Goal: Task Accomplishment & Management: Manage account settings

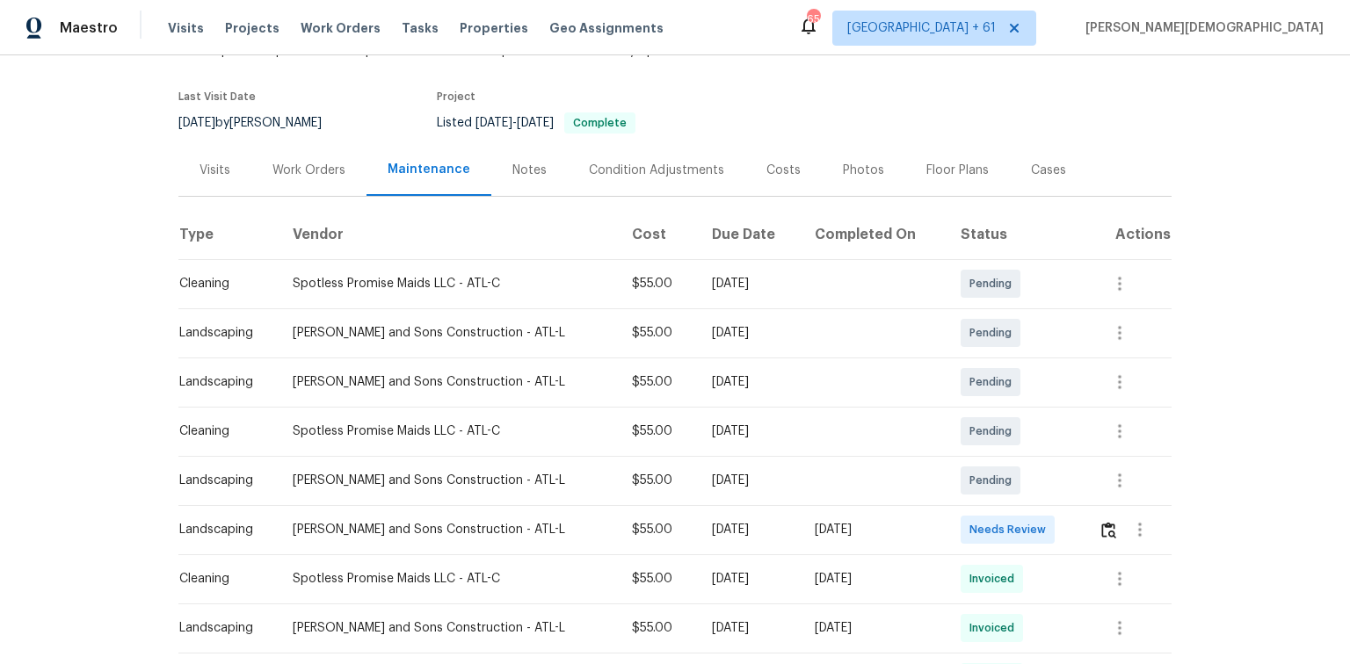
scroll to position [211, 0]
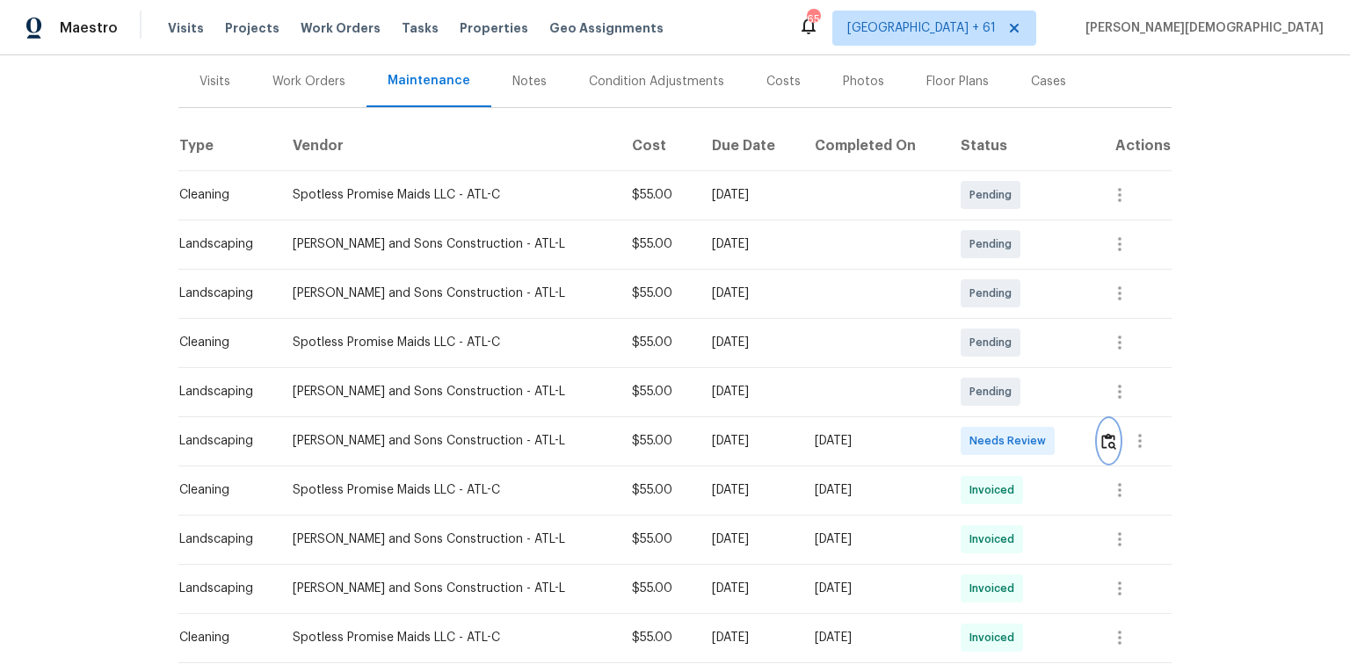
click at [960, 433] on img "button" at bounding box center [1108, 441] width 15 height 17
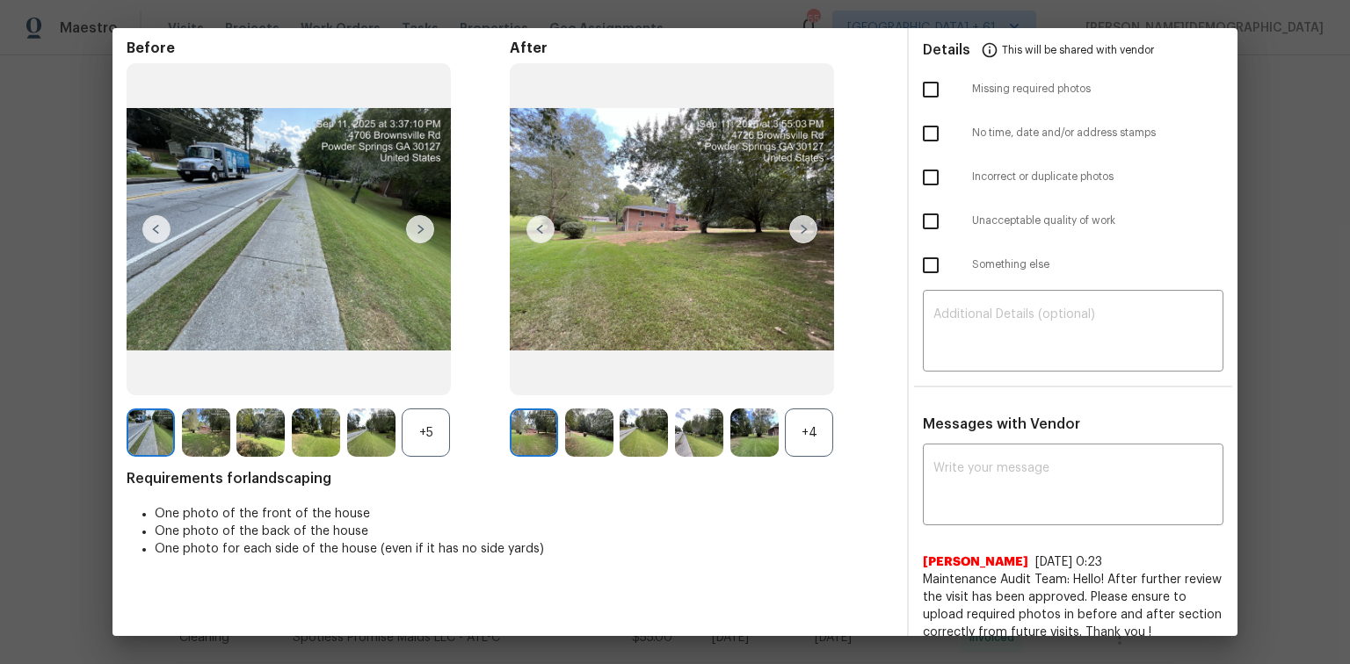
scroll to position [0, 0]
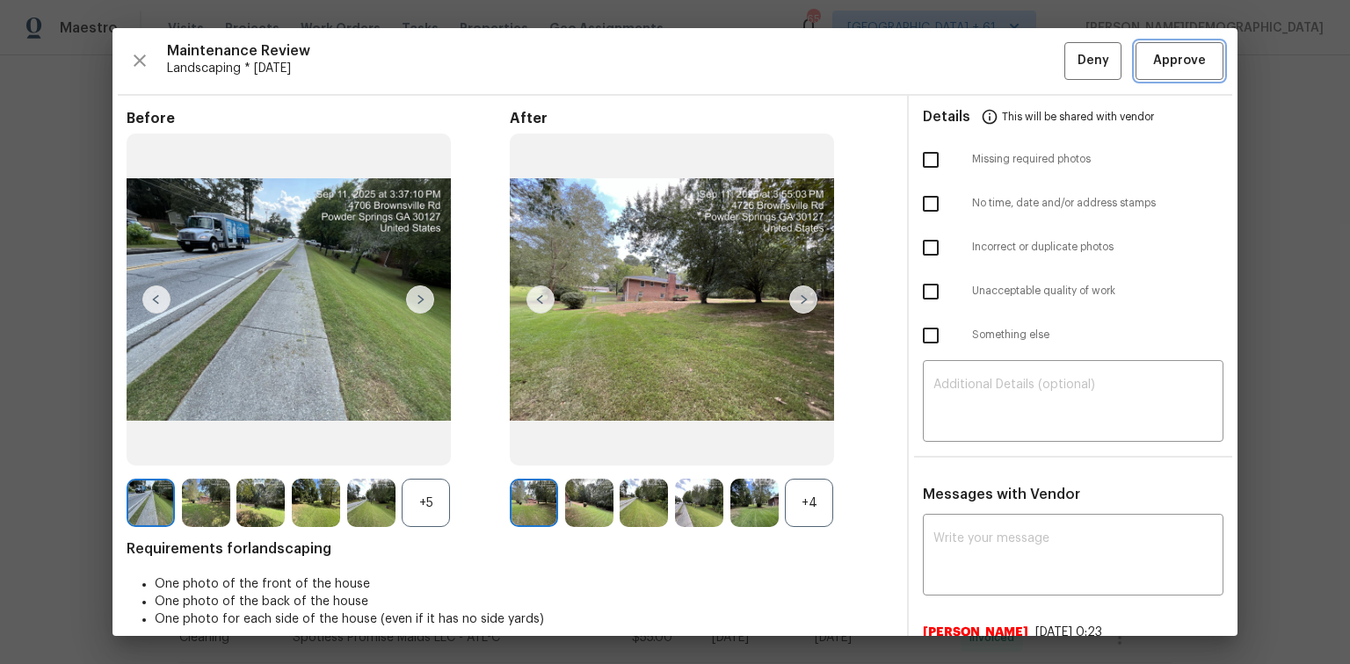
click at [960, 43] on button "Approve" at bounding box center [1179, 61] width 88 height 38
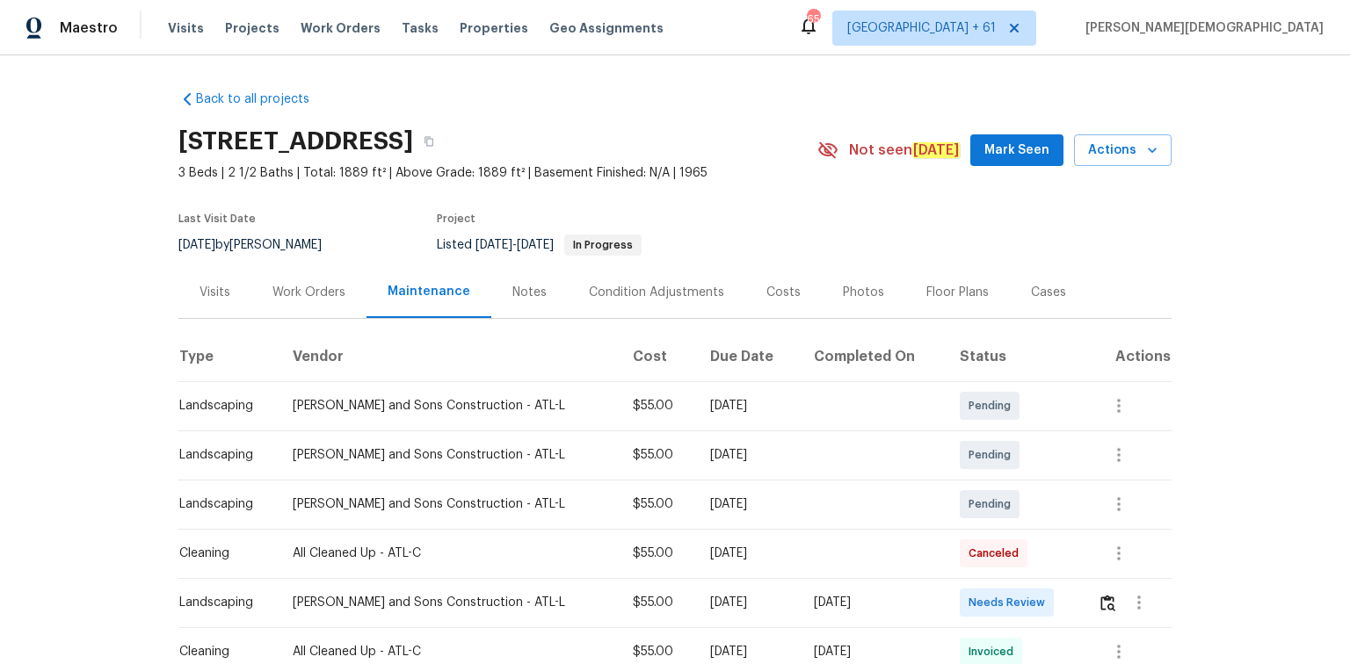
scroll to position [218, 0]
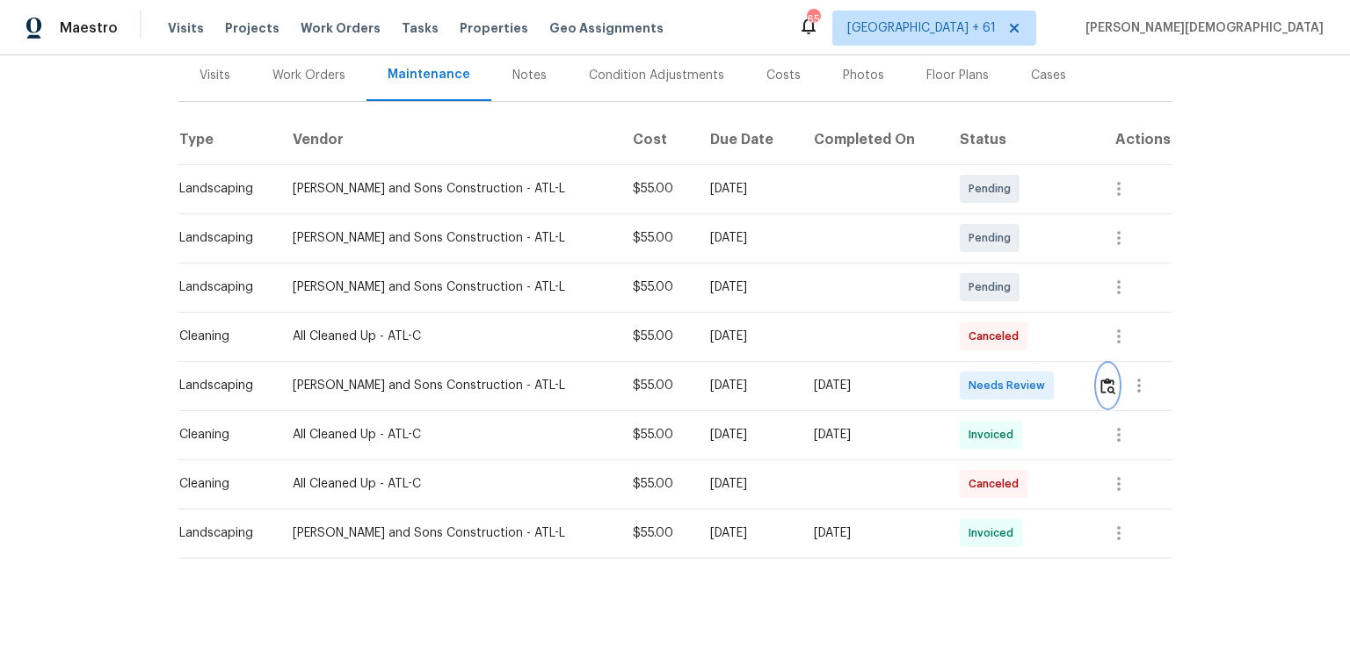
click at [960, 366] on button "button" at bounding box center [1108, 386] width 20 height 42
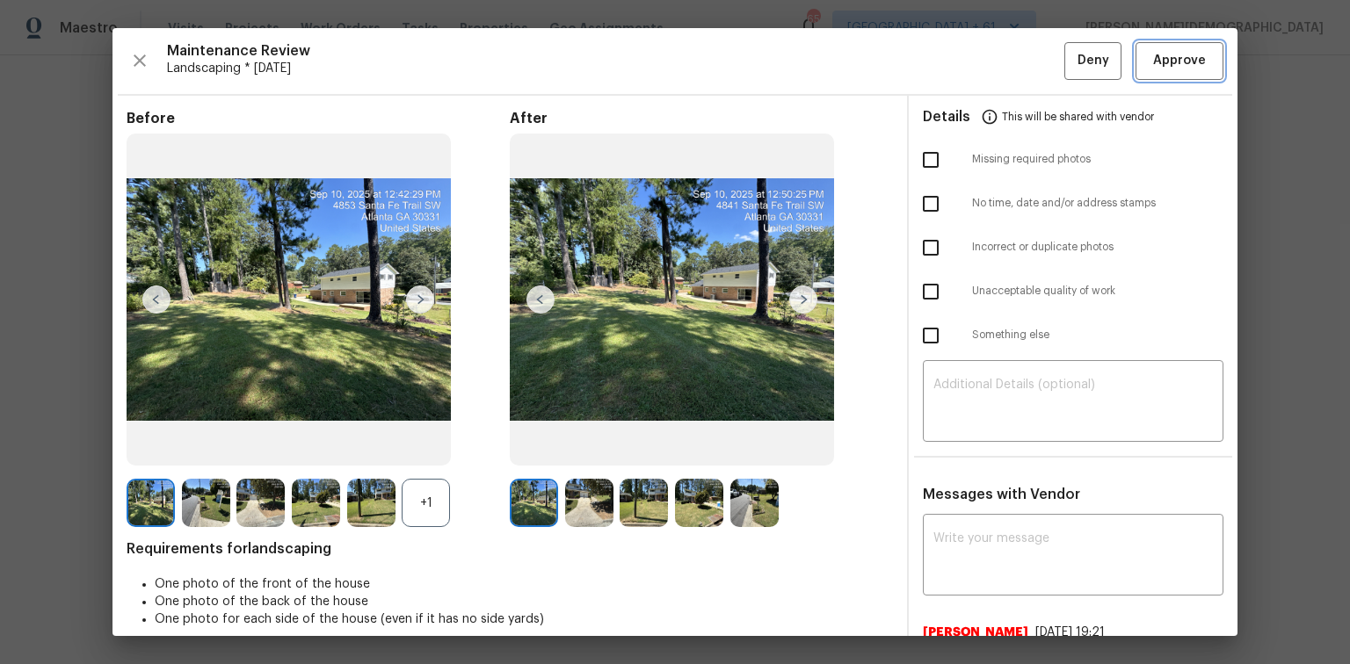
click at [960, 58] on span "Approve" at bounding box center [1179, 61] width 53 height 22
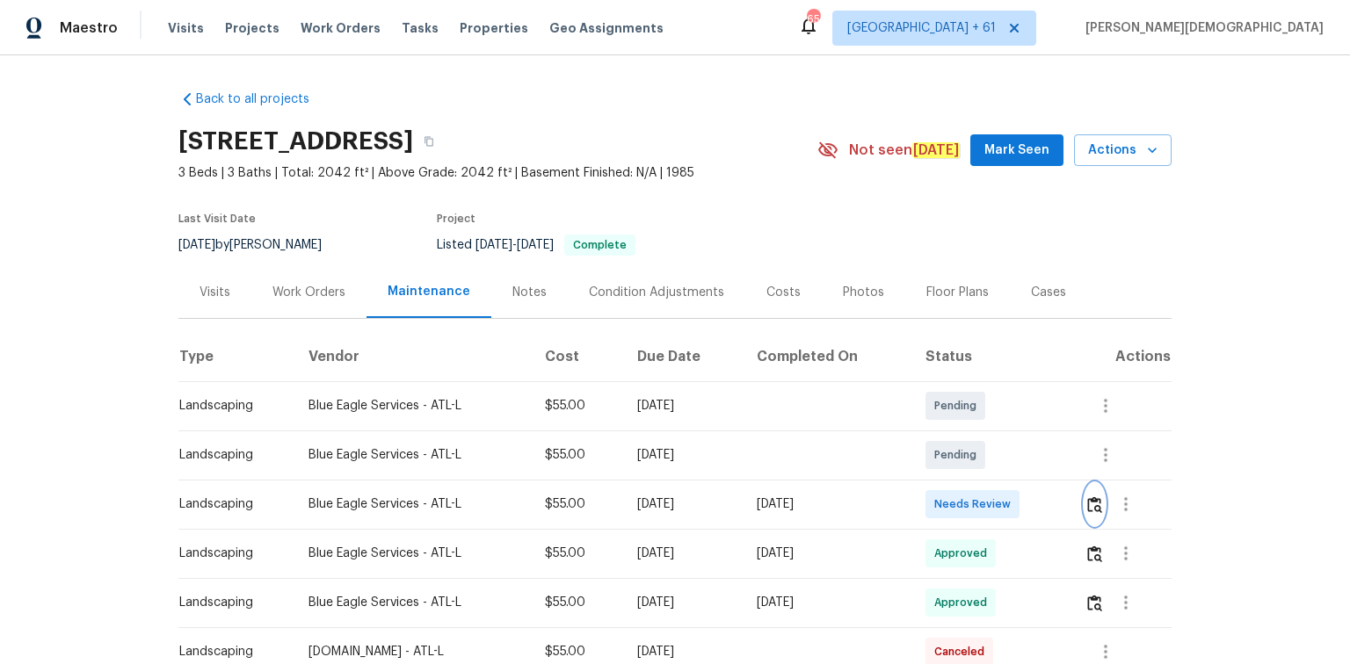
click at [1102, 496] on button "button" at bounding box center [1094, 504] width 20 height 42
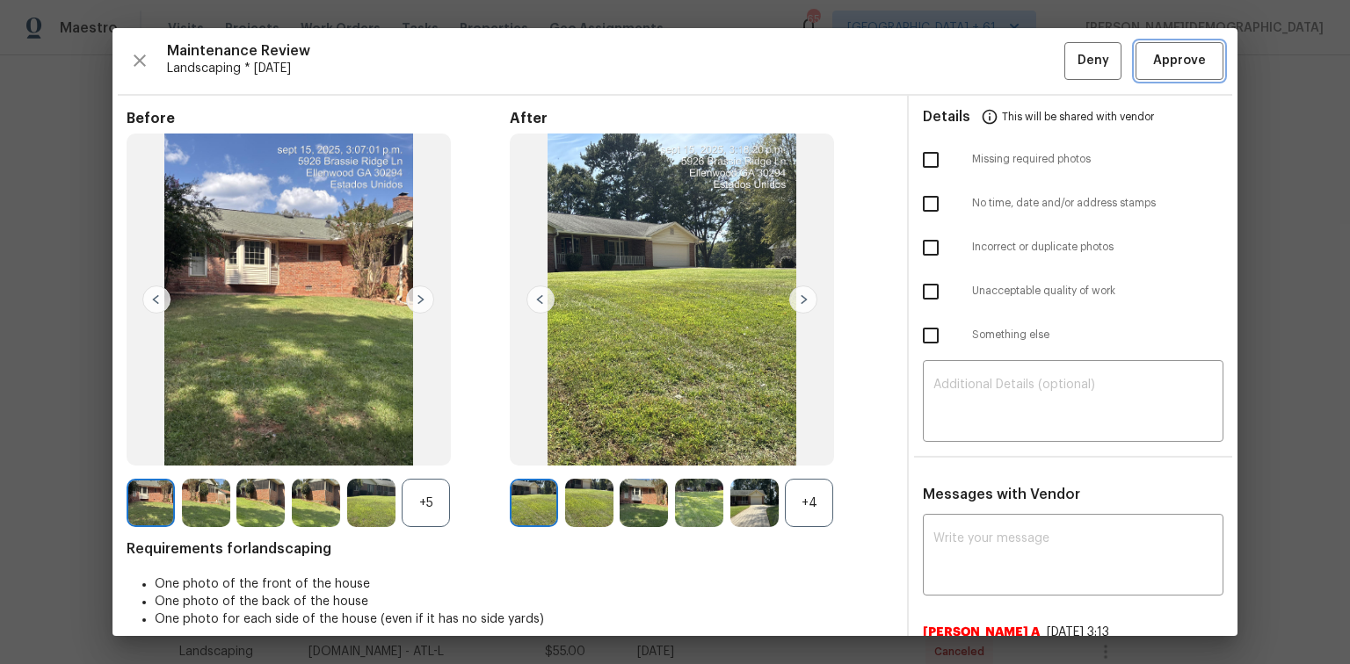
click at [1164, 51] on span "Approve" at bounding box center [1179, 61] width 53 height 22
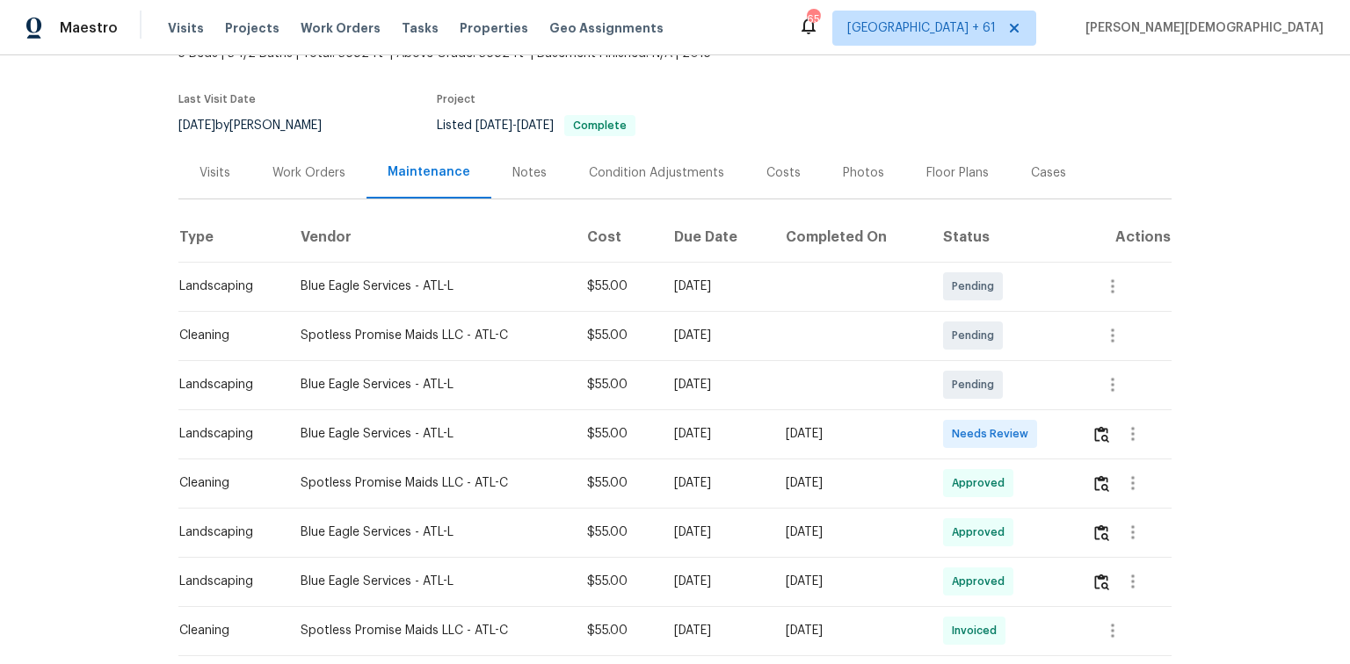
scroll to position [141, 0]
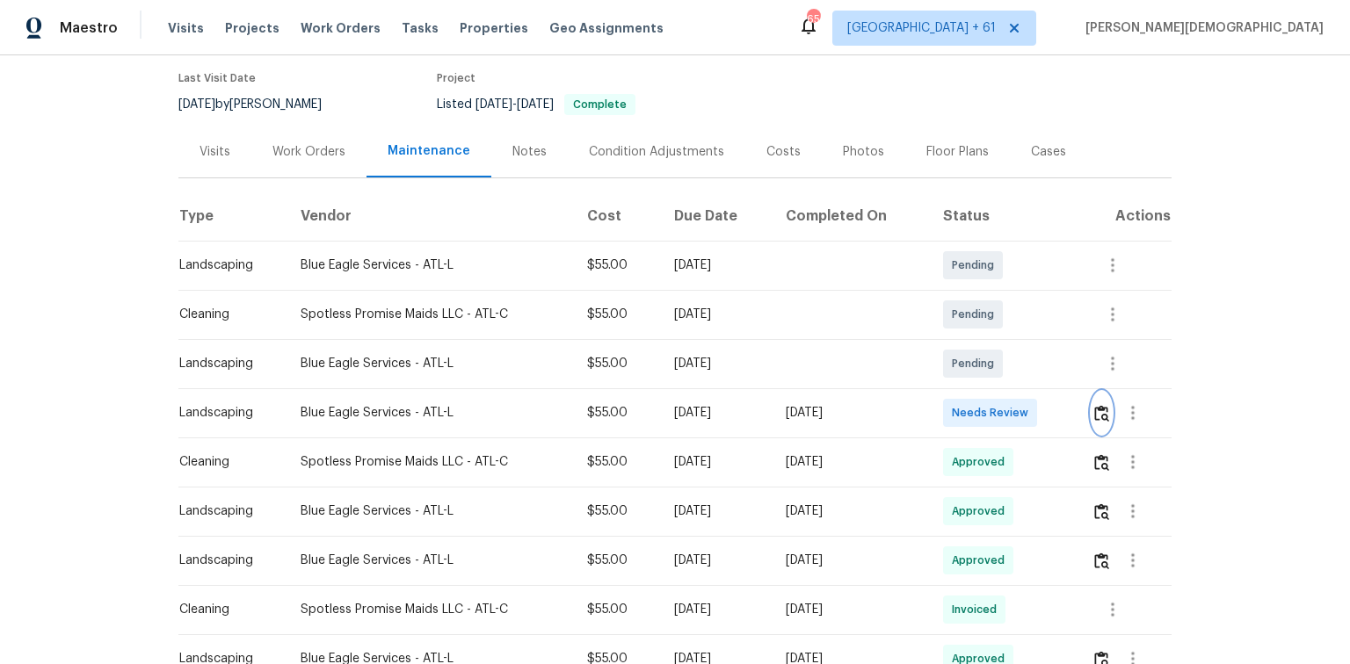
click at [1110, 408] on button "button" at bounding box center [1101, 413] width 20 height 42
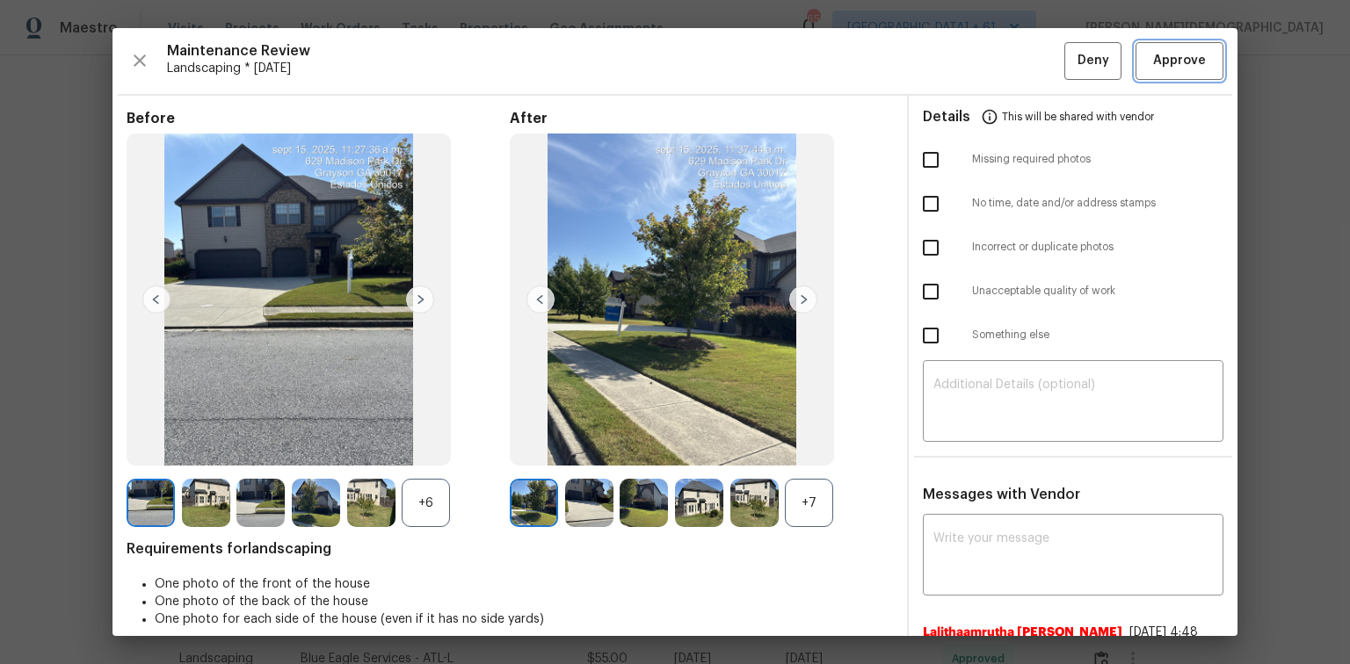
click at [1180, 61] on span "Approve" at bounding box center [1179, 61] width 53 height 22
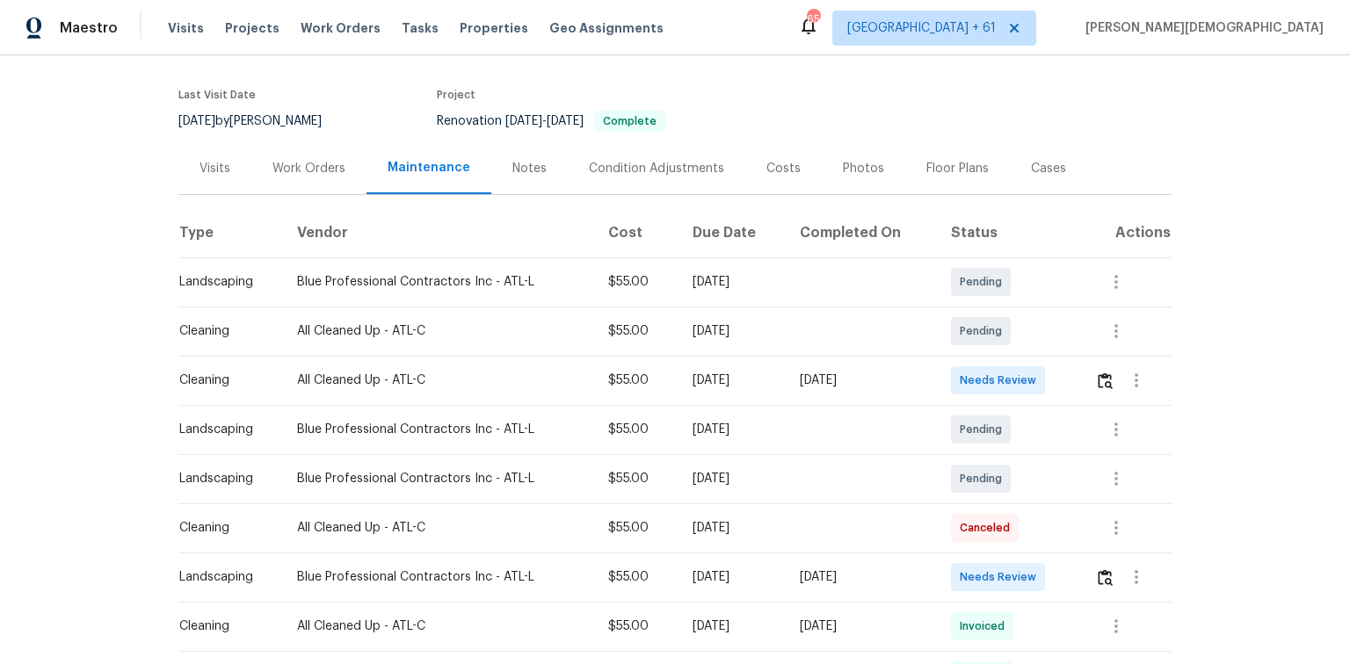
scroll to position [141, 0]
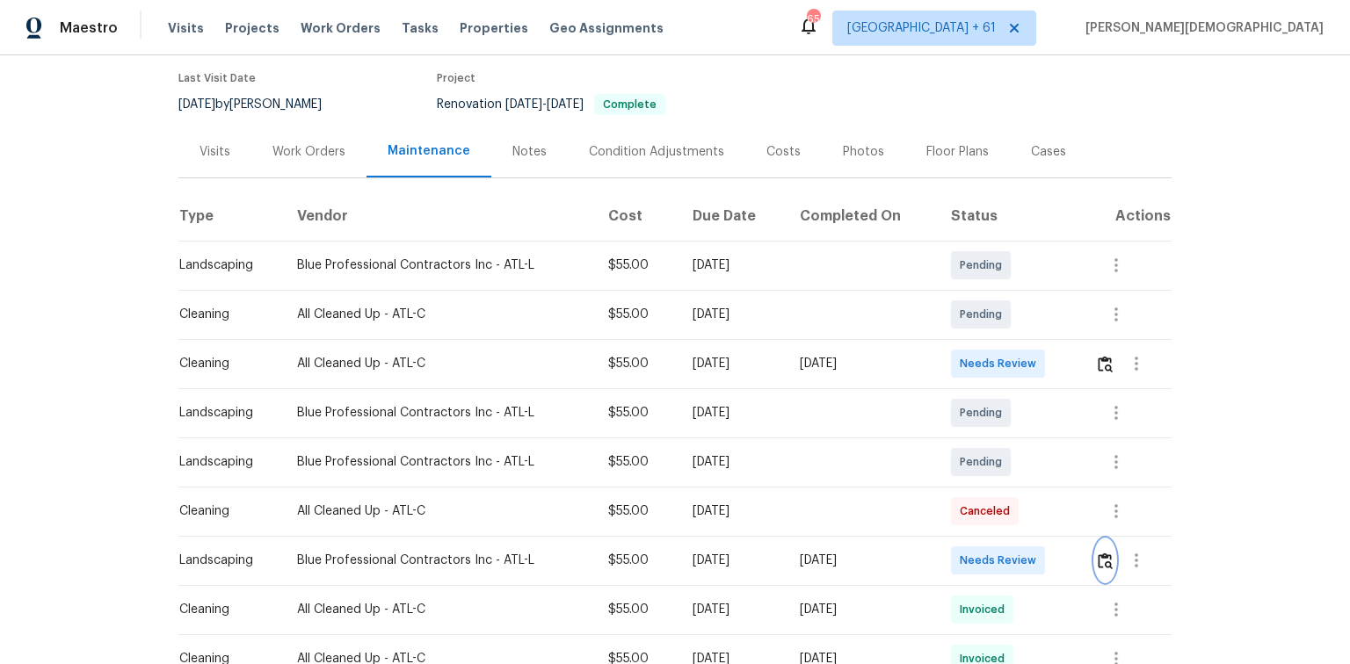
click at [1105, 557] on img "button" at bounding box center [1105, 561] width 15 height 17
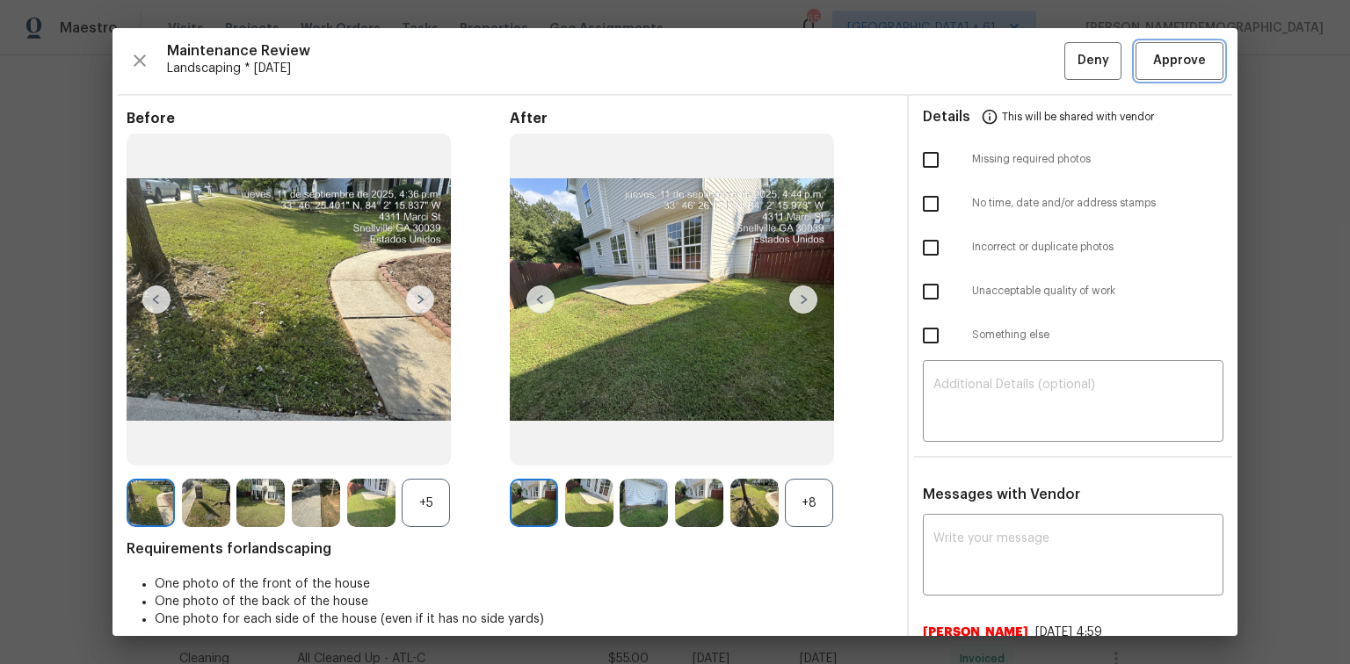
click at [1167, 62] on span "Approve" at bounding box center [1179, 61] width 53 height 22
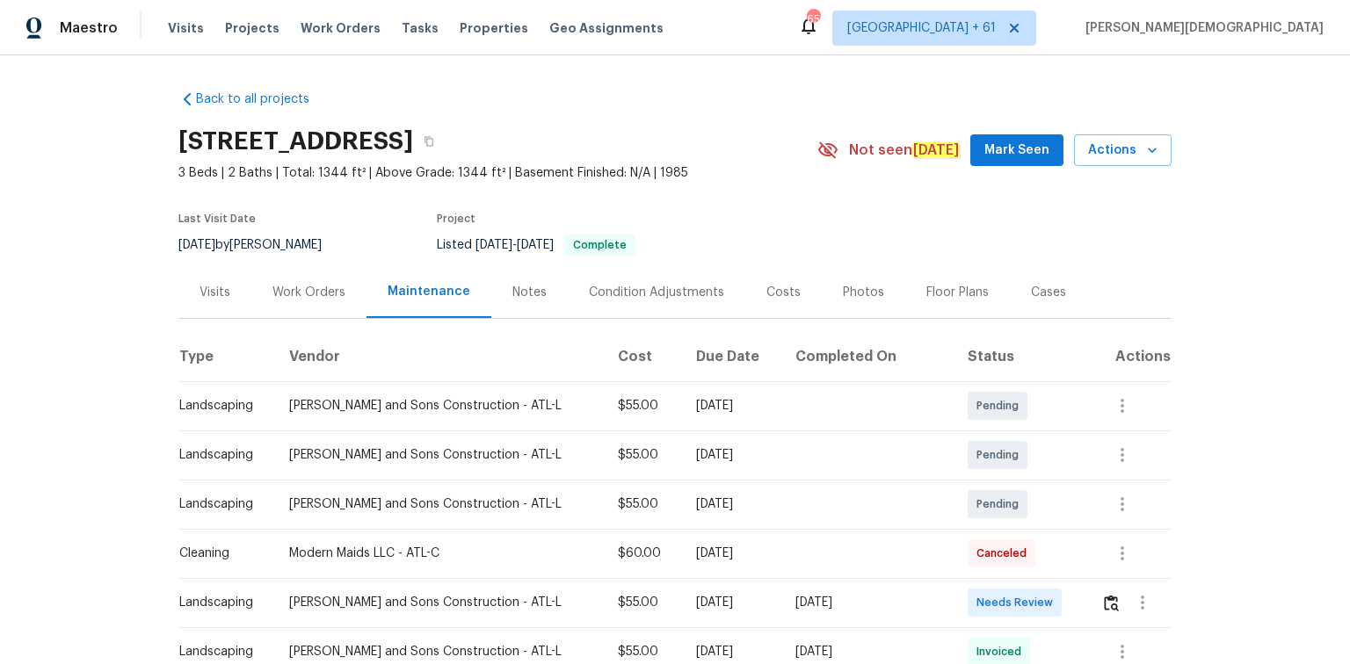
scroll to position [281, 0]
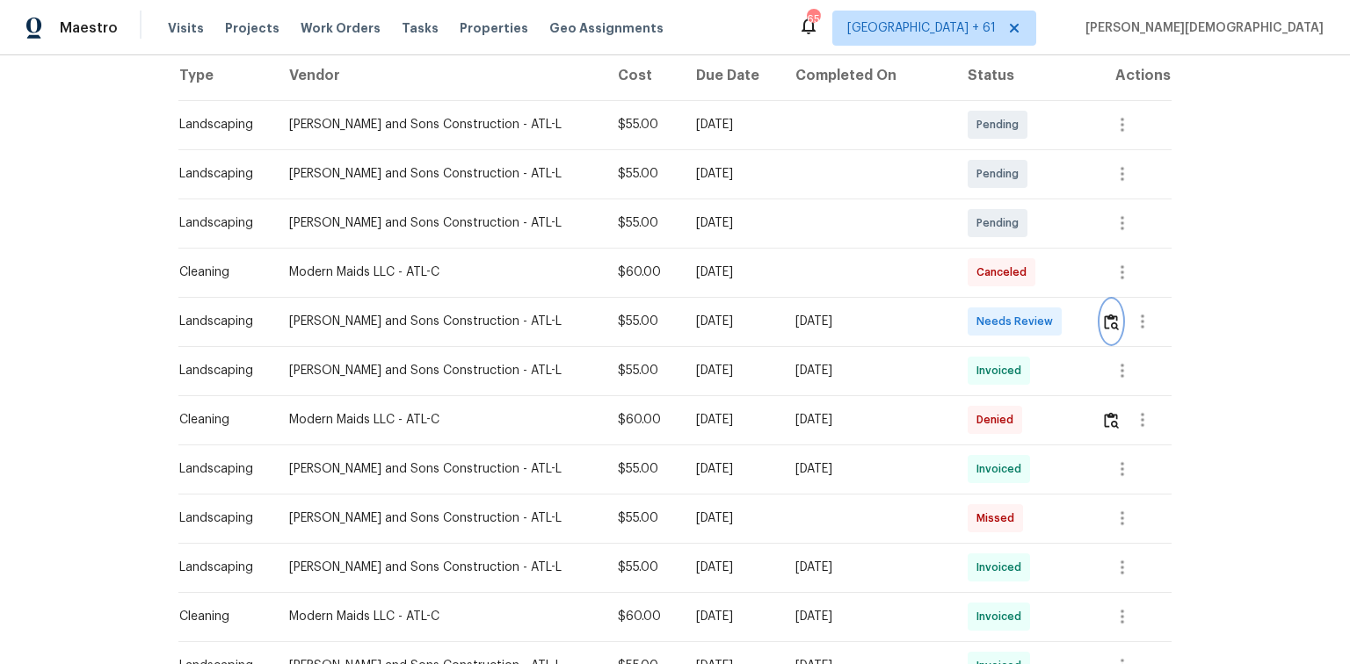
click at [1104, 315] on img "button" at bounding box center [1111, 322] width 15 height 17
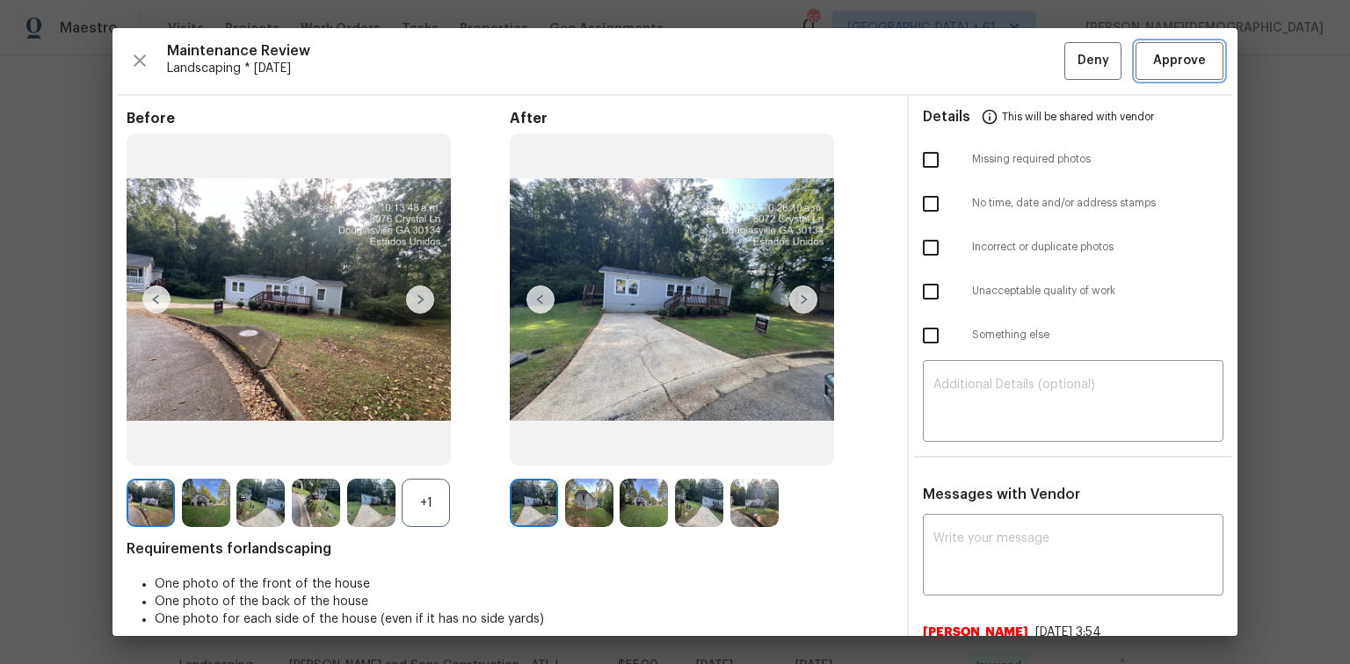
click at [1186, 69] on span "Approve" at bounding box center [1179, 61] width 53 height 22
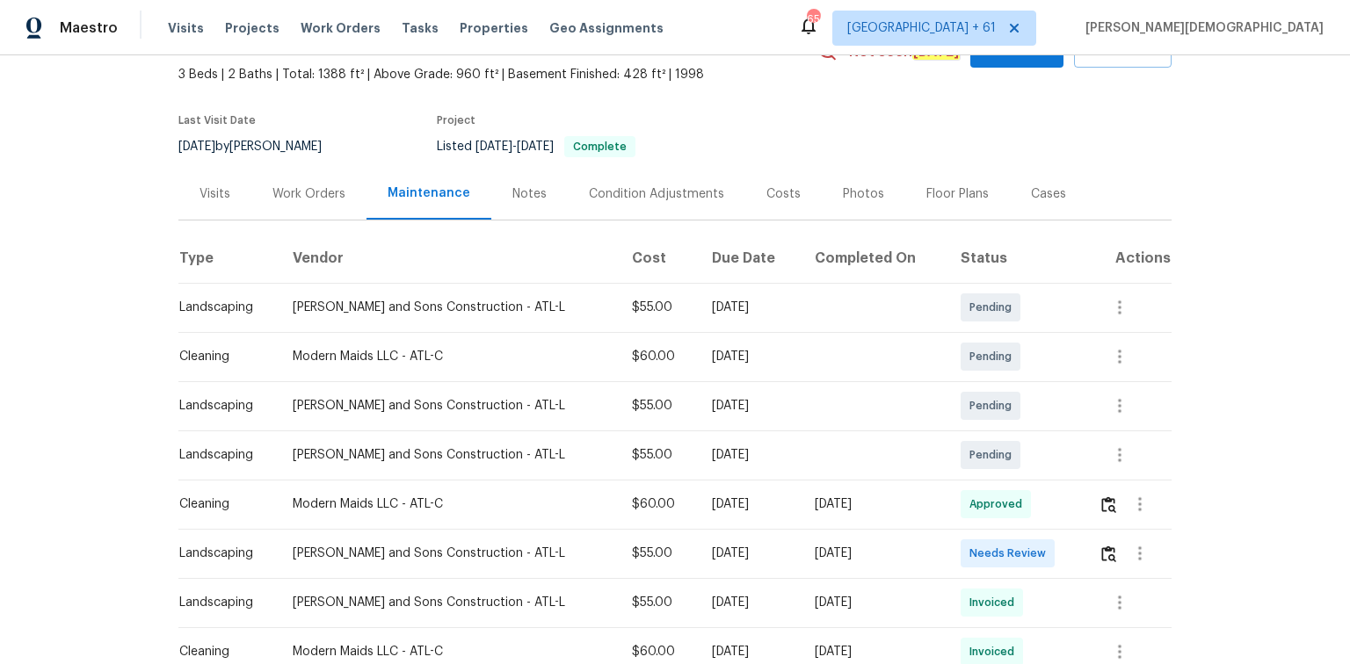
scroll to position [211, 0]
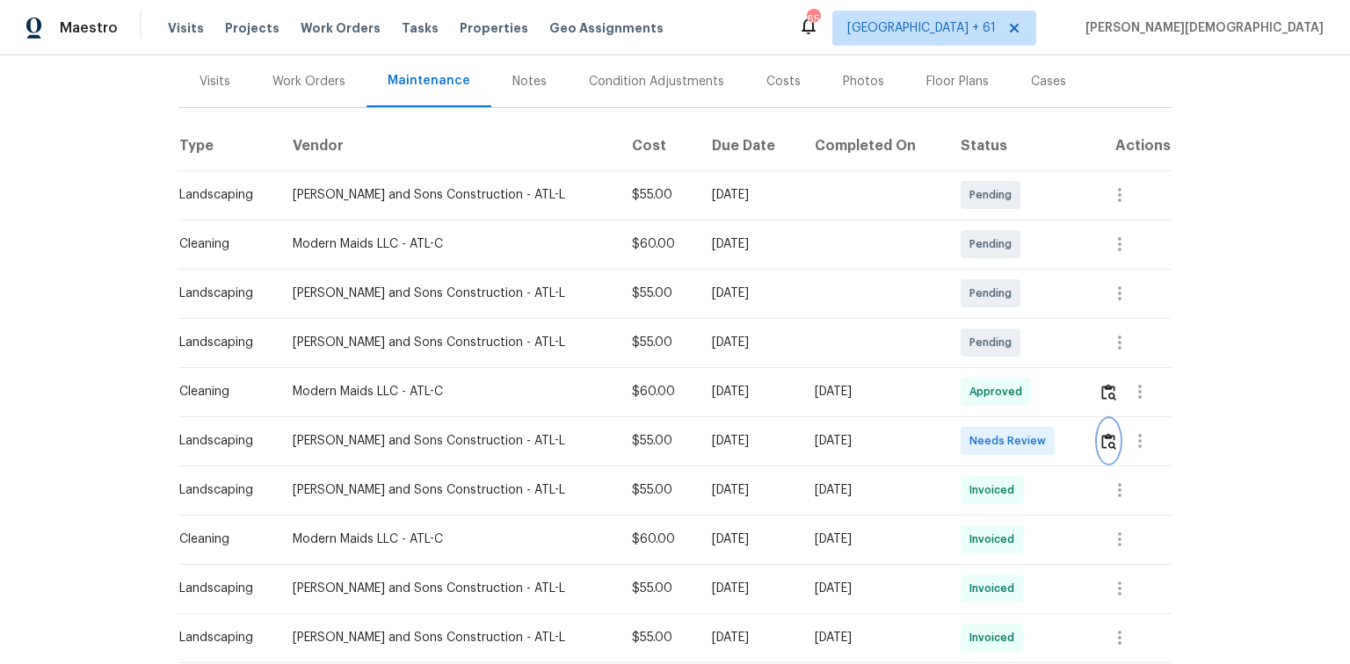
click at [1101, 439] on img "button" at bounding box center [1108, 441] width 15 height 17
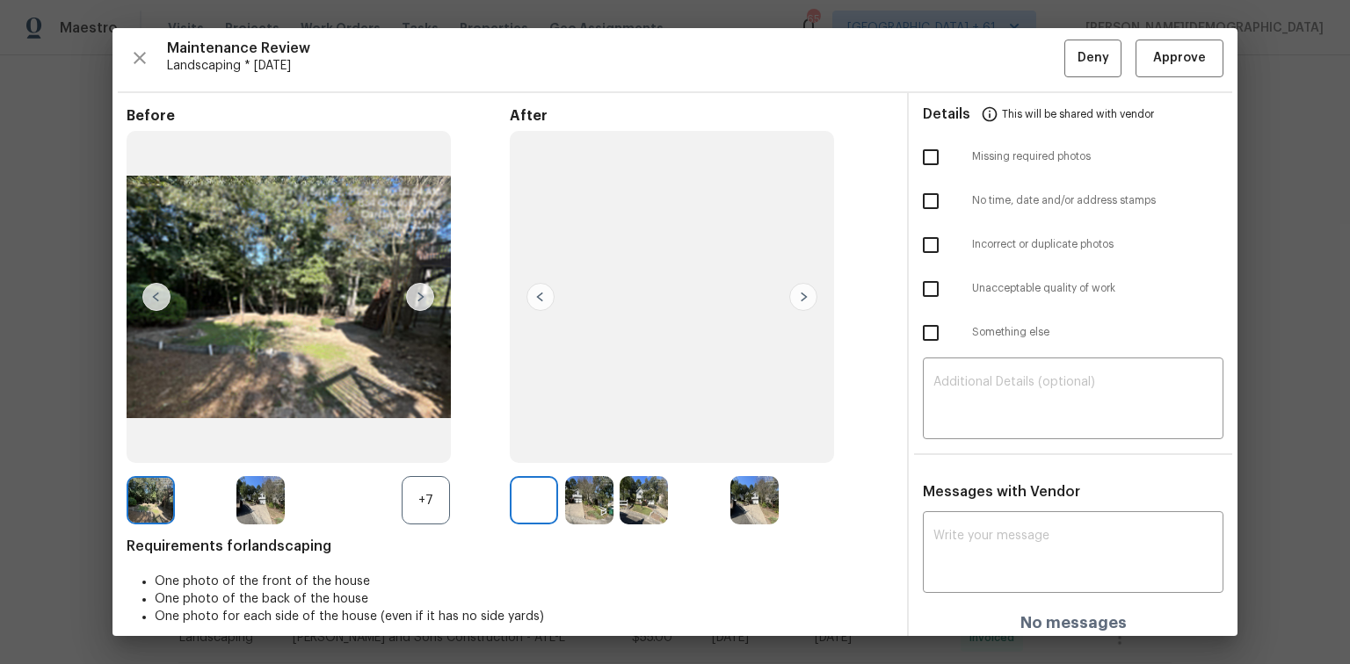
scroll to position [0, 0]
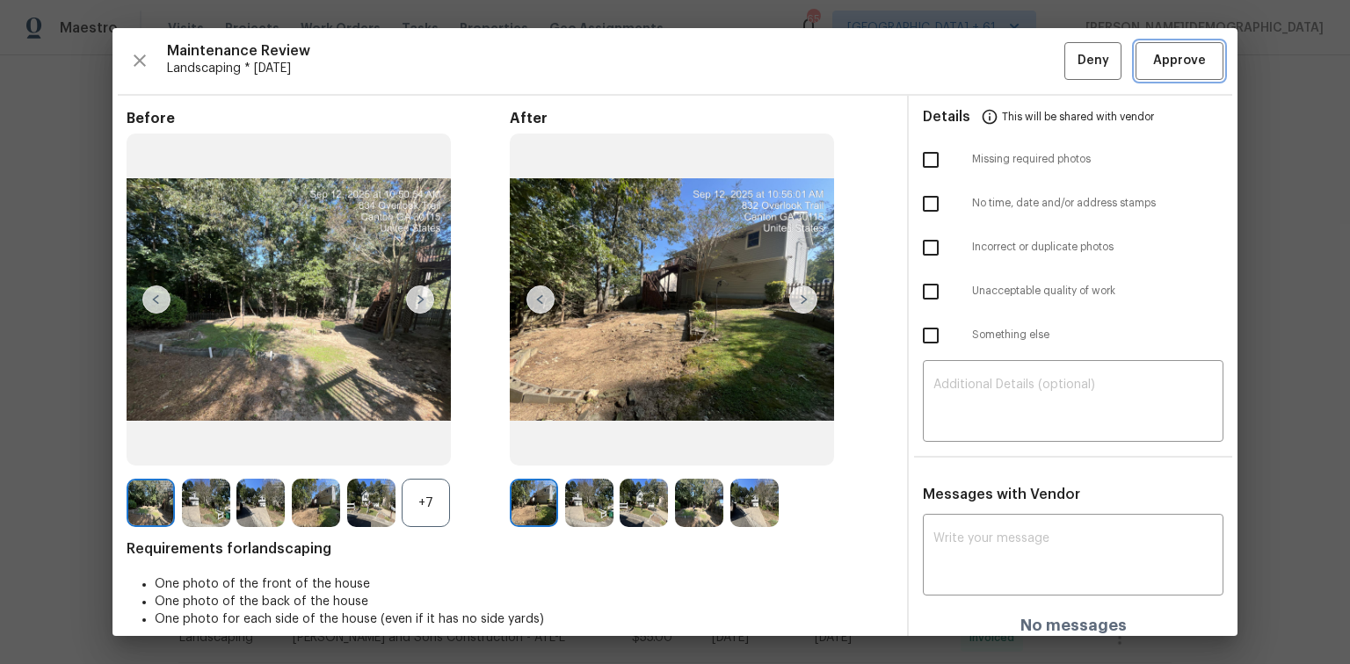
click at [1153, 58] on span "Approve" at bounding box center [1179, 61] width 53 height 22
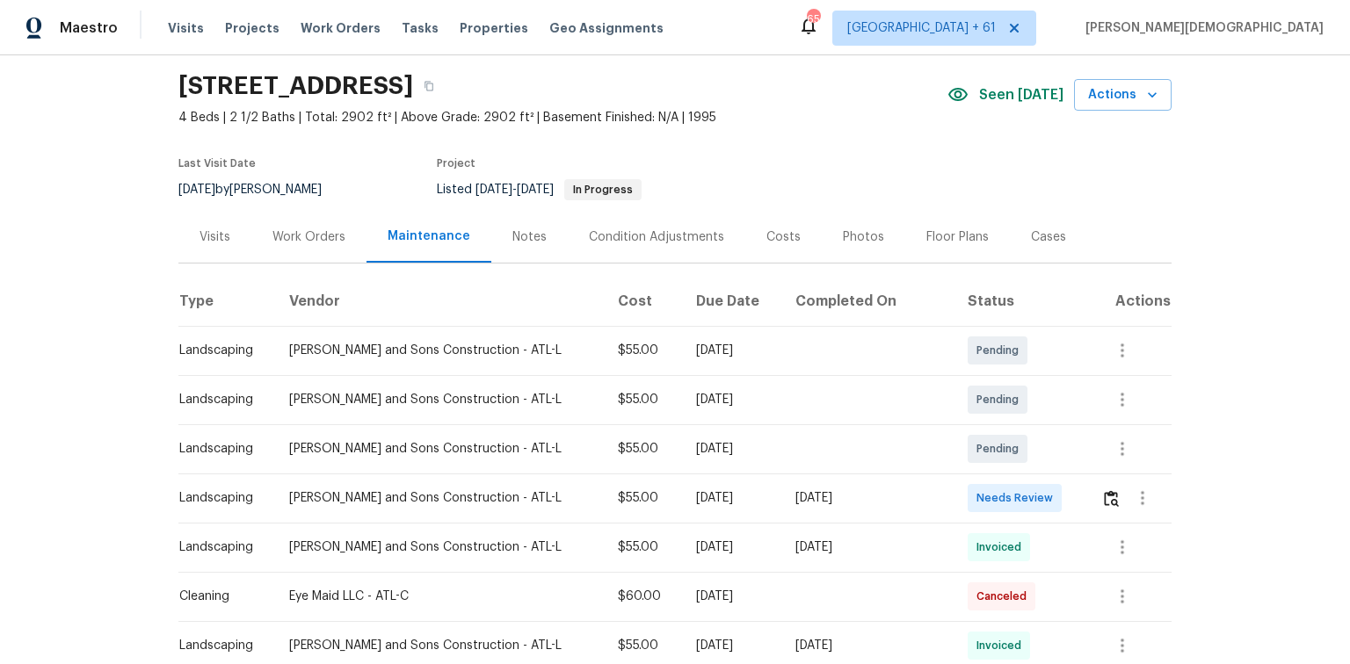
scroll to position [141, 0]
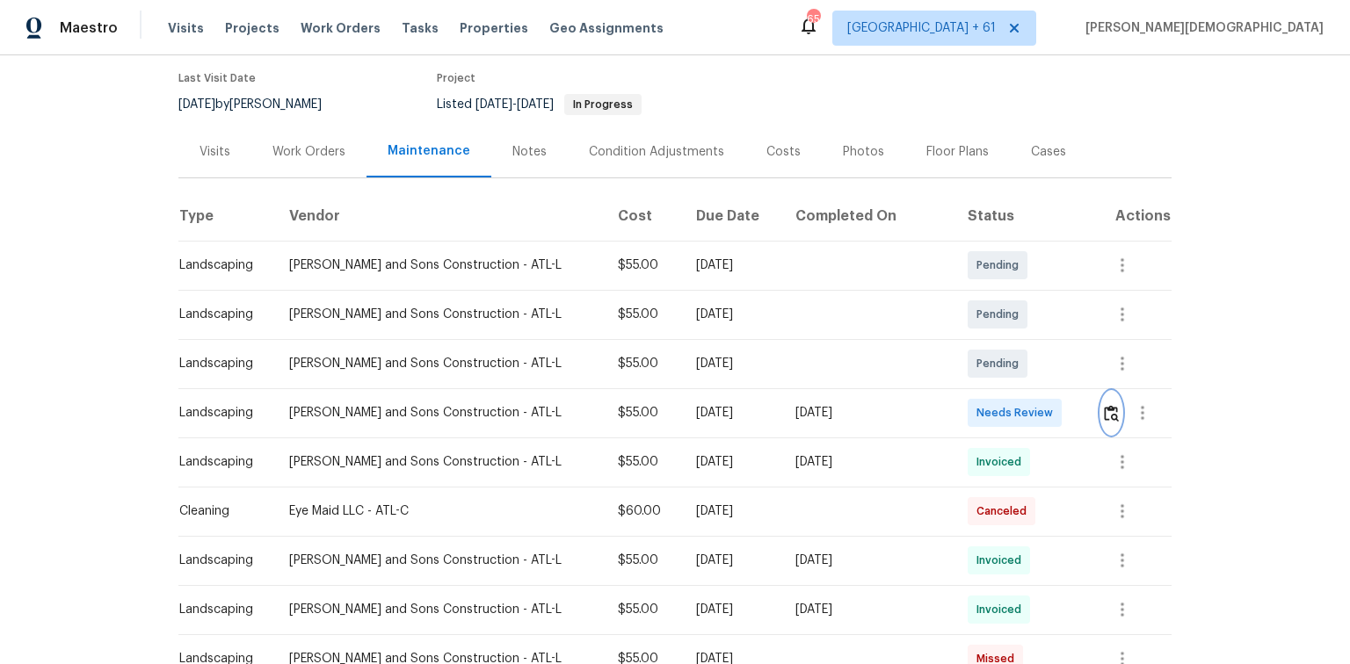
click at [1104, 405] on img "button" at bounding box center [1111, 413] width 15 height 17
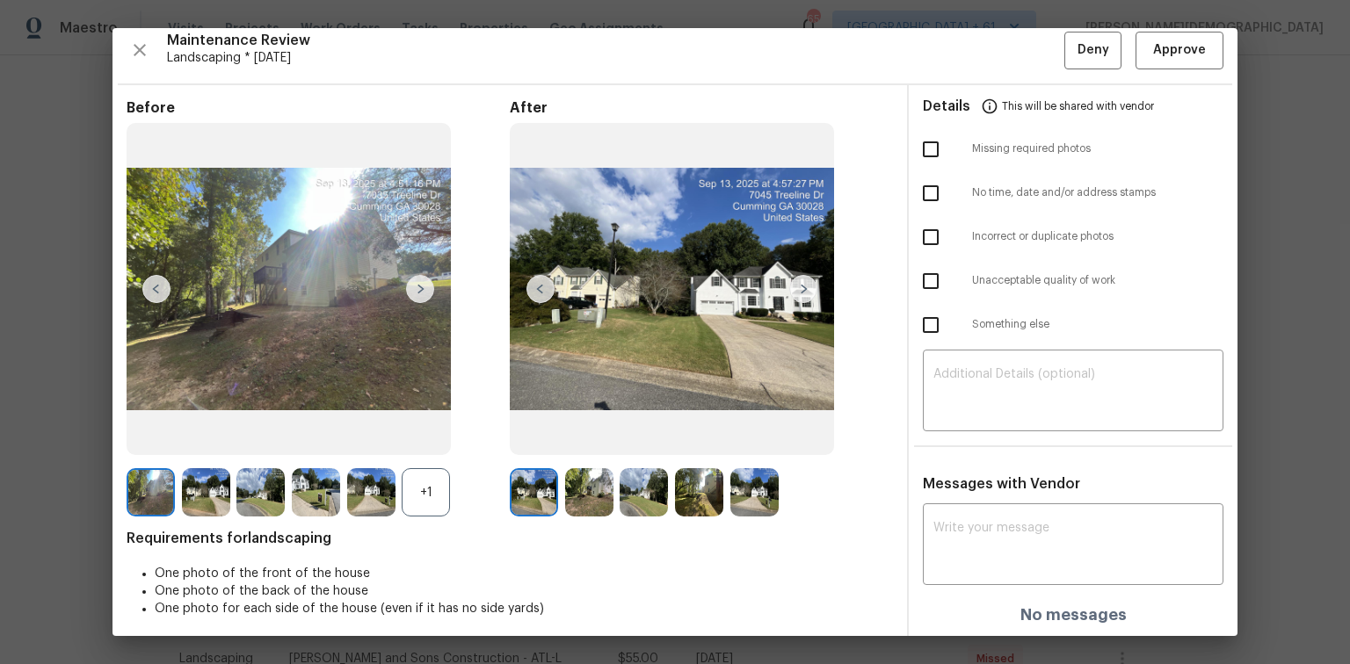
scroll to position [14, 0]
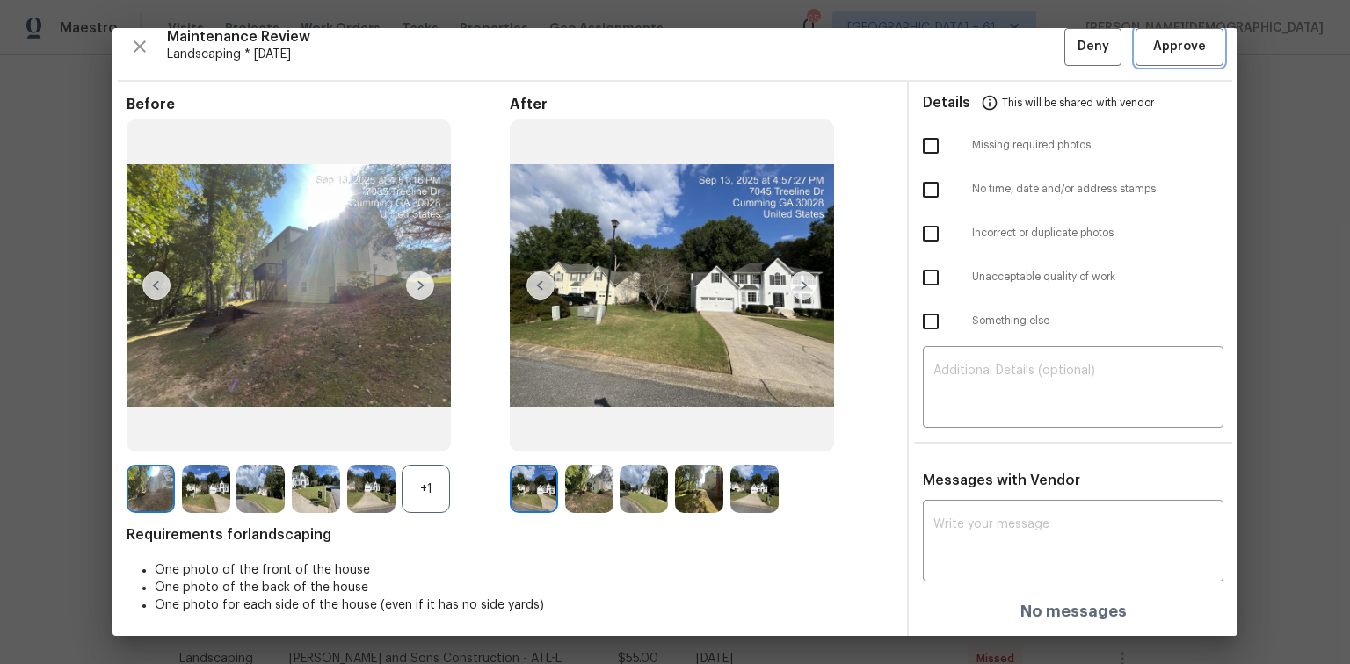
click at [1163, 50] on span "Approve" at bounding box center [1179, 47] width 53 height 22
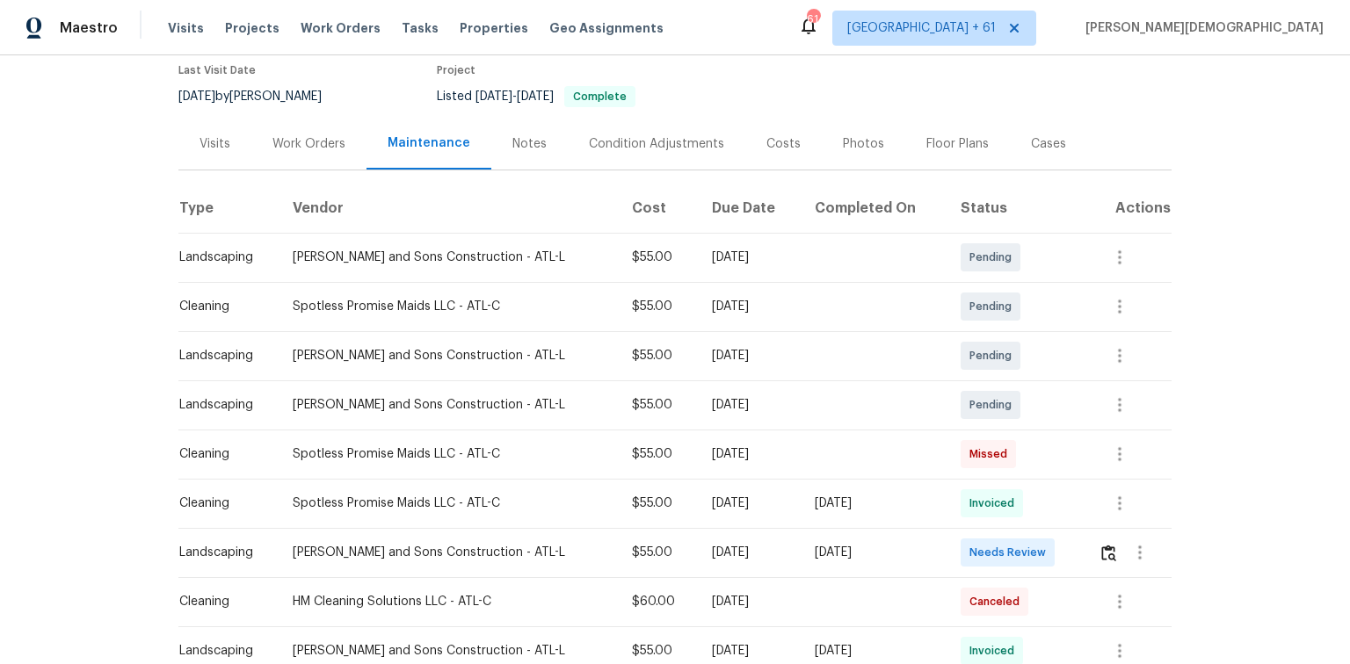
scroll to position [211, 0]
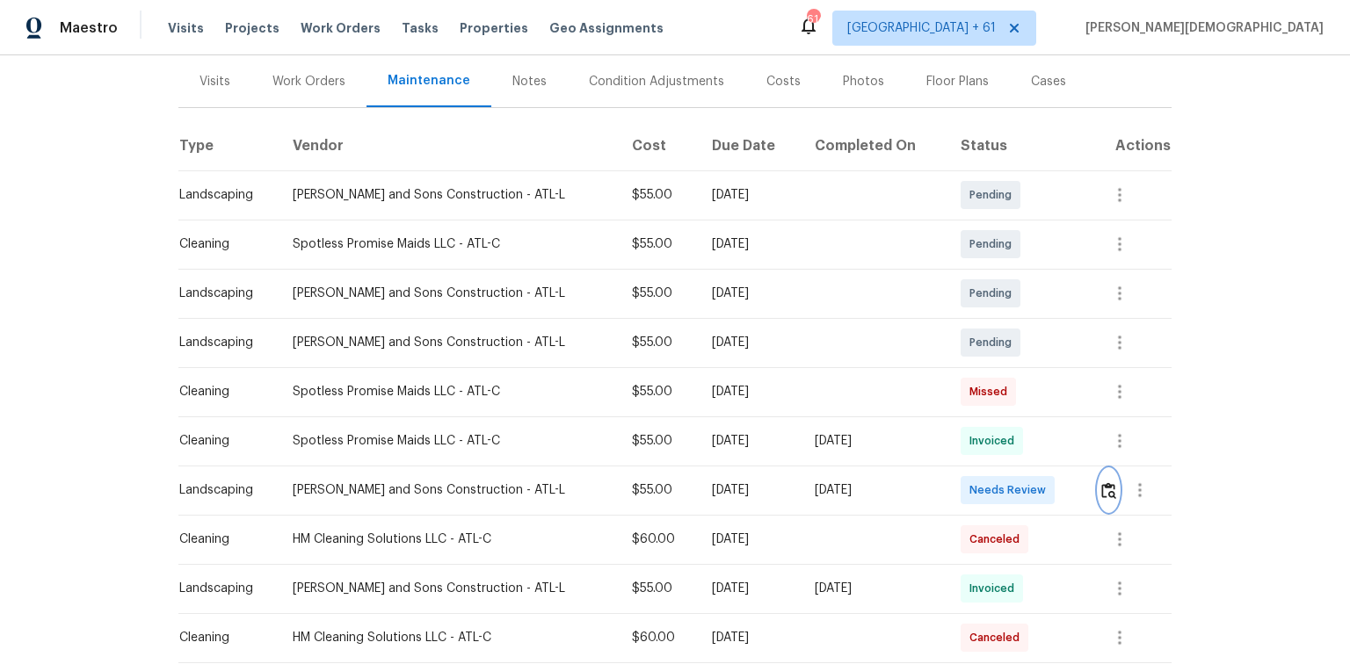
click at [1101, 482] on img "button" at bounding box center [1108, 490] width 15 height 17
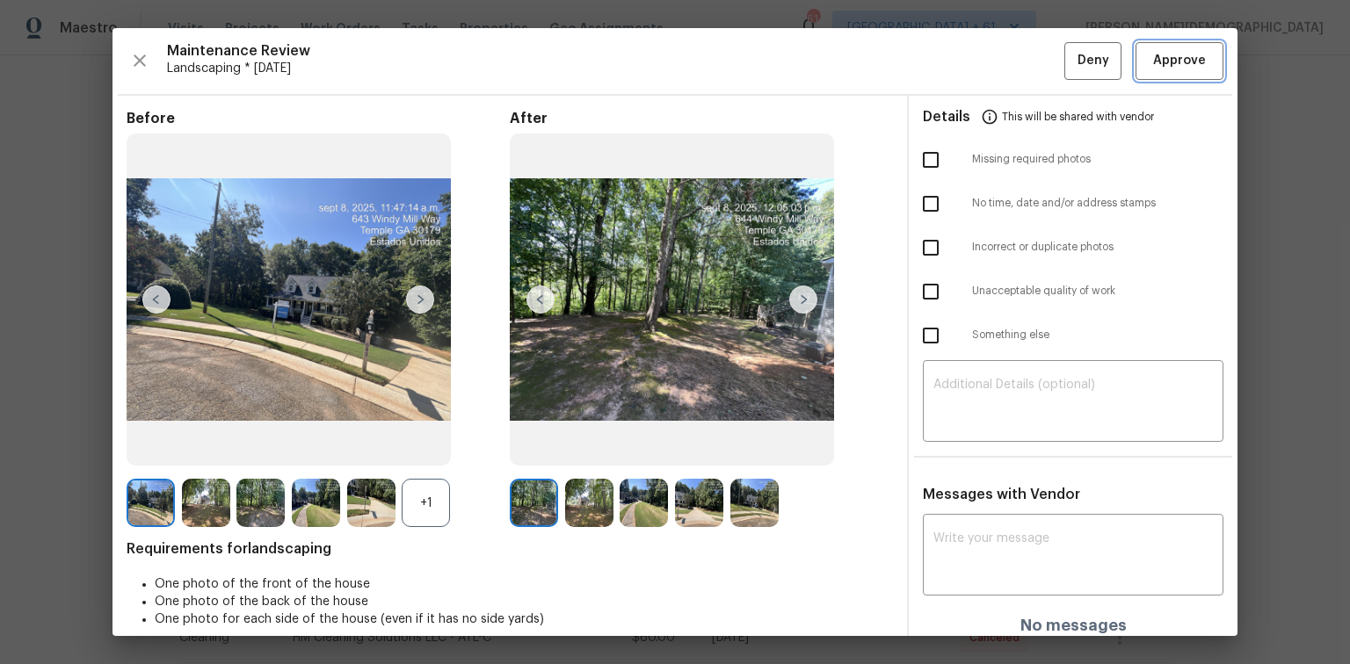
click at [1160, 65] on span "Approve" at bounding box center [1179, 61] width 53 height 22
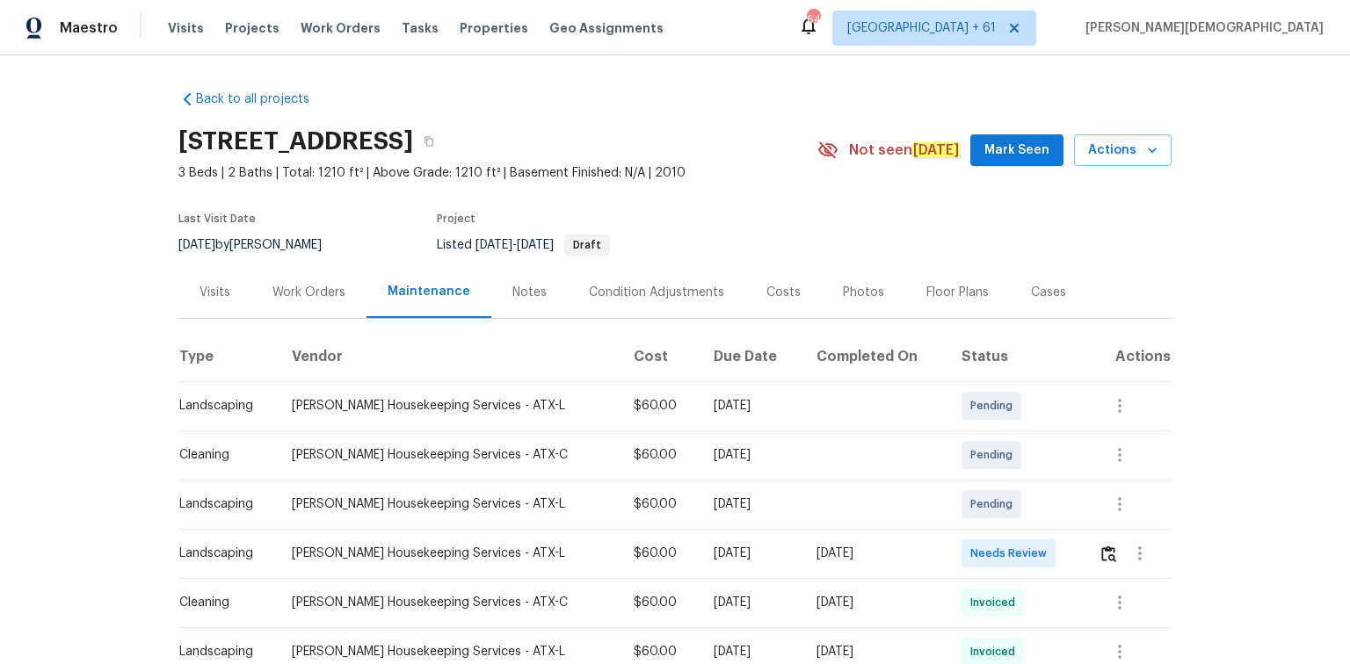
scroll to position [120, 0]
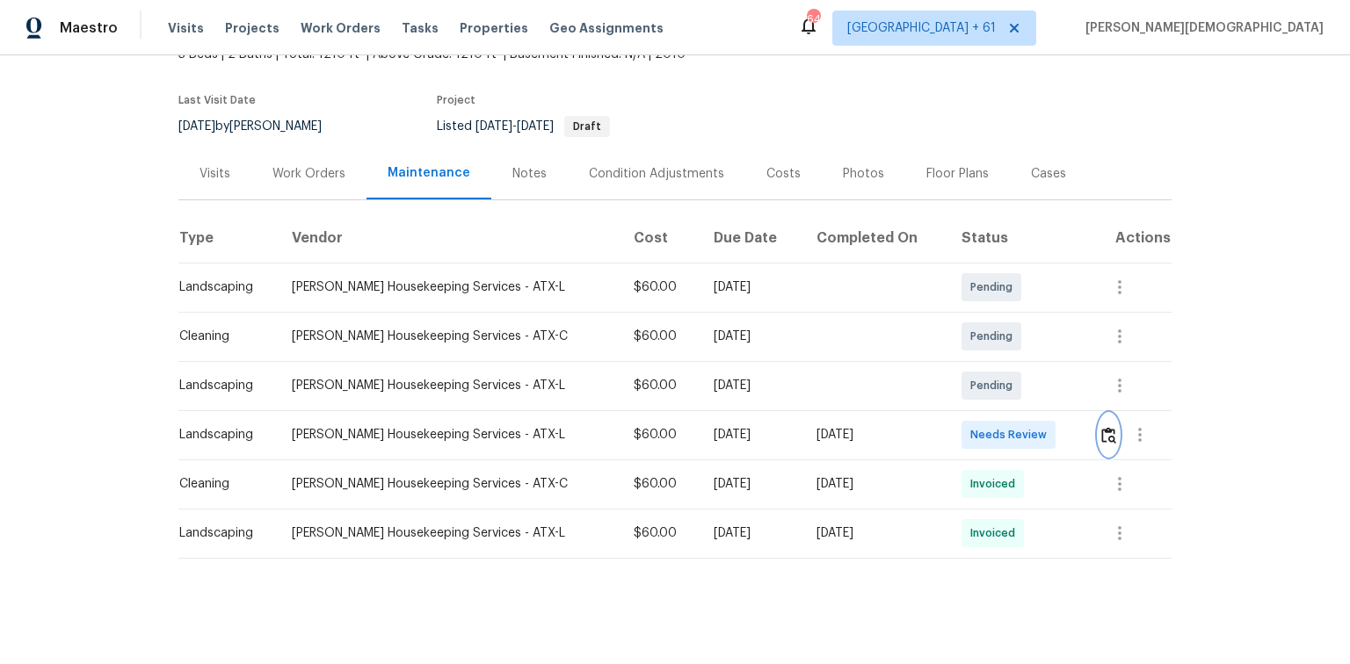
click at [960, 427] on img "button" at bounding box center [1108, 435] width 15 height 17
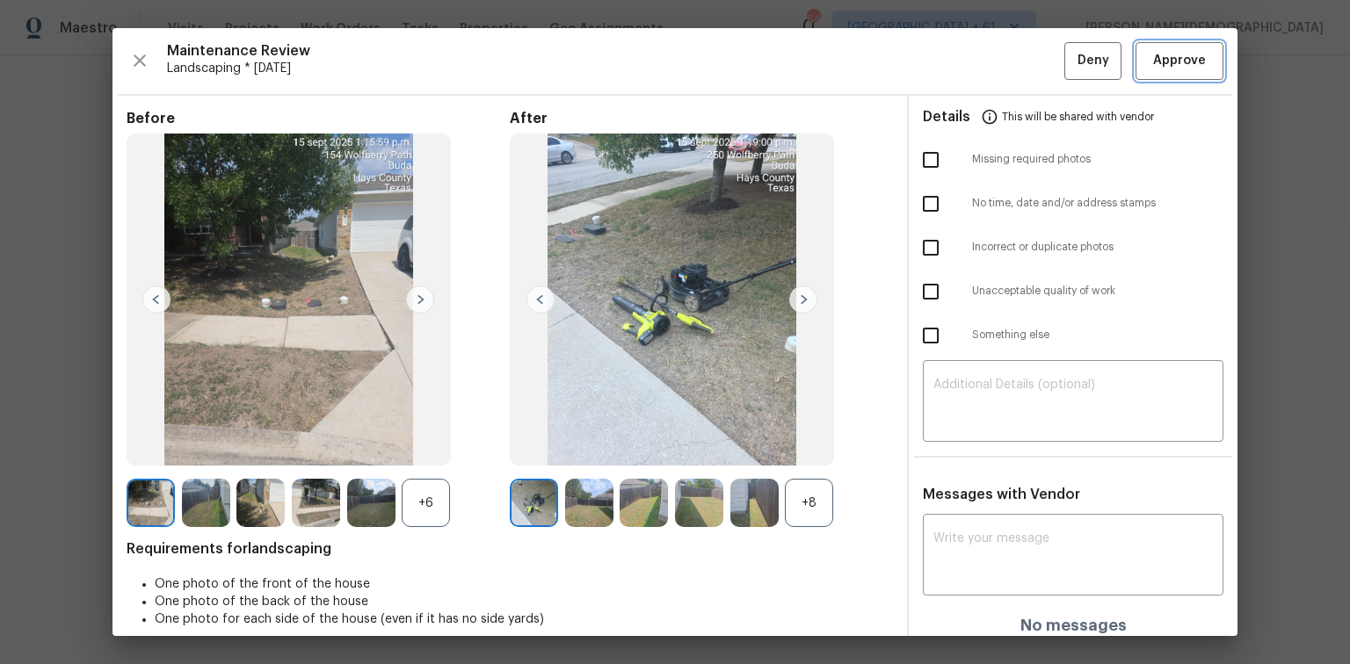
click at [960, 50] on span "Approve" at bounding box center [1179, 61] width 53 height 22
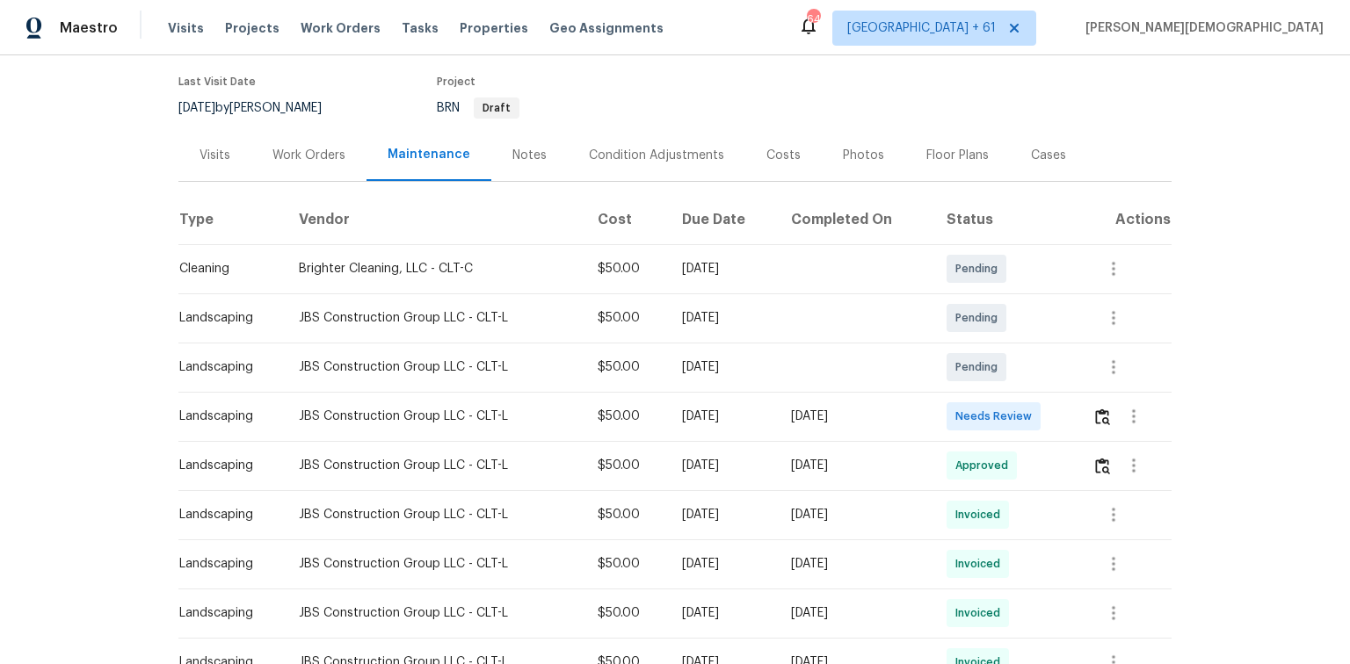
scroll to position [141, 0]
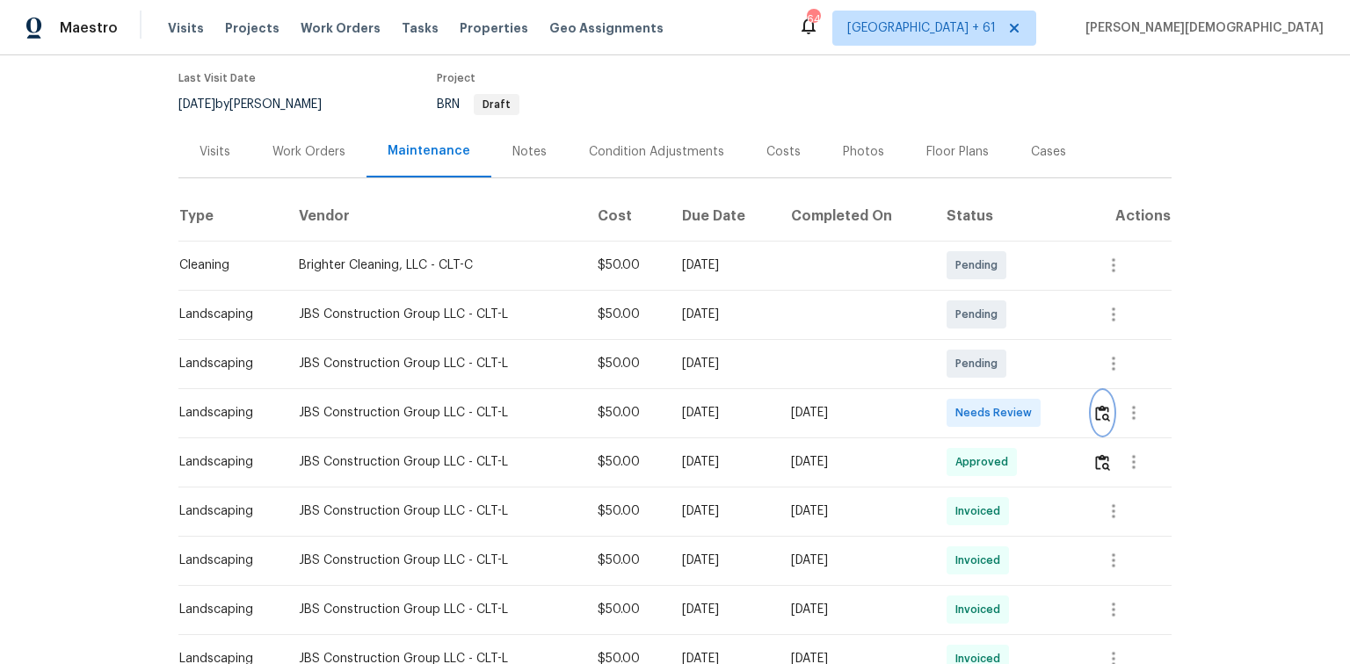
click at [960, 406] on img "button" at bounding box center [1102, 413] width 15 height 17
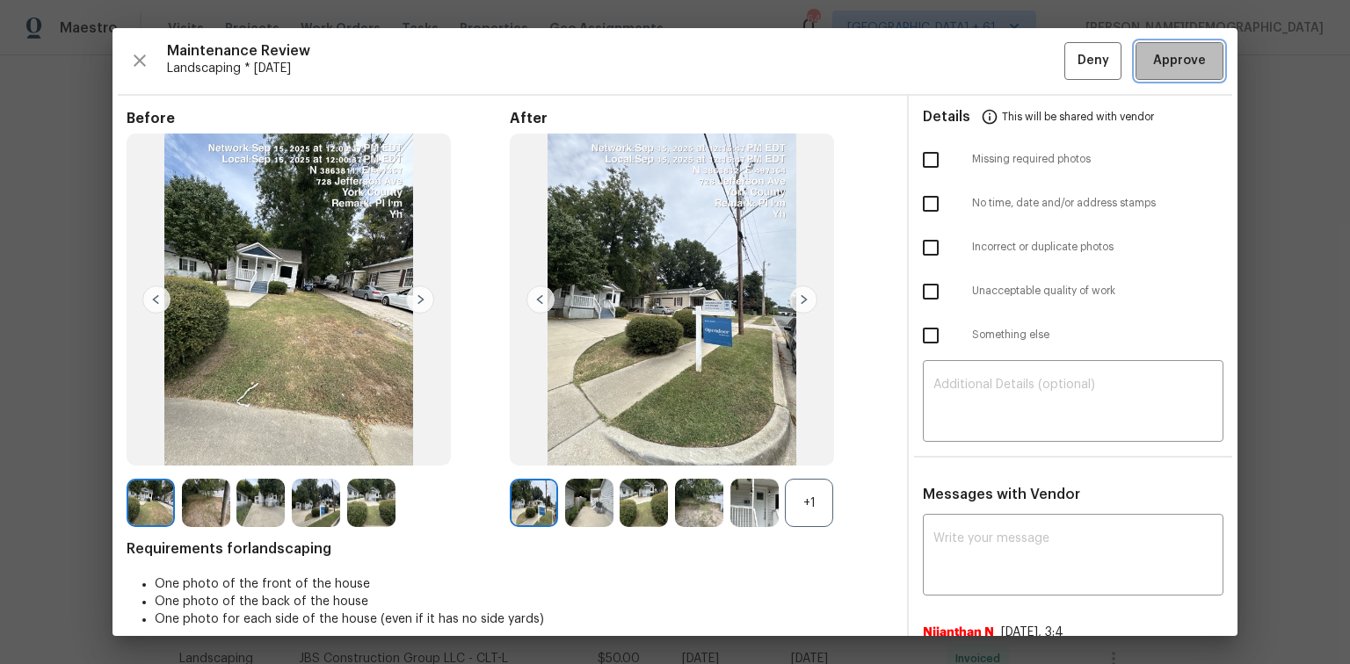
click at [960, 63] on span "Approve" at bounding box center [1179, 61] width 53 height 22
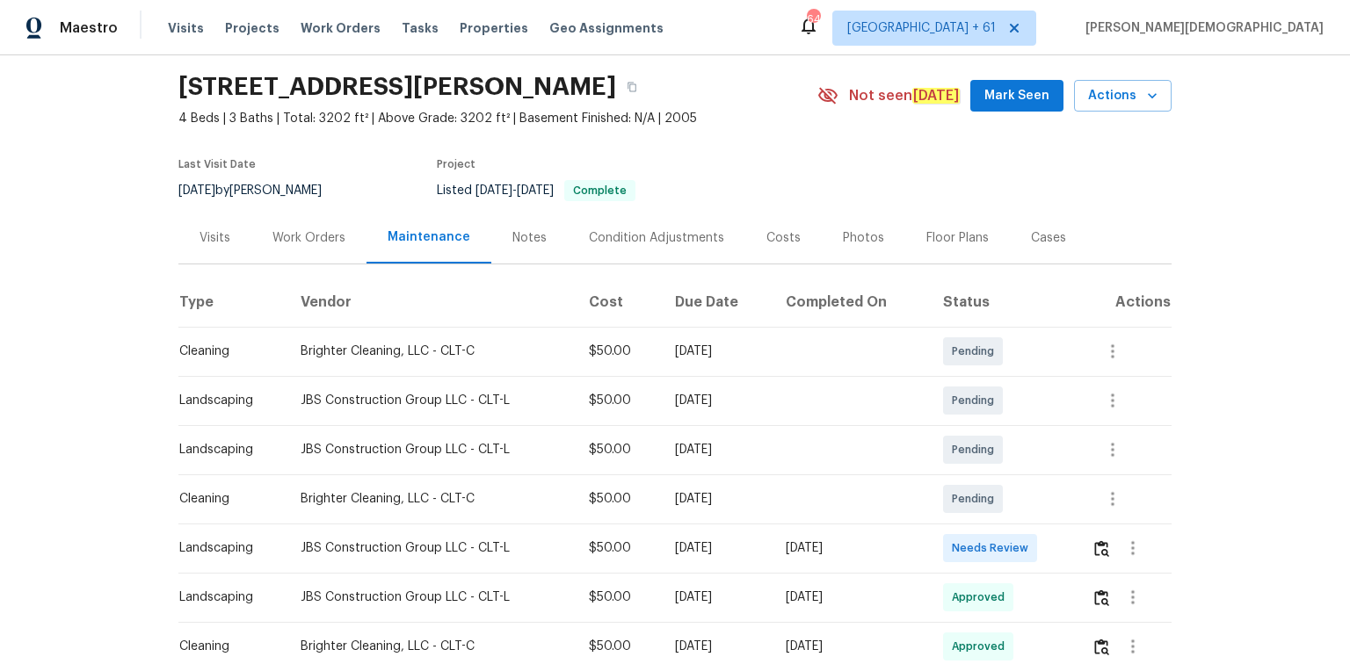
scroll to position [70, 0]
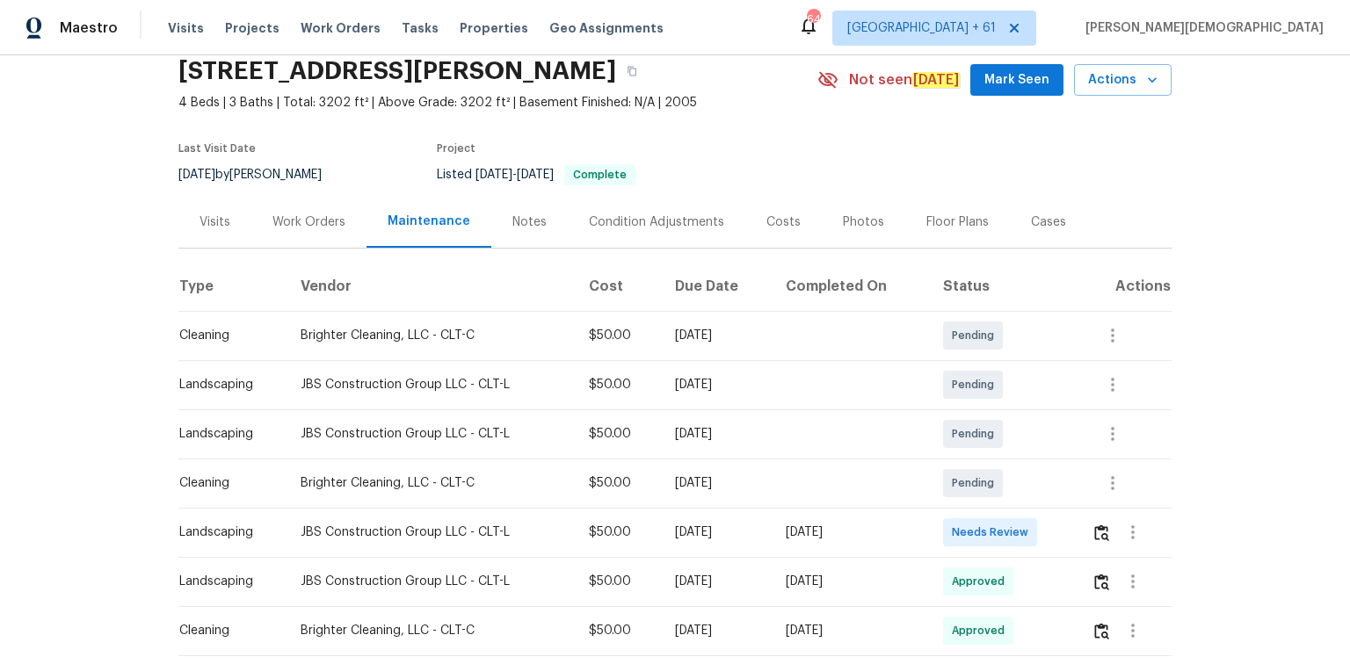
click at [960, 444] on td at bounding box center [1124, 532] width 94 height 49
click at [960, 444] on img "button" at bounding box center [1101, 533] width 15 height 17
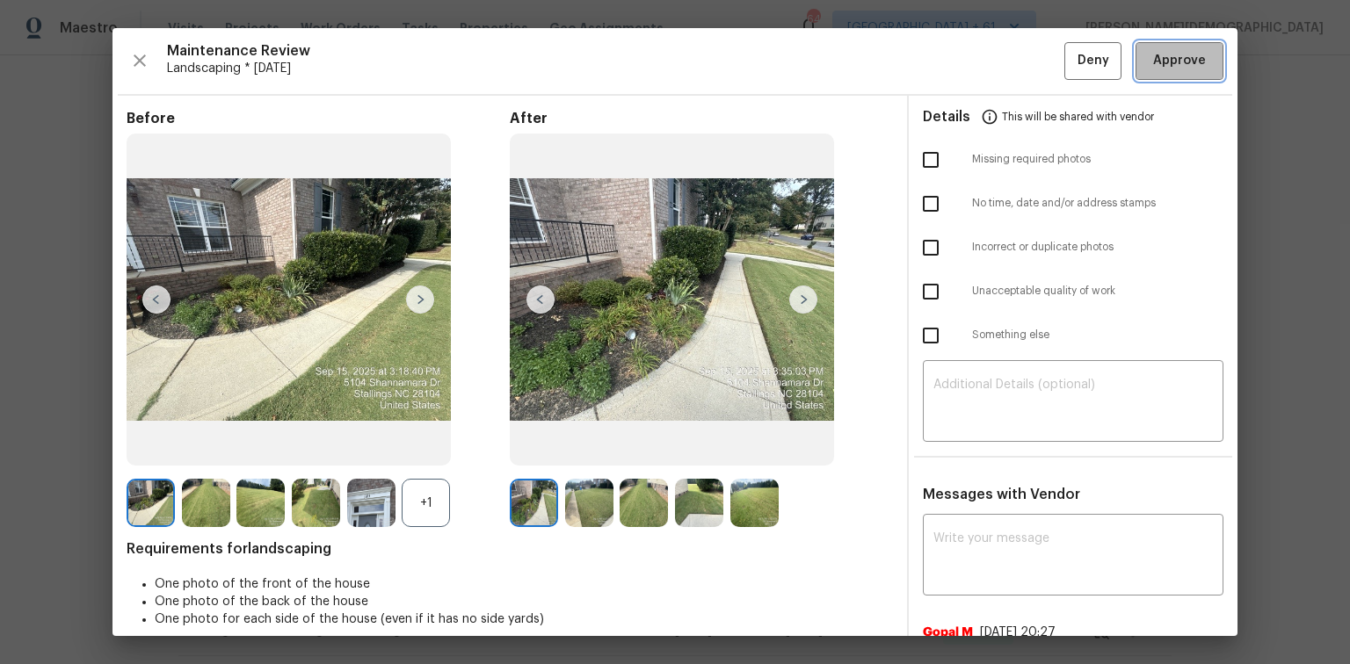
click at [960, 52] on span "Approve" at bounding box center [1179, 61] width 53 height 22
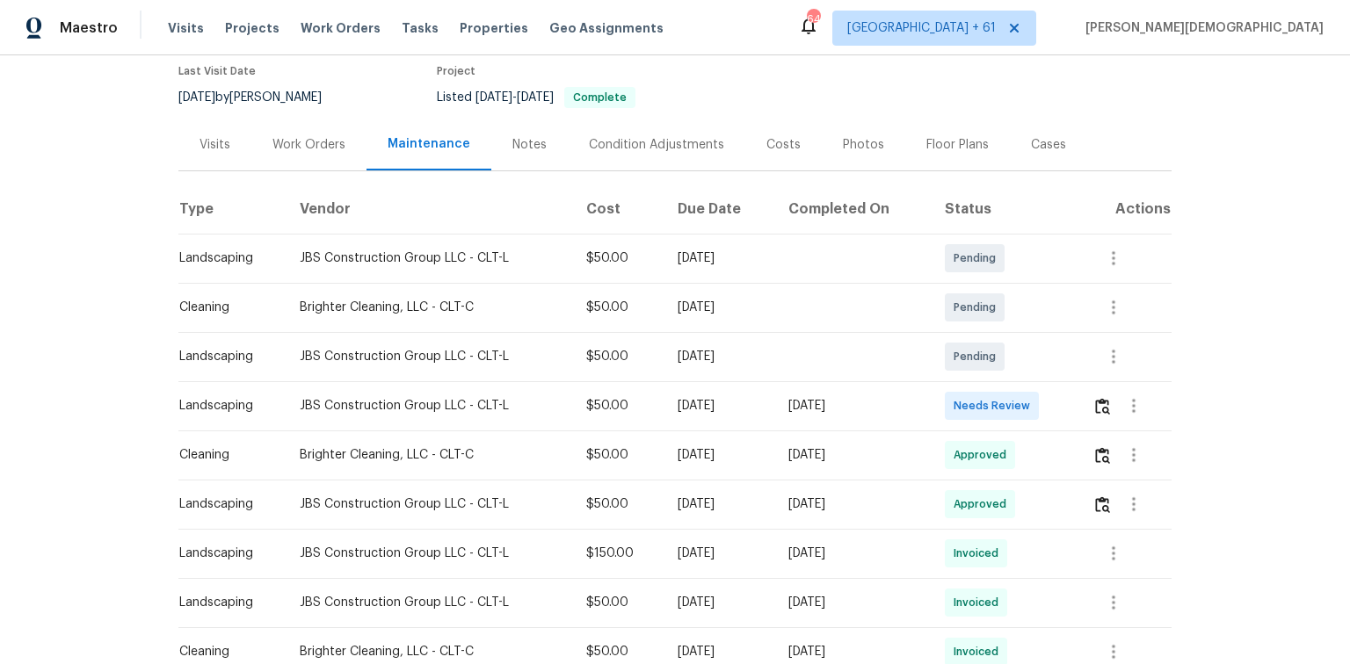
scroll to position [211, 0]
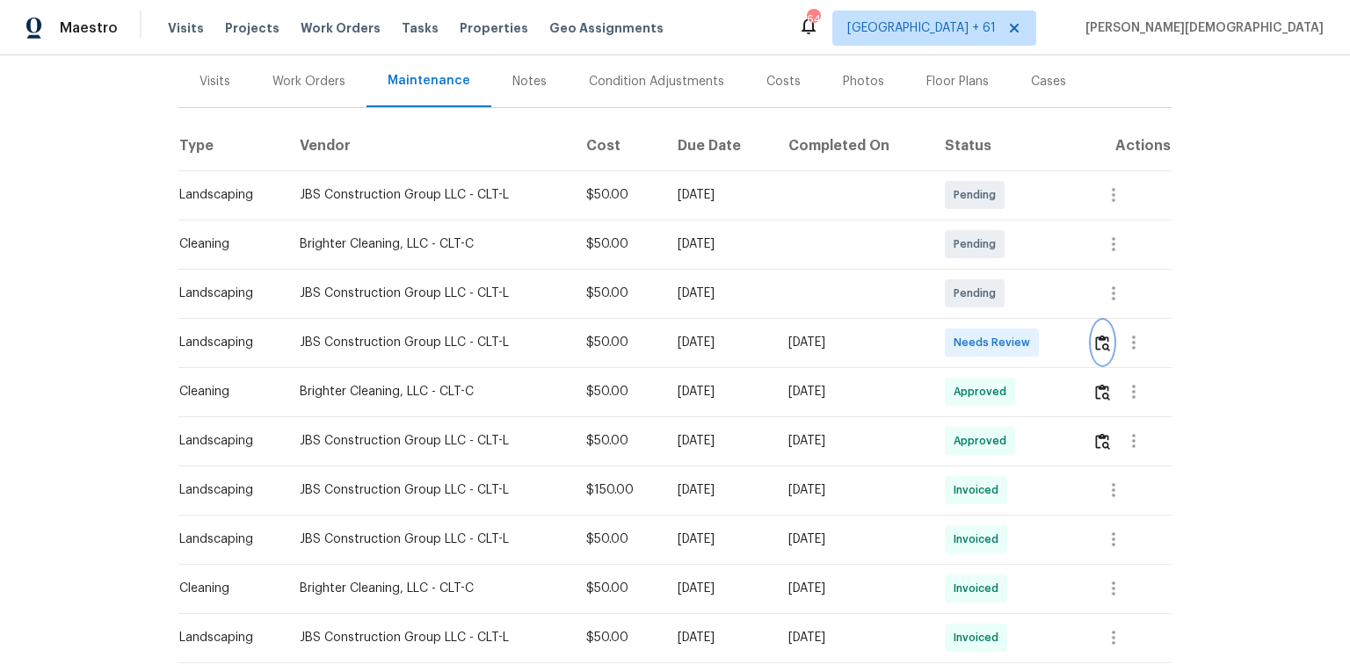
click at [960, 337] on button "button" at bounding box center [1102, 343] width 20 height 42
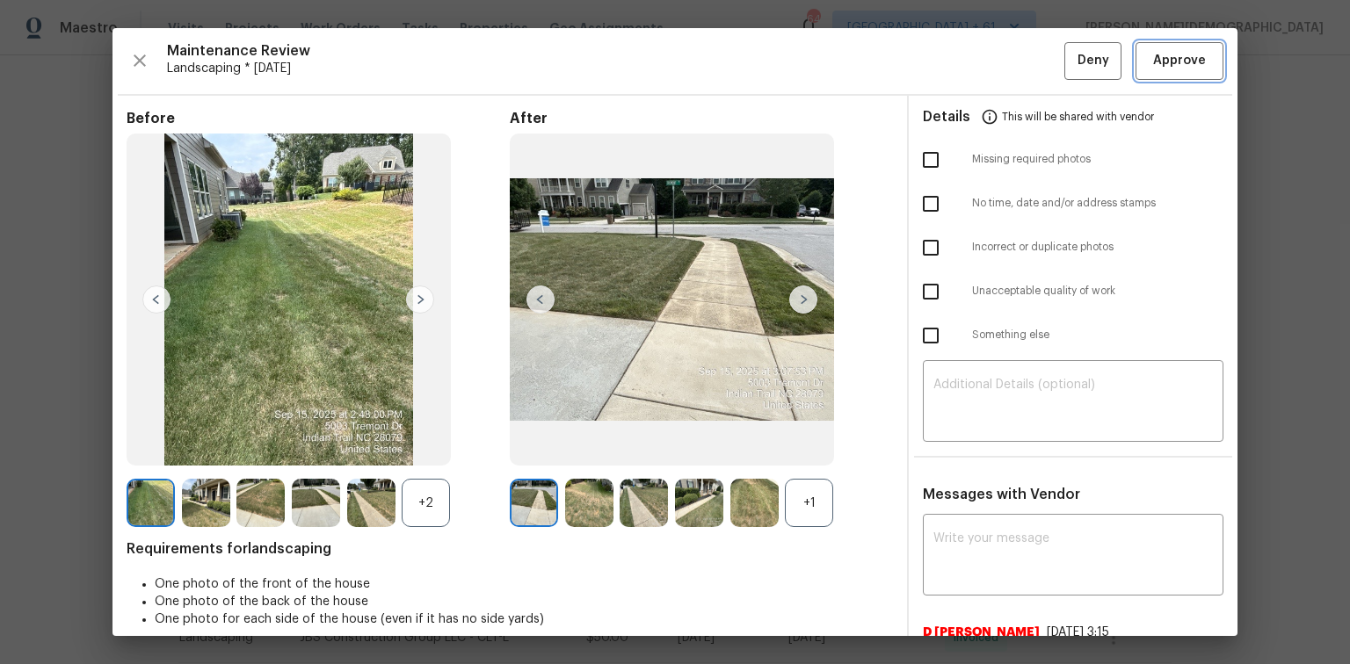
click at [960, 58] on span "Approve" at bounding box center [1179, 61] width 53 height 22
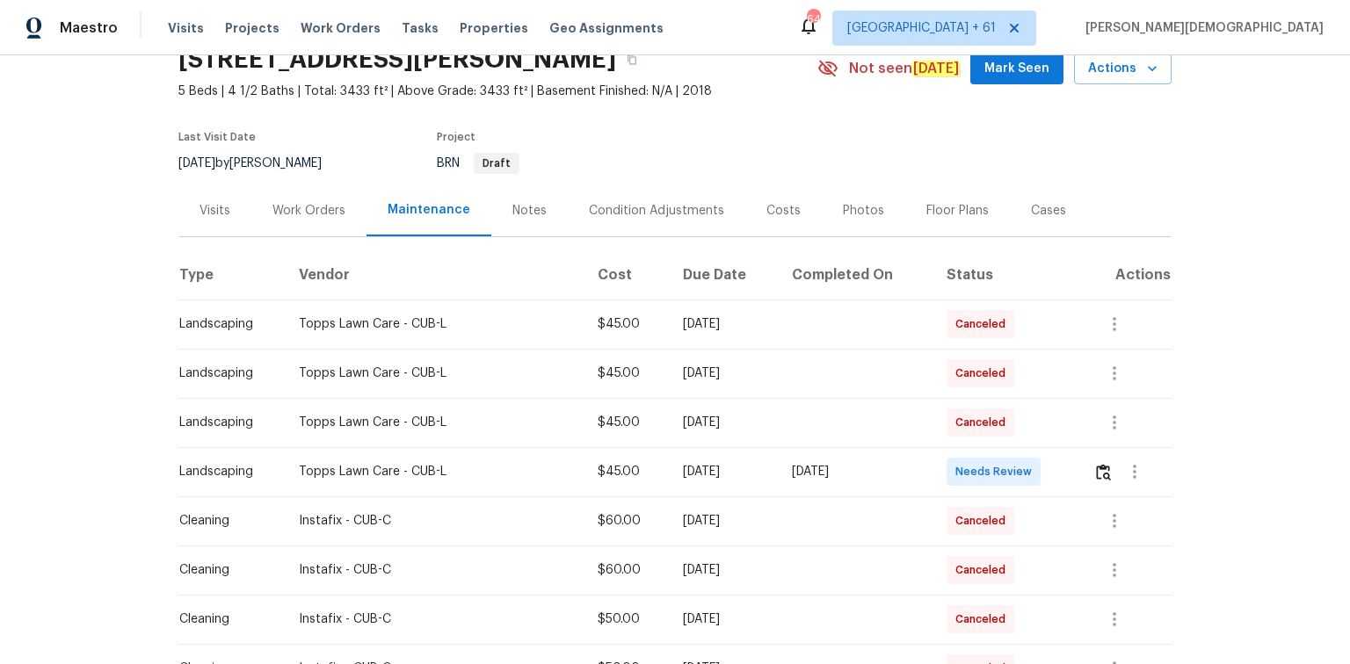
scroll to position [141, 0]
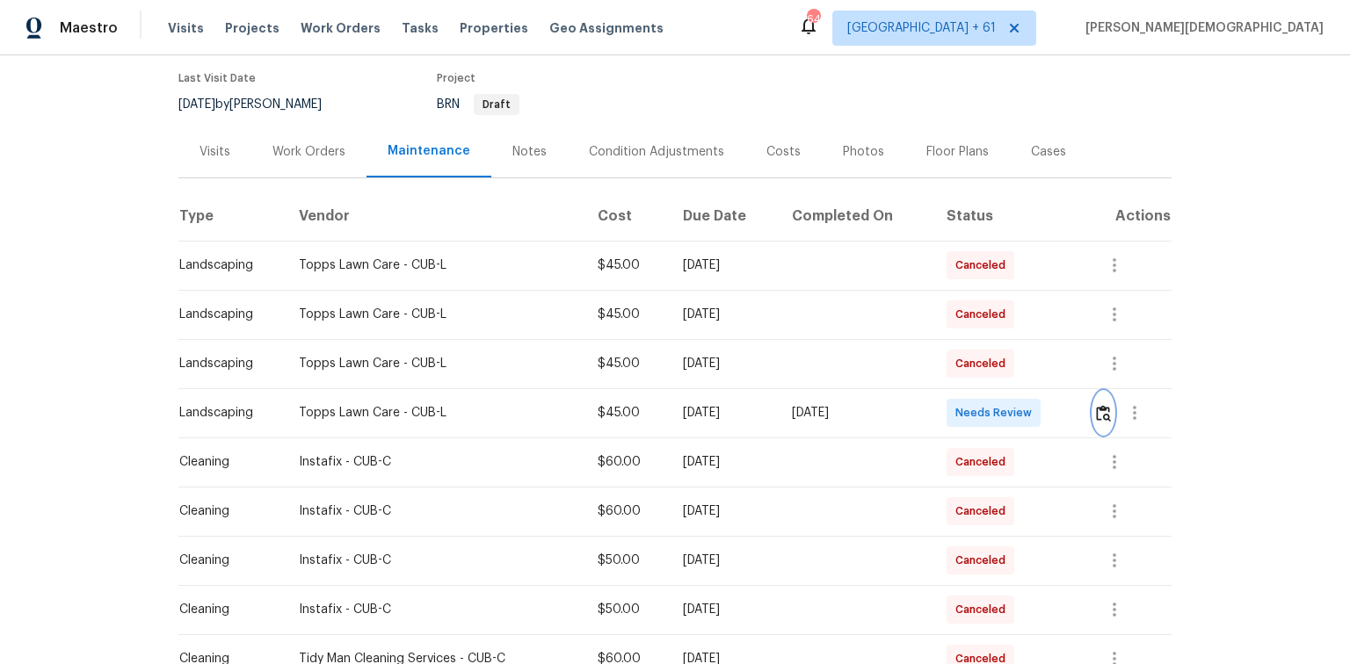
click at [960, 411] on img "button" at bounding box center [1103, 413] width 15 height 17
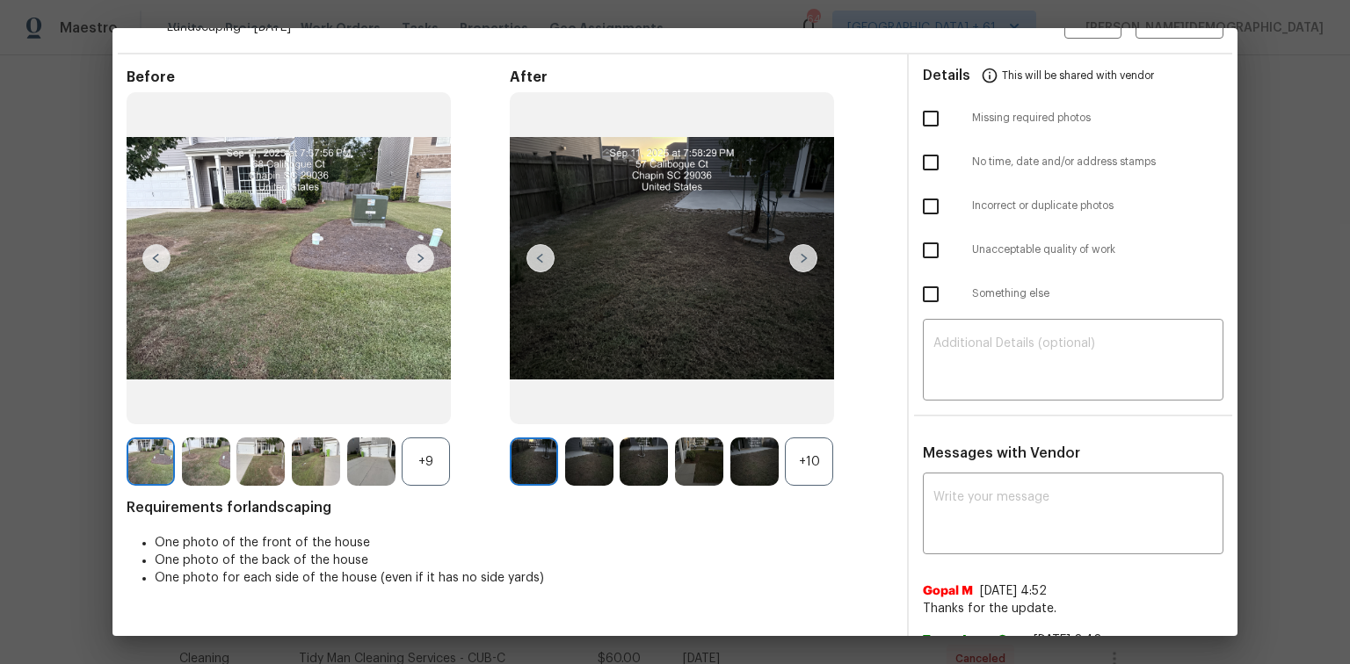
scroll to position [0, 0]
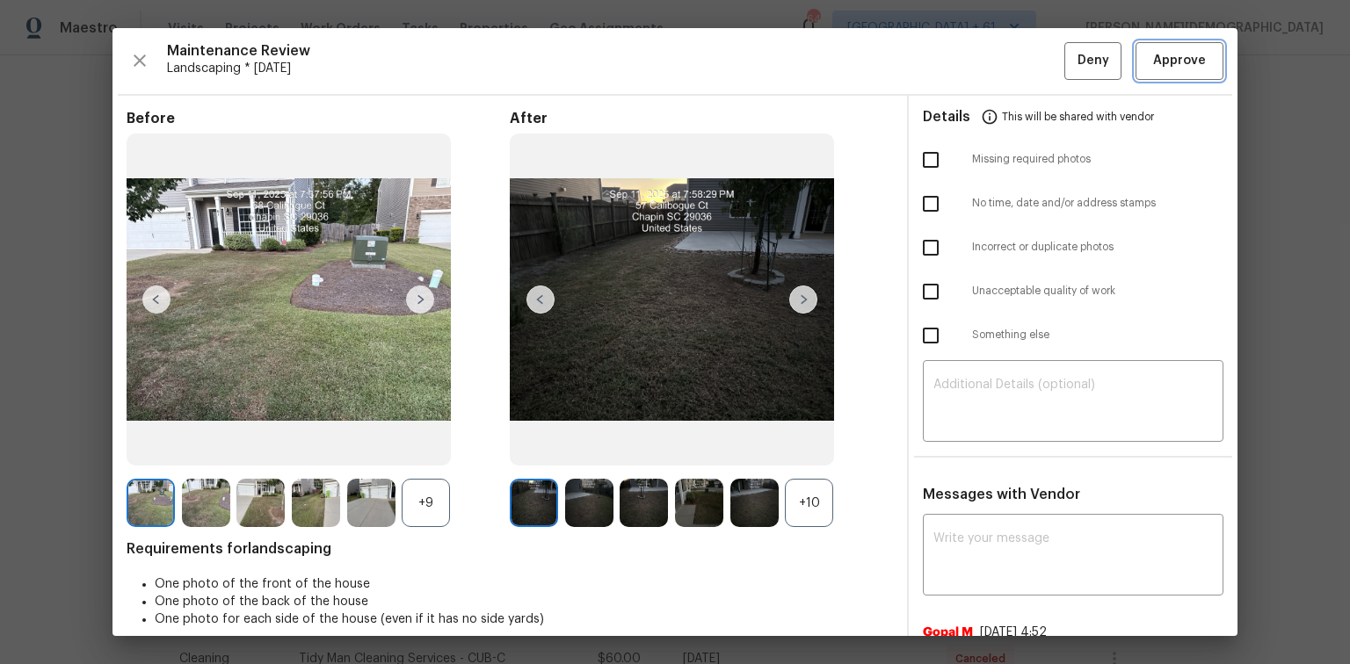
click at [960, 76] on button "Approve" at bounding box center [1179, 61] width 88 height 38
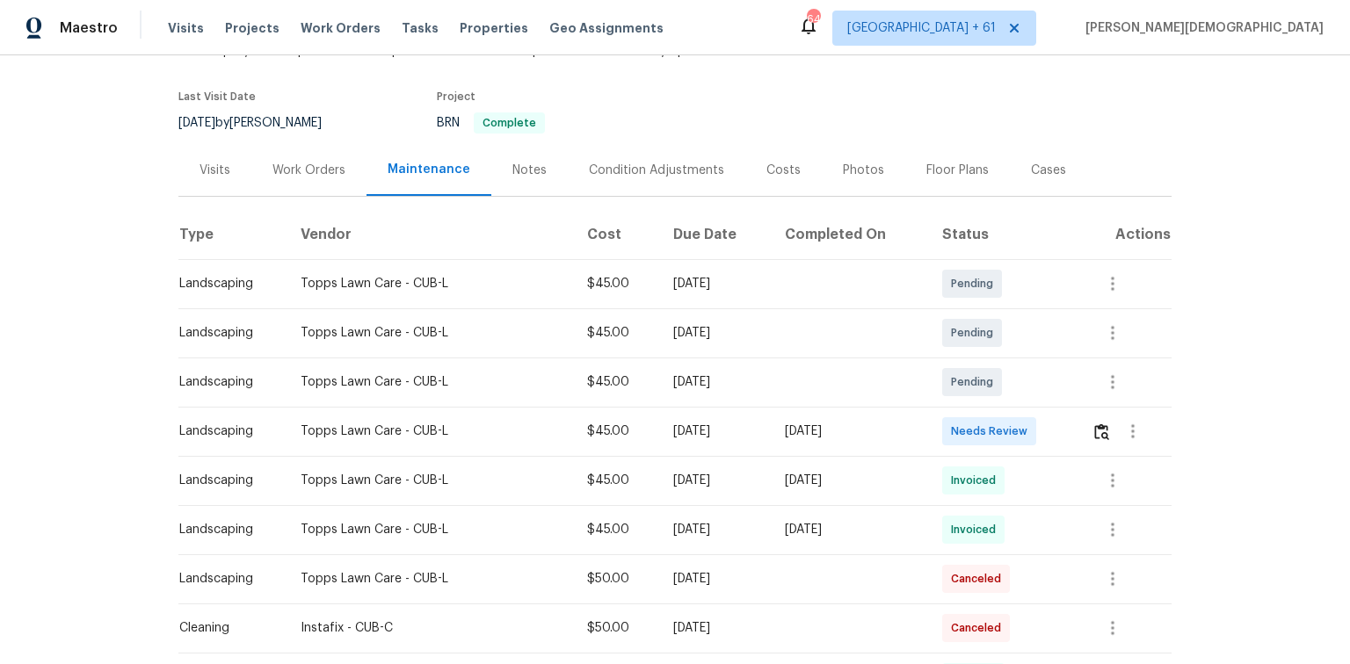
scroll to position [141, 0]
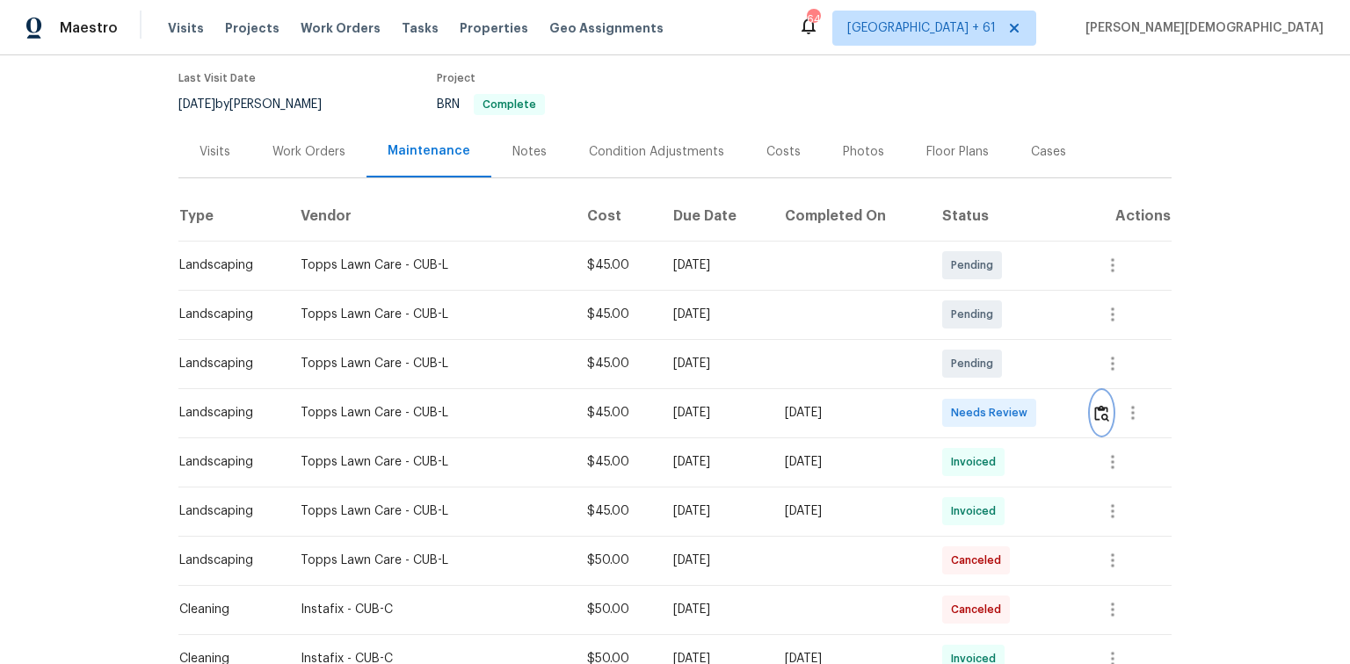
click at [960, 405] on img "button" at bounding box center [1101, 413] width 15 height 17
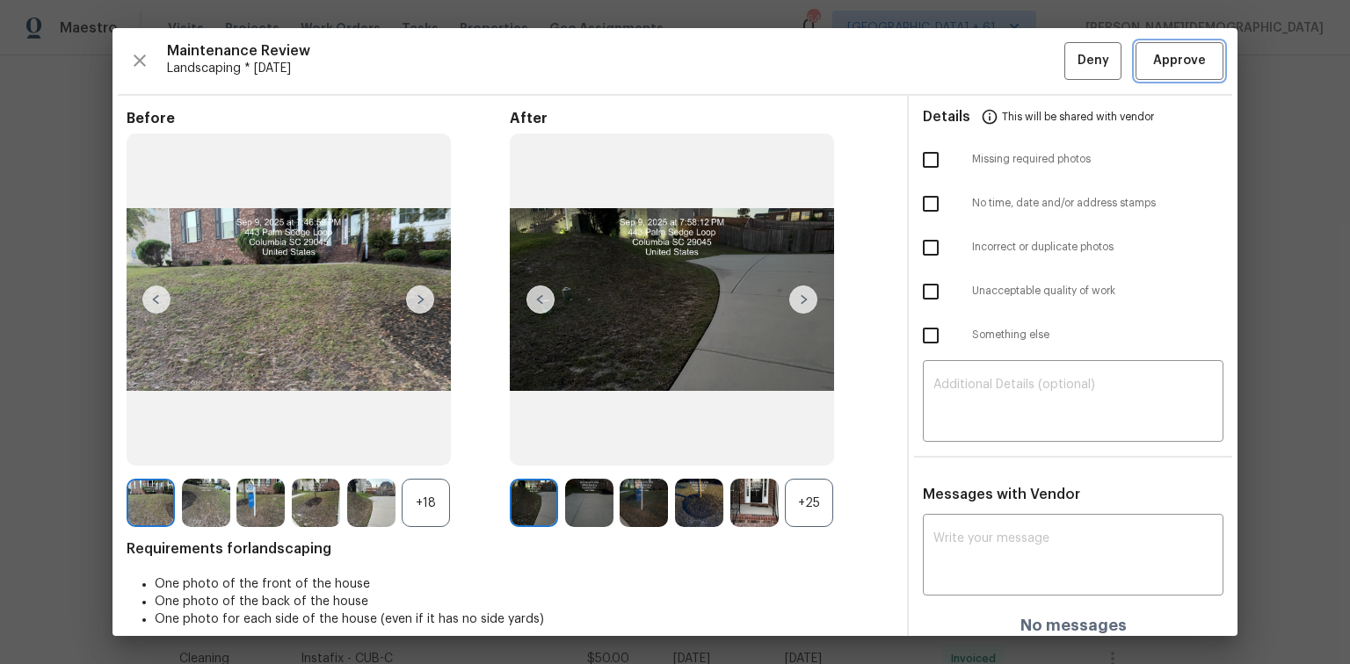
click at [960, 58] on button "Approve" at bounding box center [1179, 61] width 88 height 38
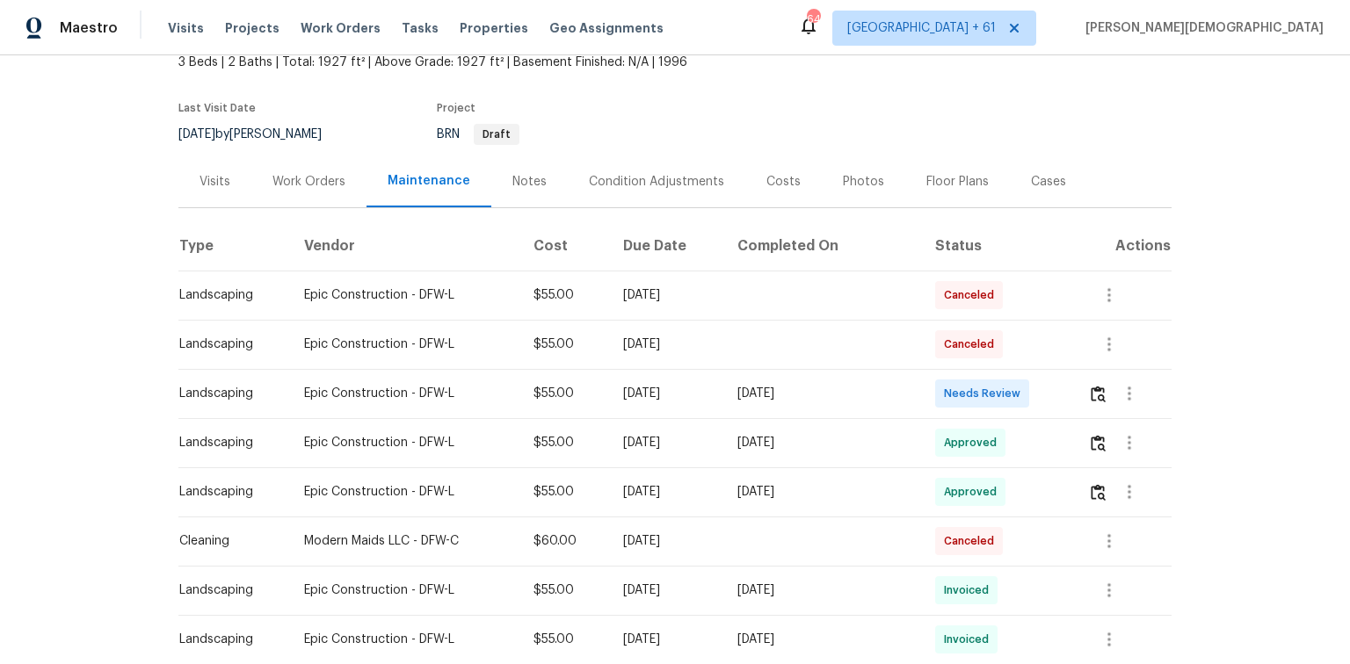
scroll to position [211, 0]
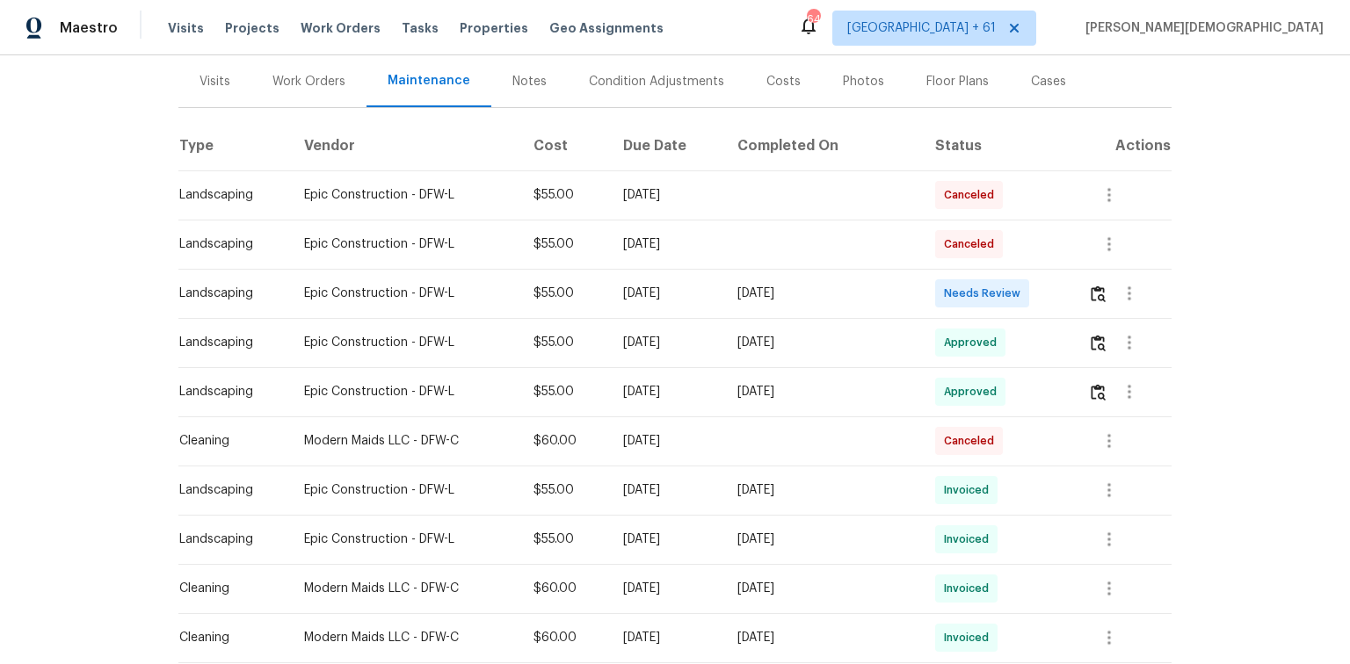
click at [960, 271] on td at bounding box center [1123, 293] width 98 height 49
click at [960, 286] on img "button" at bounding box center [1097, 294] width 15 height 17
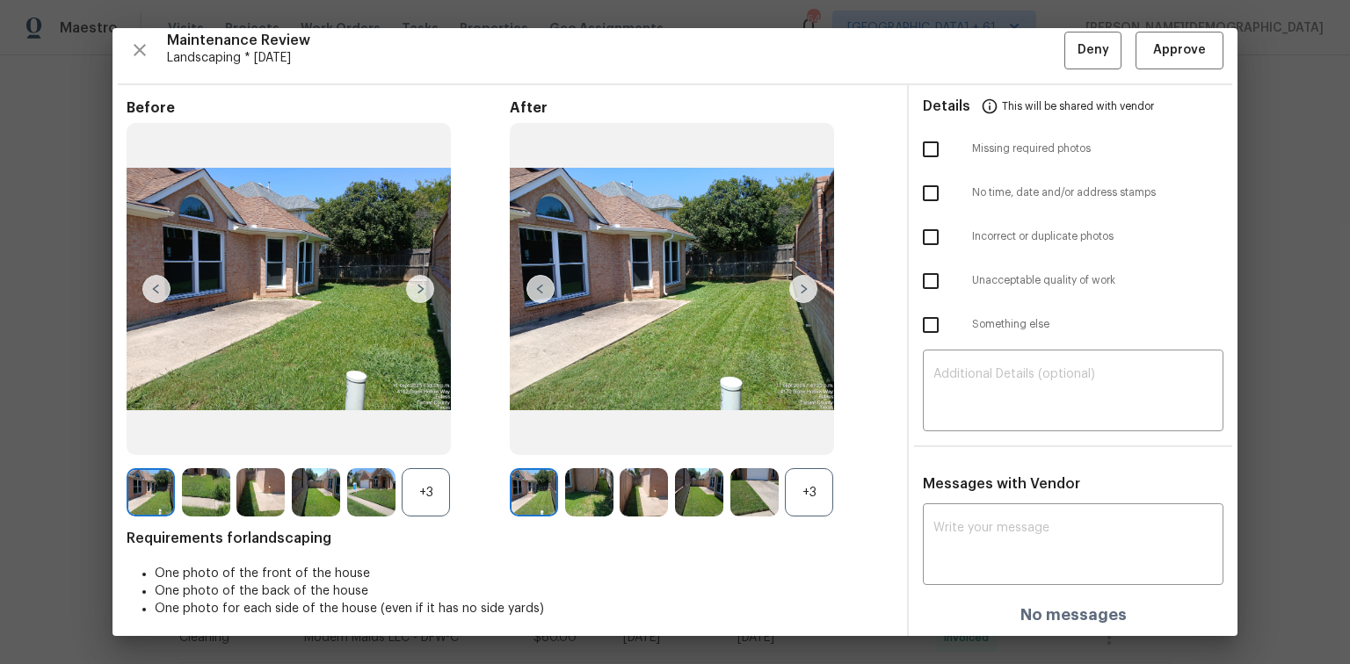
scroll to position [14, 0]
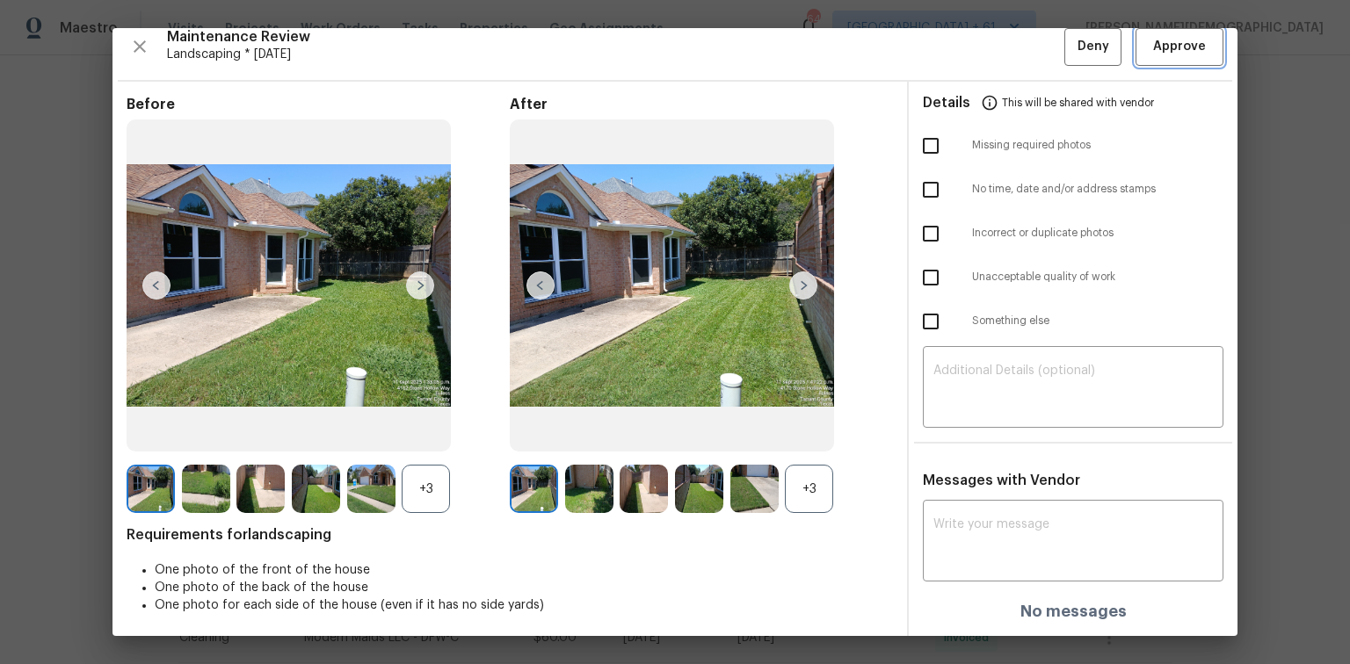
click at [960, 53] on span "Approve" at bounding box center [1179, 47] width 53 height 22
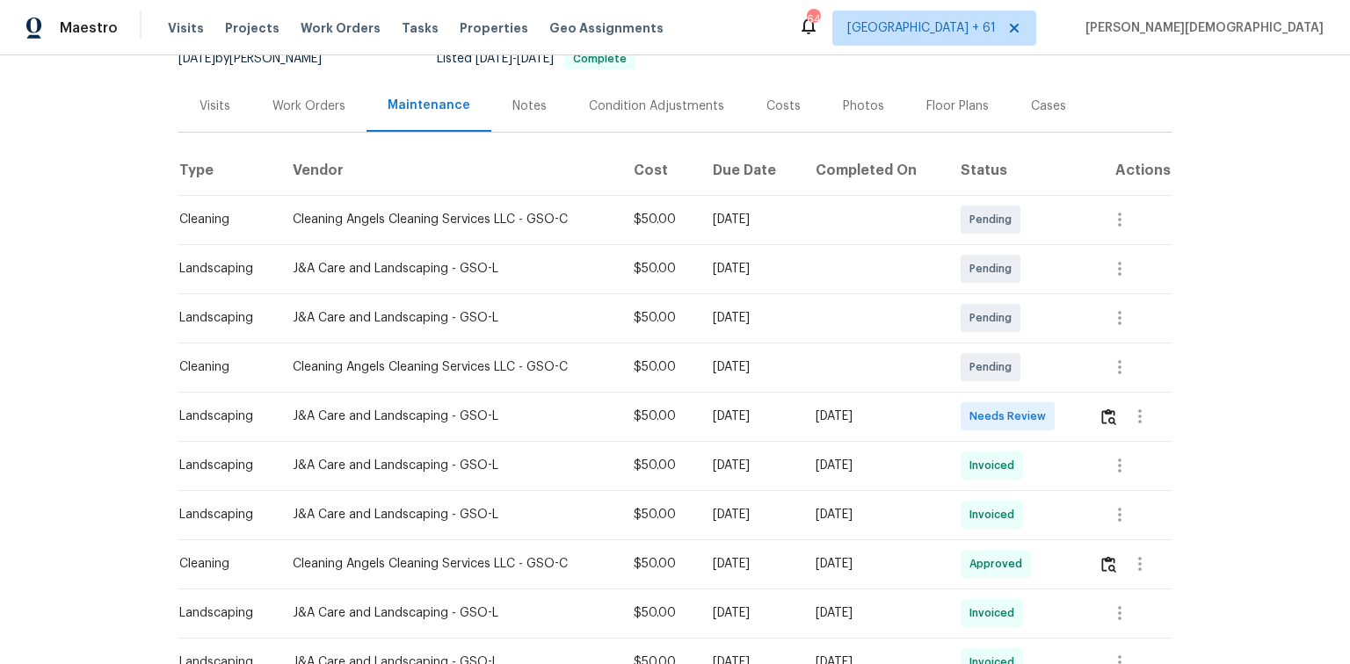
scroll to position [281, 0]
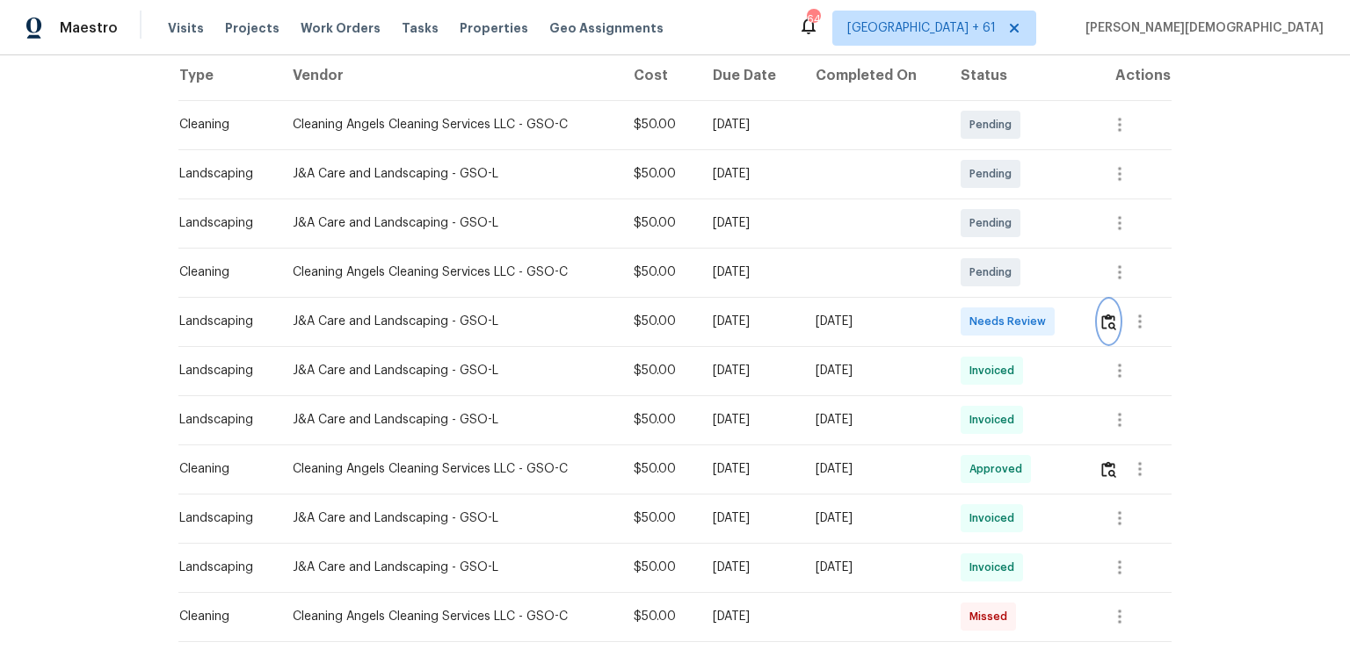
click at [1101, 320] on img "button" at bounding box center [1108, 322] width 15 height 17
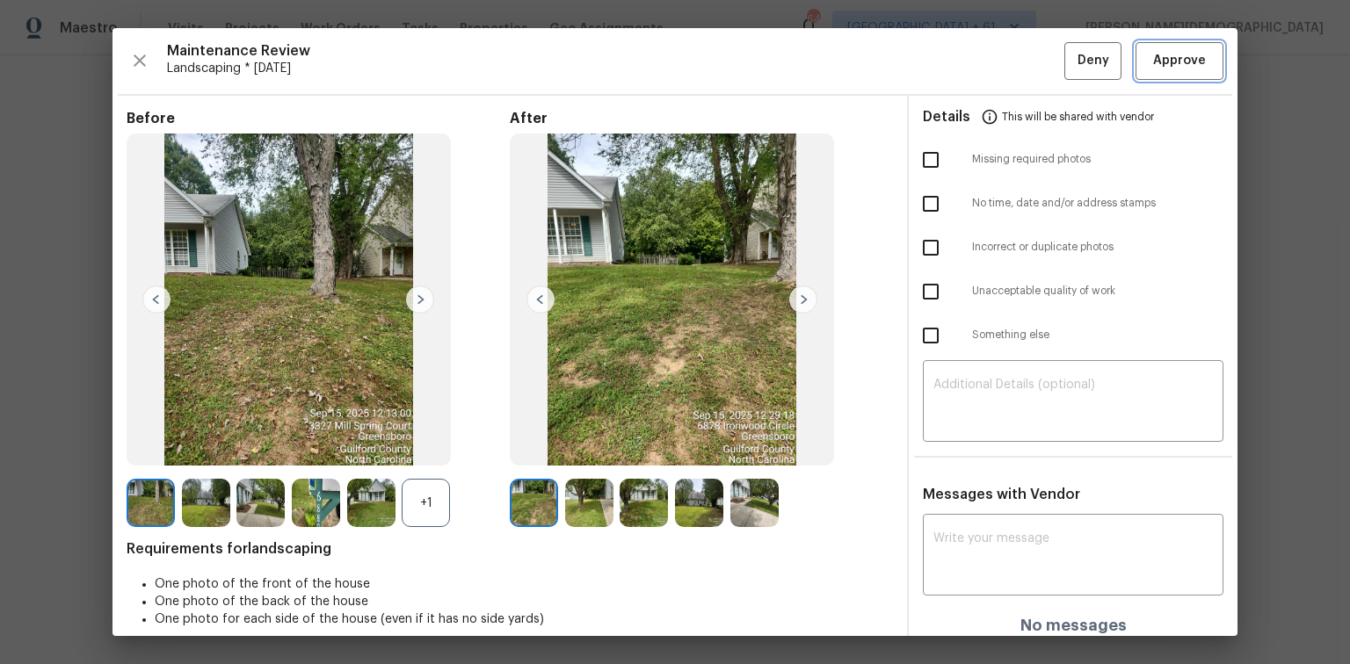
click at [1193, 70] on button "Approve" at bounding box center [1179, 61] width 88 height 38
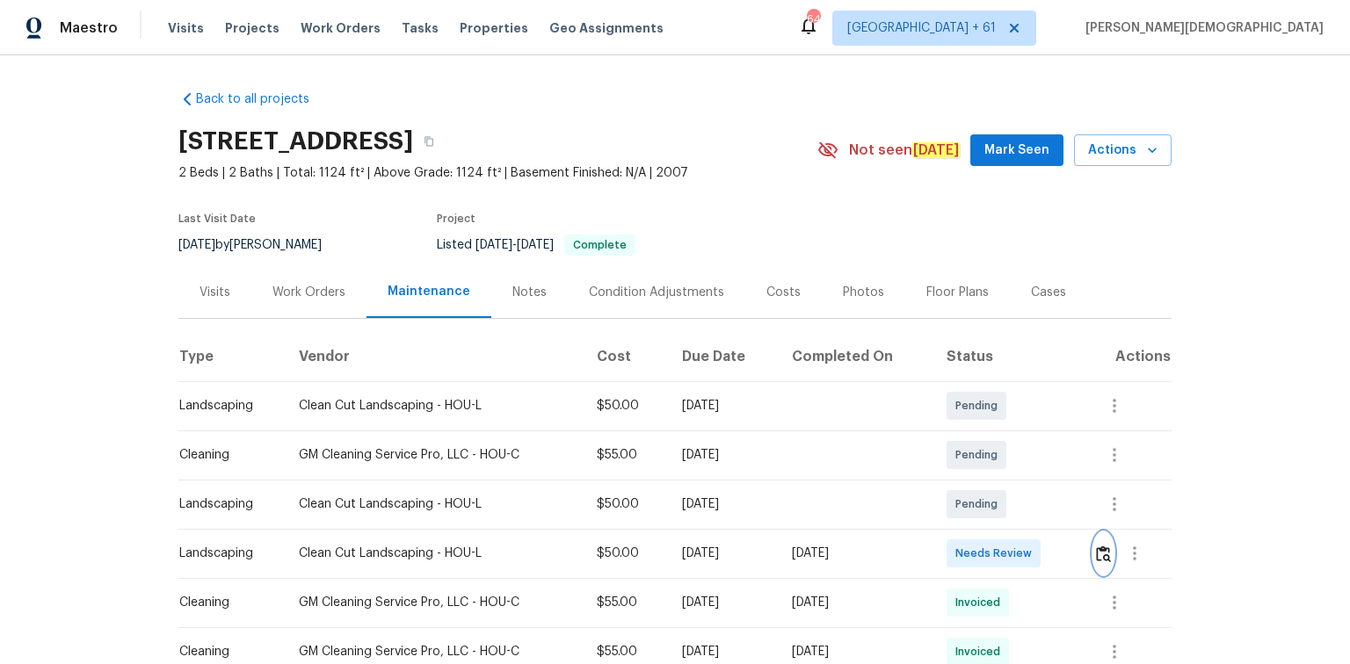
click at [960, 444] on button "button" at bounding box center [1103, 553] width 20 height 42
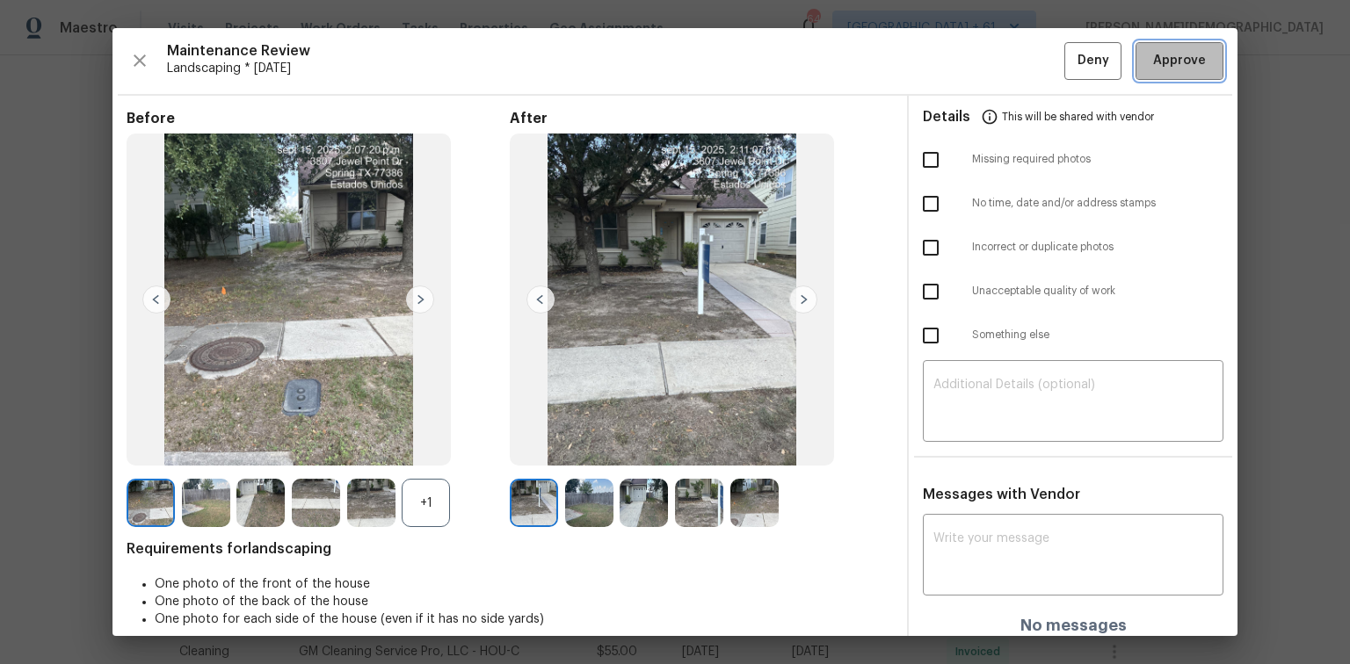
click at [960, 64] on span "Approve" at bounding box center [1179, 61] width 53 height 22
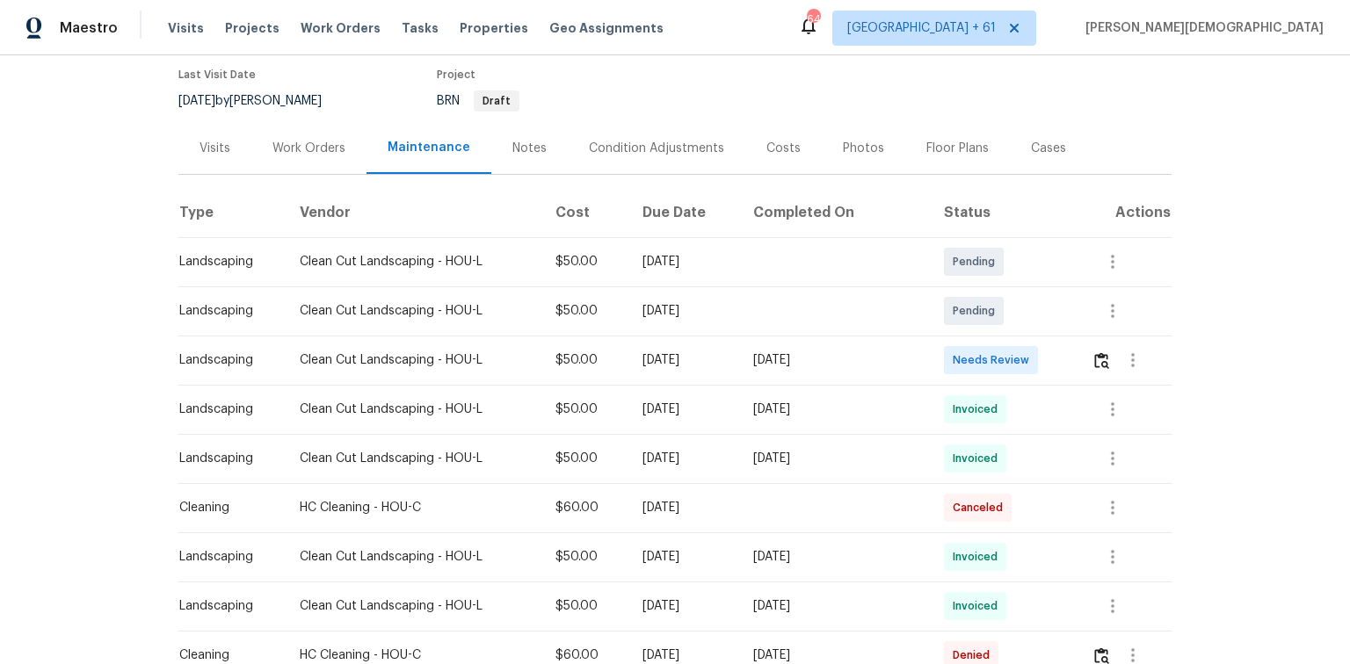
scroll to position [211, 0]
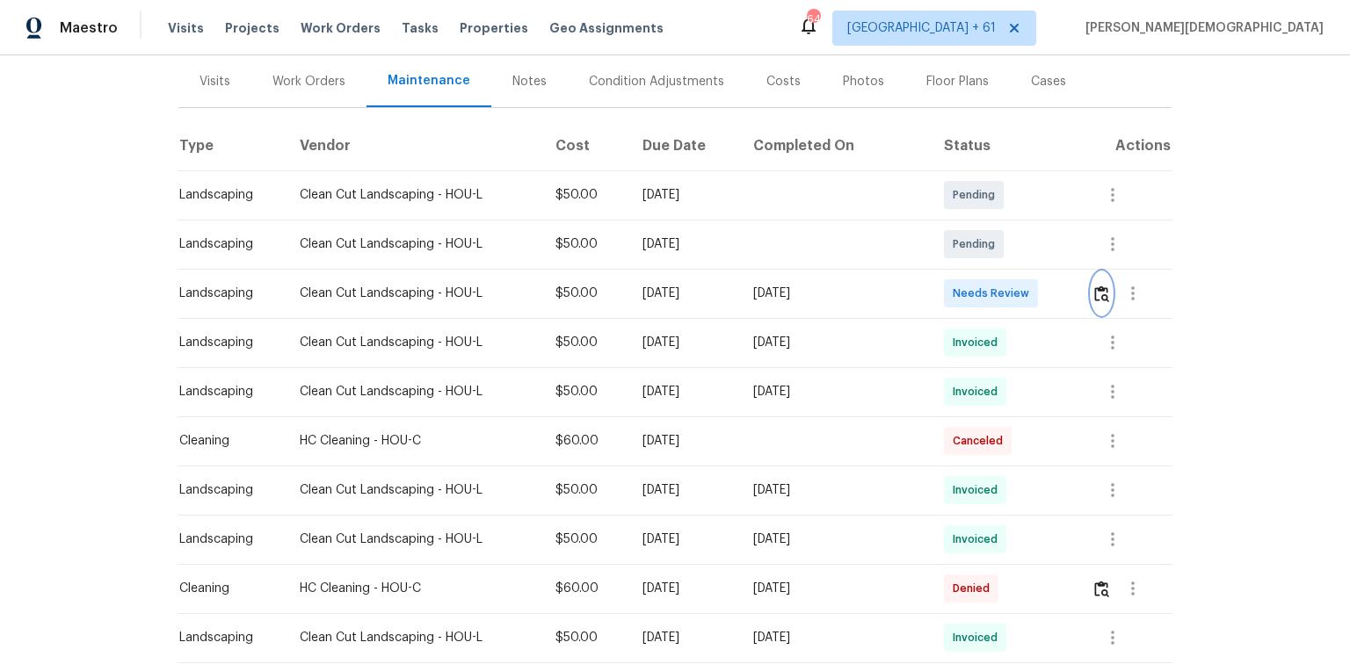
click at [960, 274] on button "button" at bounding box center [1101, 293] width 20 height 42
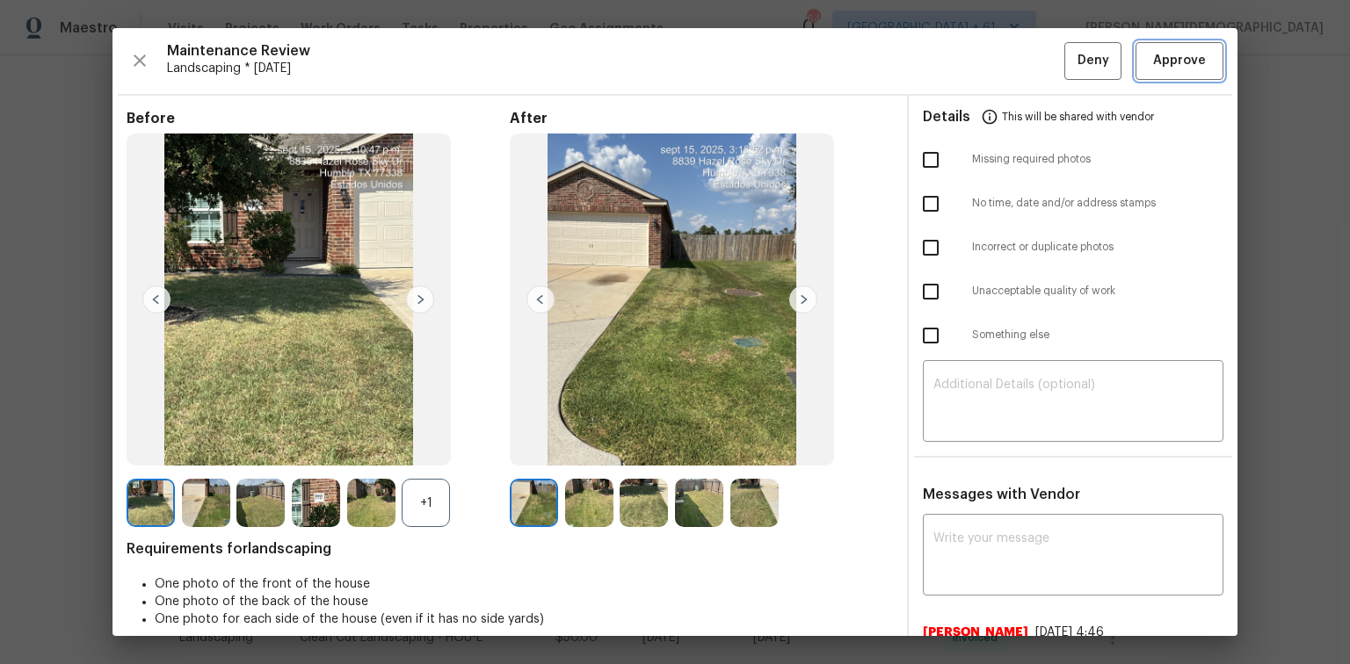
click at [960, 58] on span "Approve" at bounding box center [1179, 61] width 53 height 22
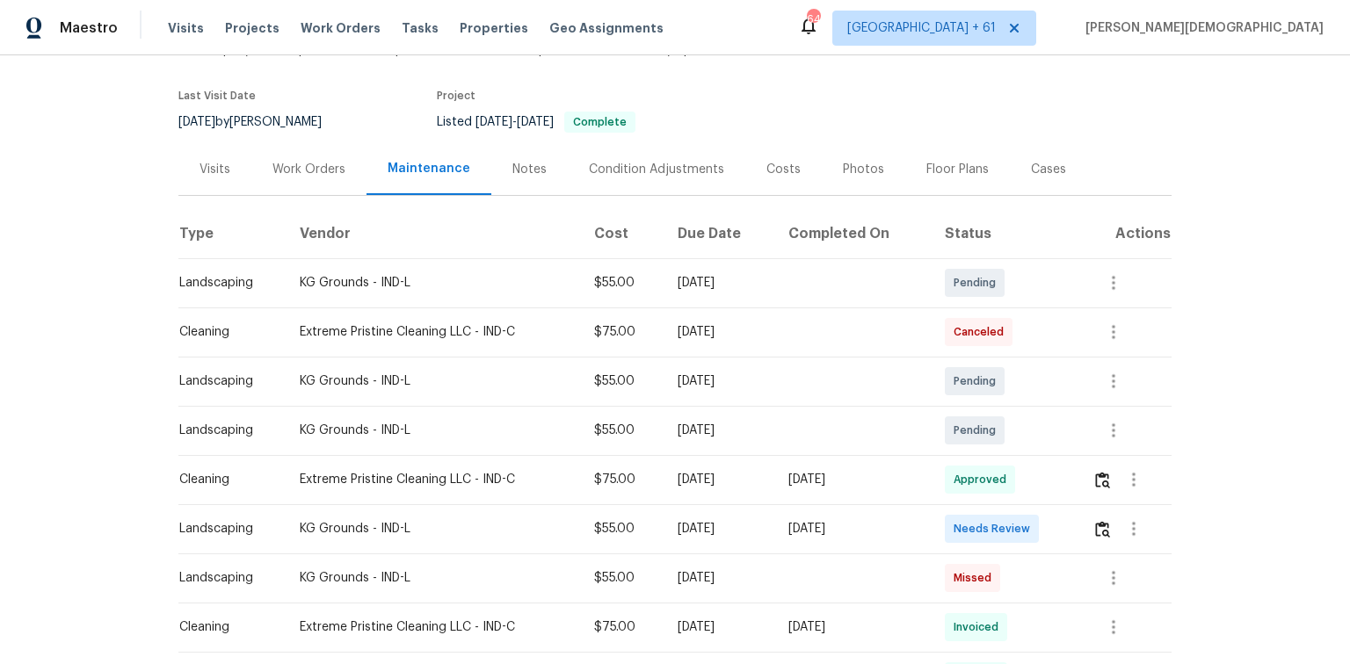
scroll to position [211, 0]
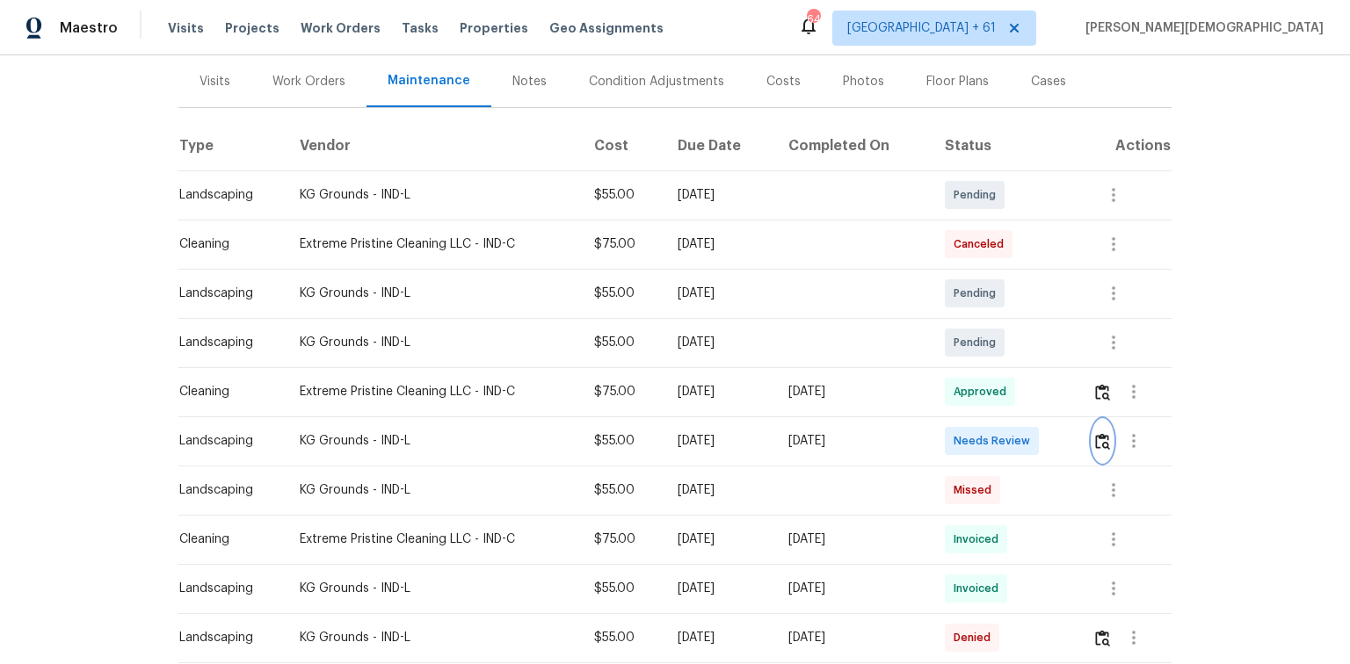
click at [1105, 433] on img "button" at bounding box center [1102, 441] width 15 height 17
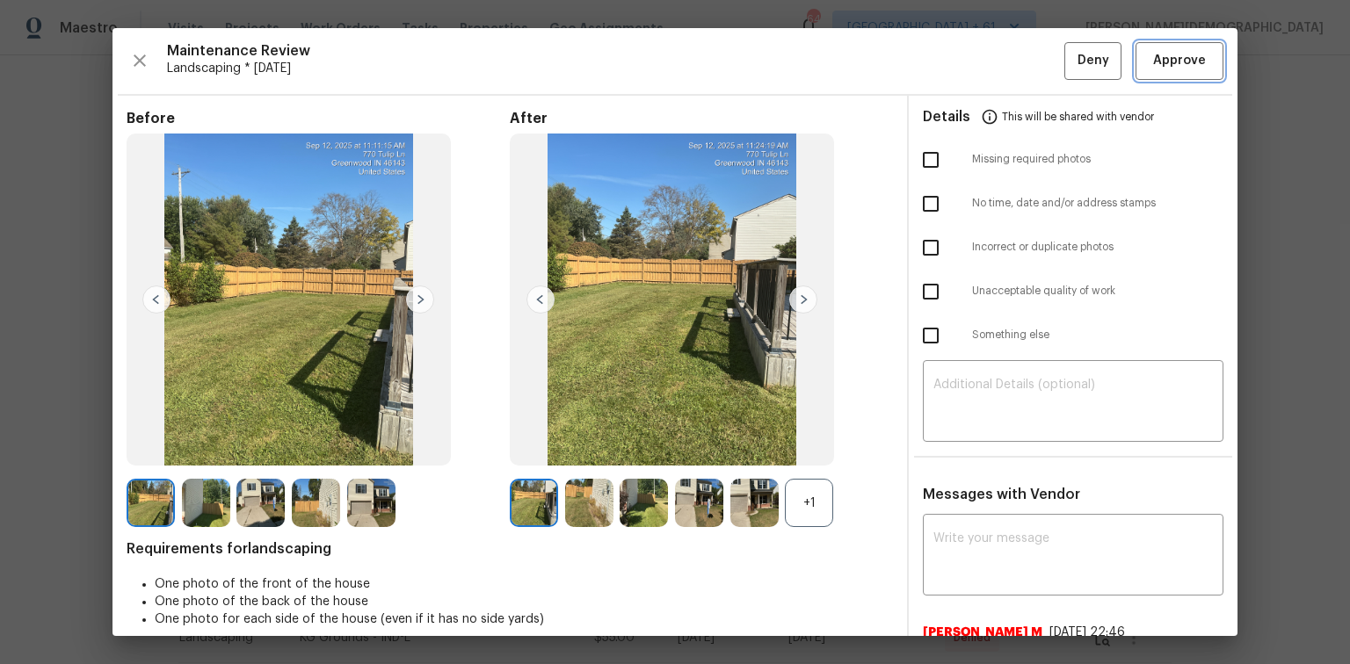
click at [1167, 72] on button "Approve" at bounding box center [1179, 61] width 88 height 38
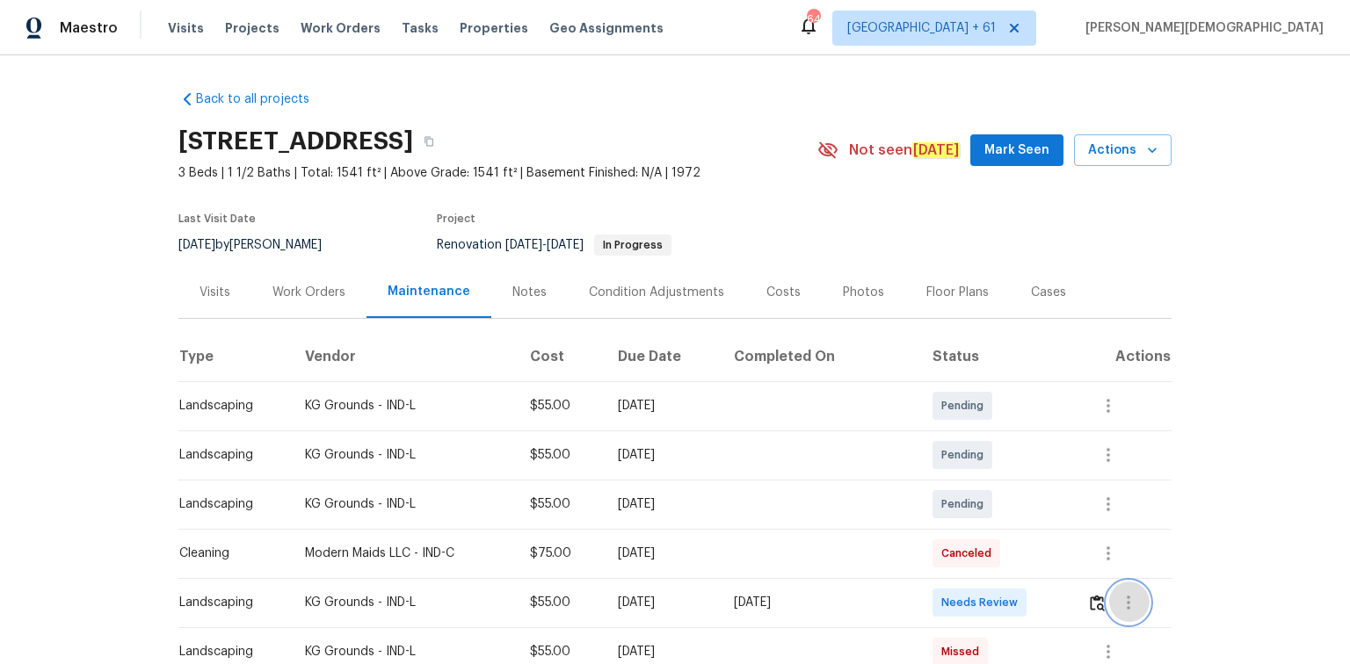
click at [960, 444] on button "button" at bounding box center [1128, 603] width 42 height 42
click at [960, 444] on div at bounding box center [675, 332] width 1350 height 664
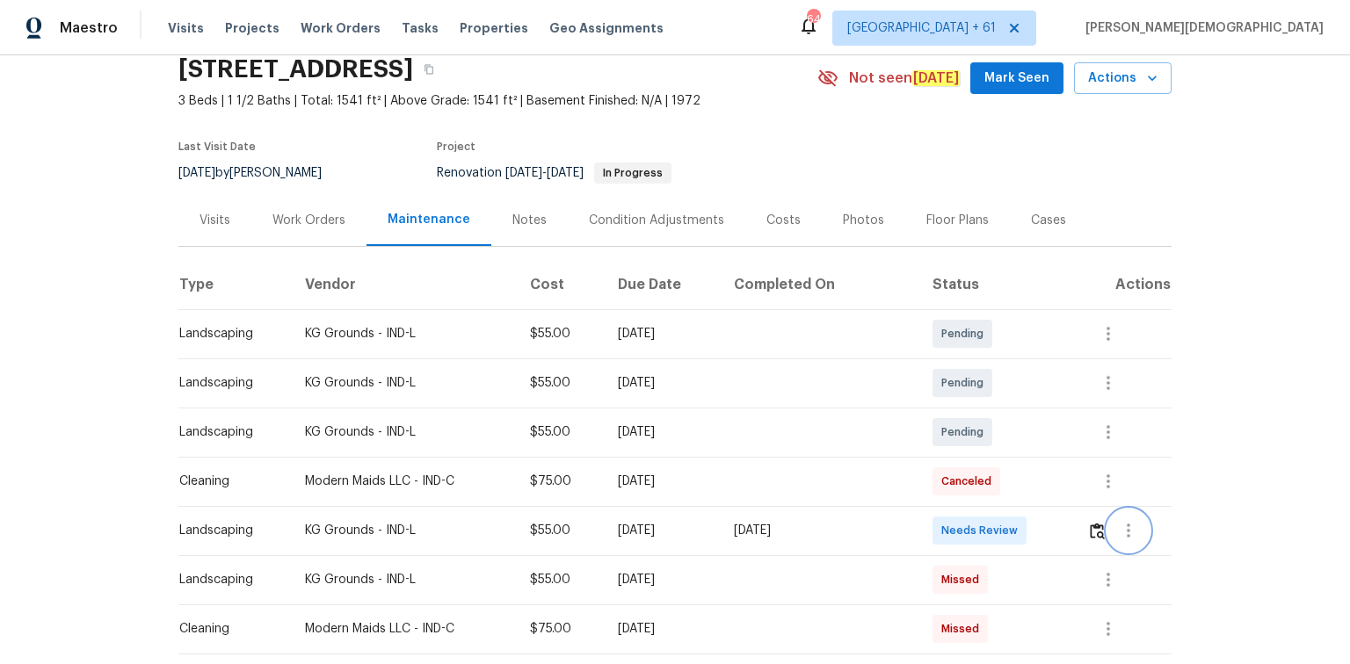
scroll to position [141, 0]
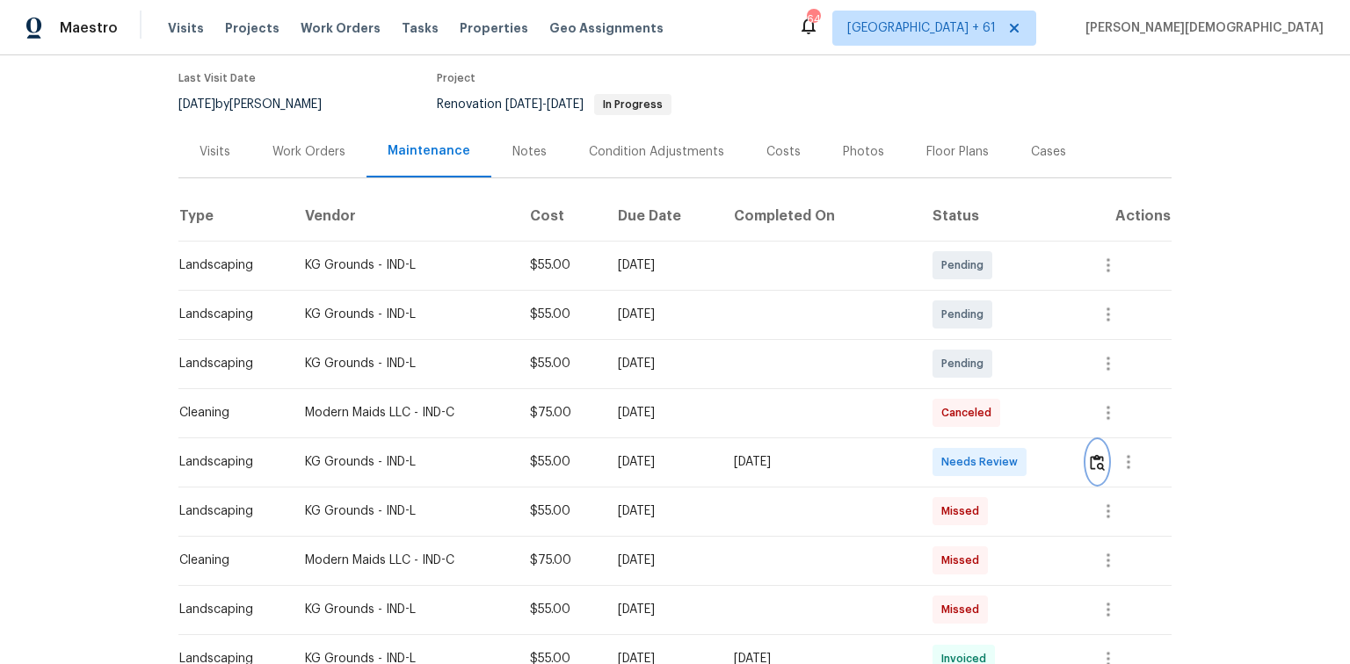
click at [960, 444] on img "button" at bounding box center [1097, 462] width 15 height 17
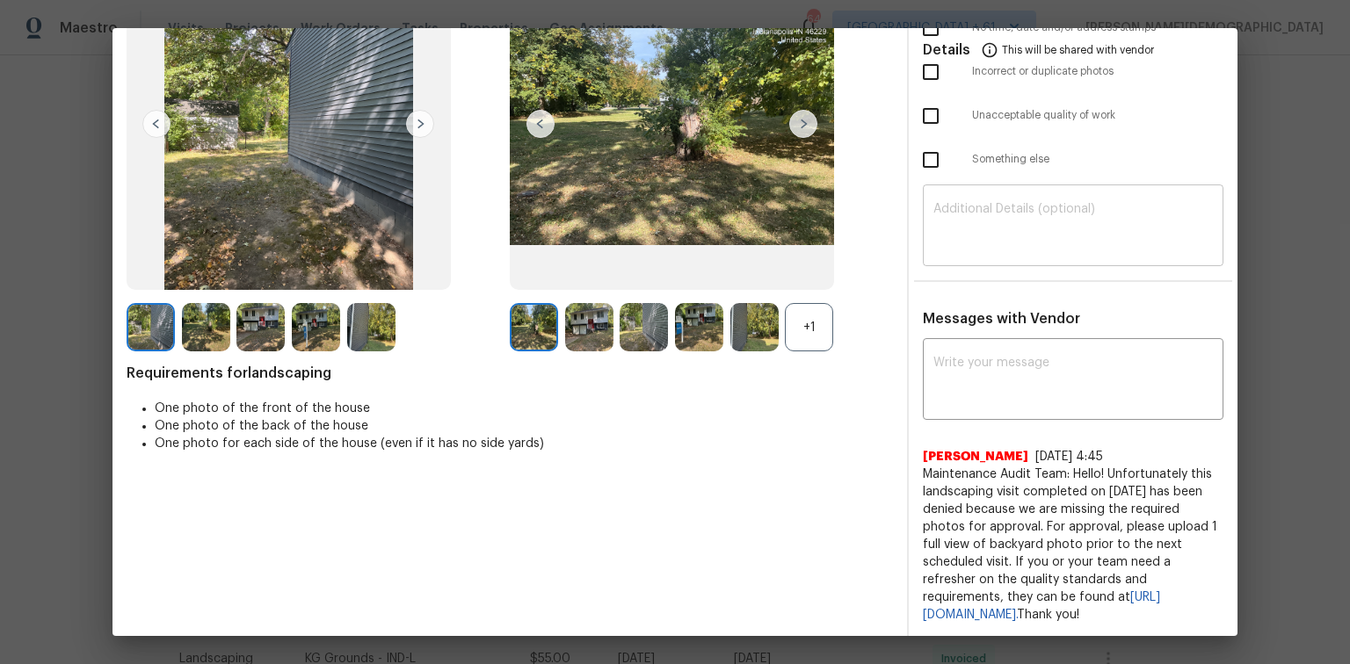
scroll to position [0, 0]
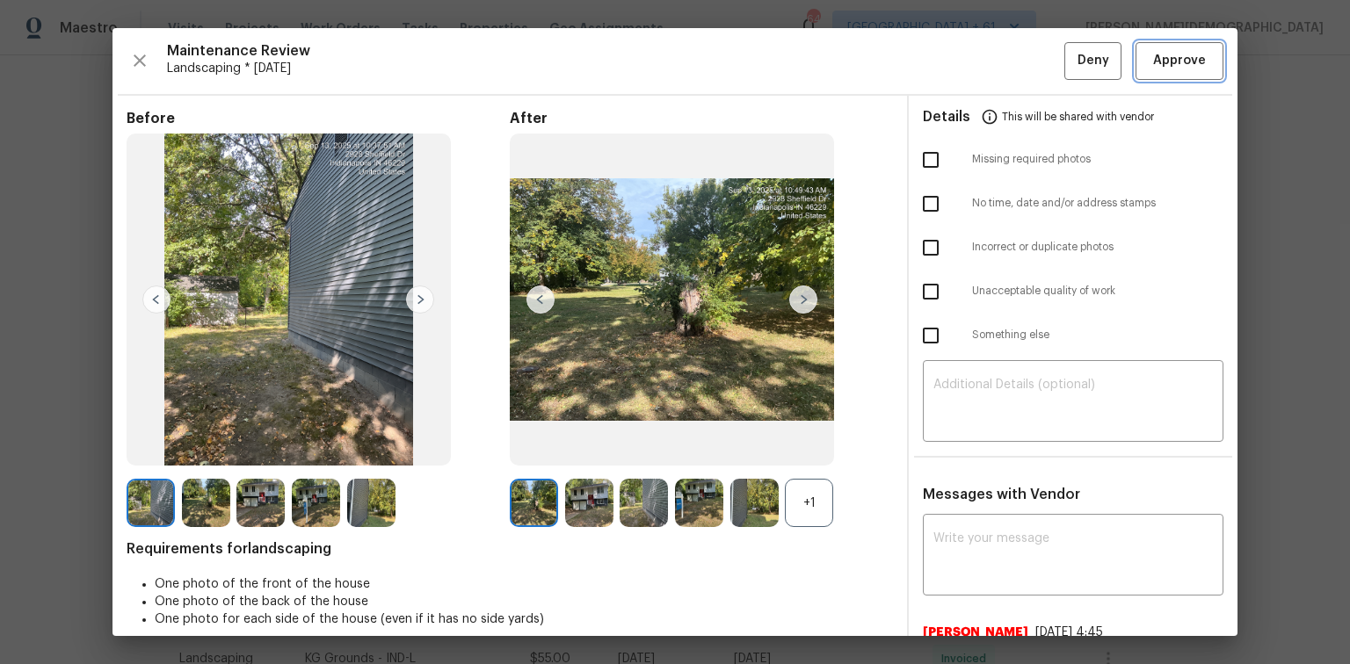
click at [960, 52] on button "Approve" at bounding box center [1179, 61] width 88 height 38
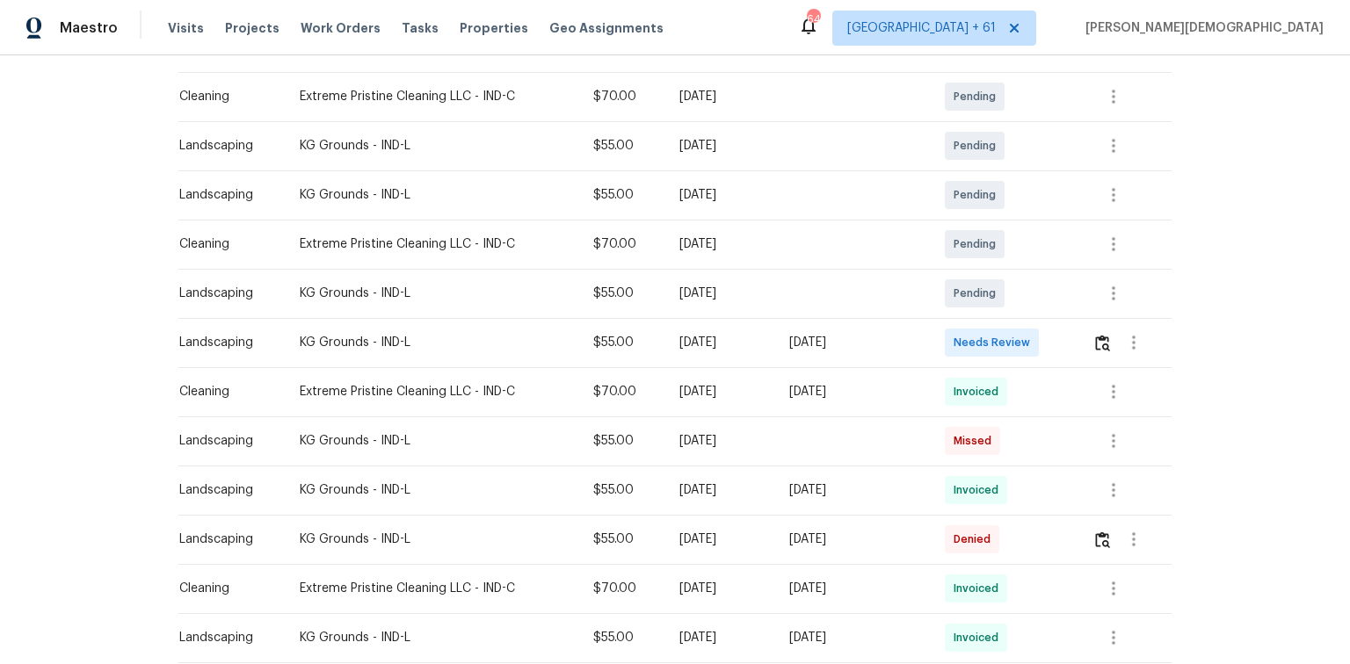
scroll to position [422, 0]
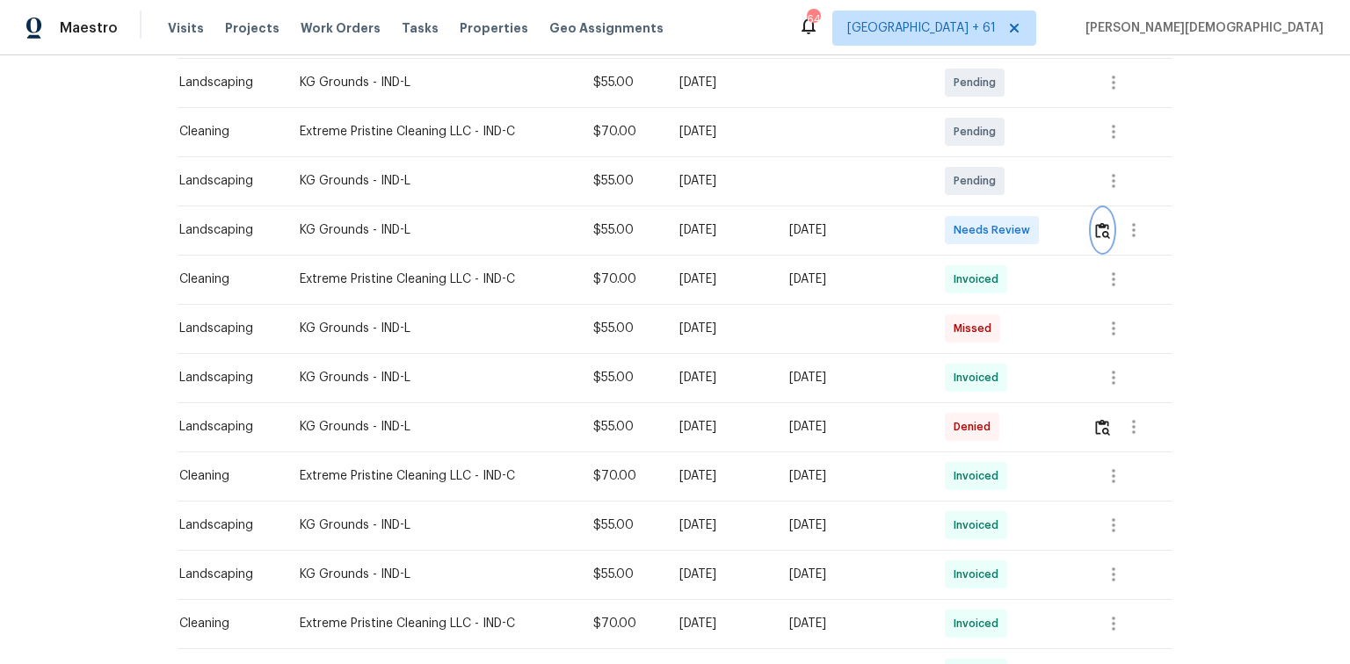
click at [1096, 223] on img "button" at bounding box center [1102, 230] width 15 height 17
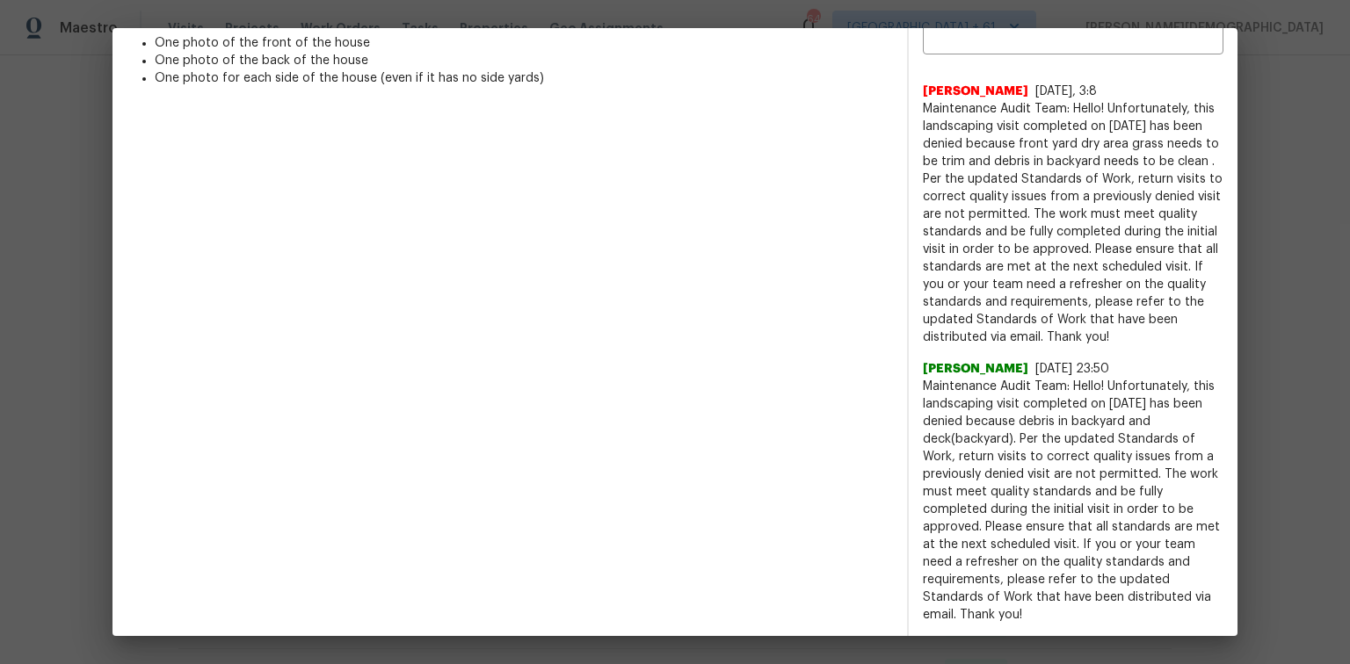
scroll to position [190, 0]
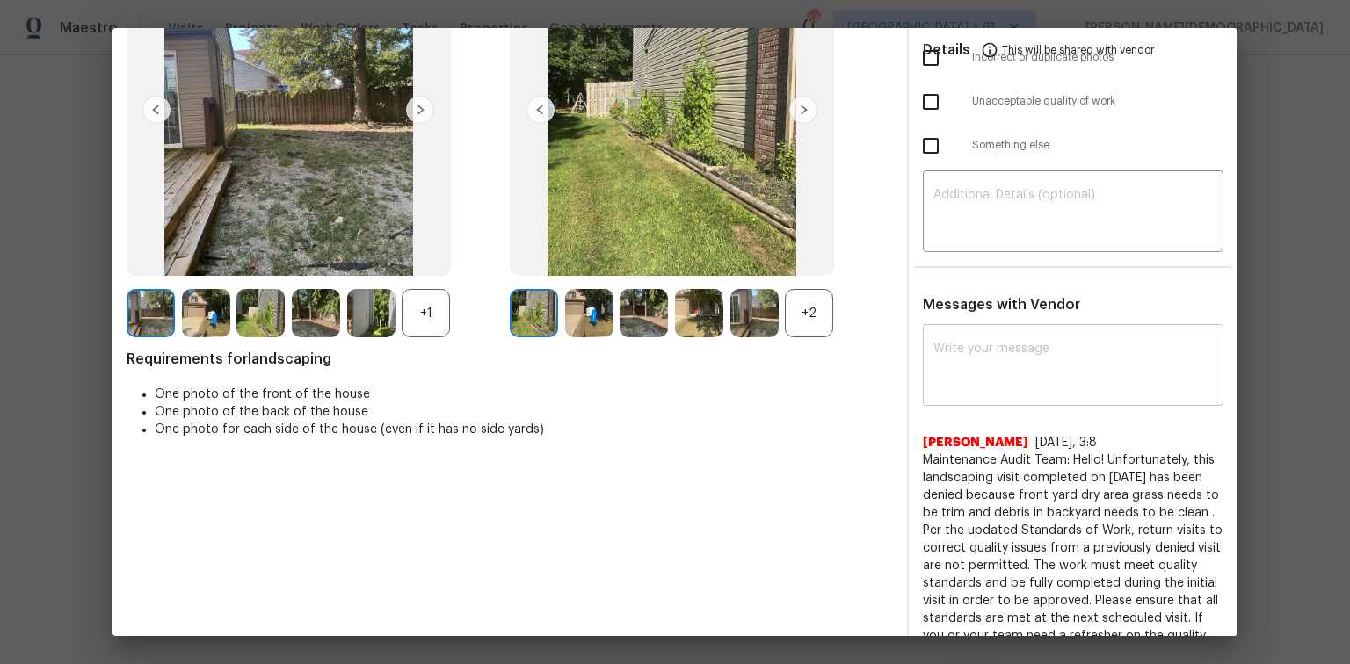
click at [992, 344] on textarea at bounding box center [1072, 367] width 279 height 49
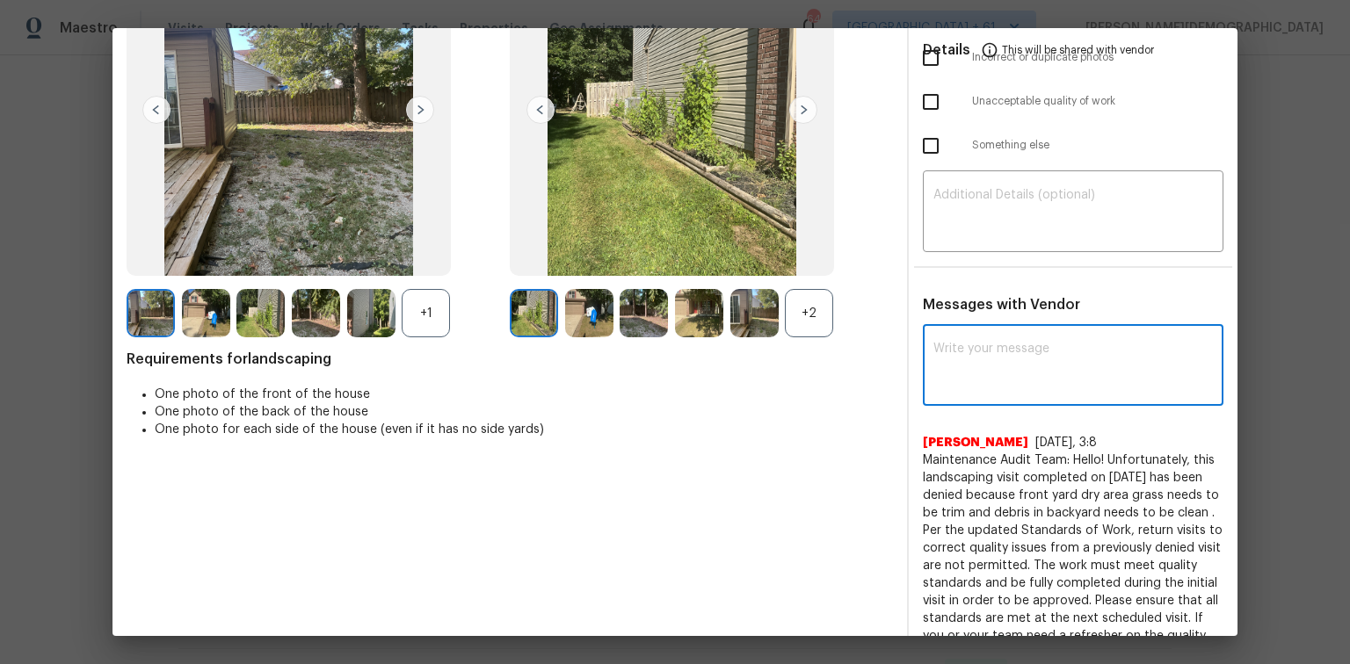
paste textarea "Maintenance Audit Team: Hello! Unfortunately, this landscaping visit completed …"
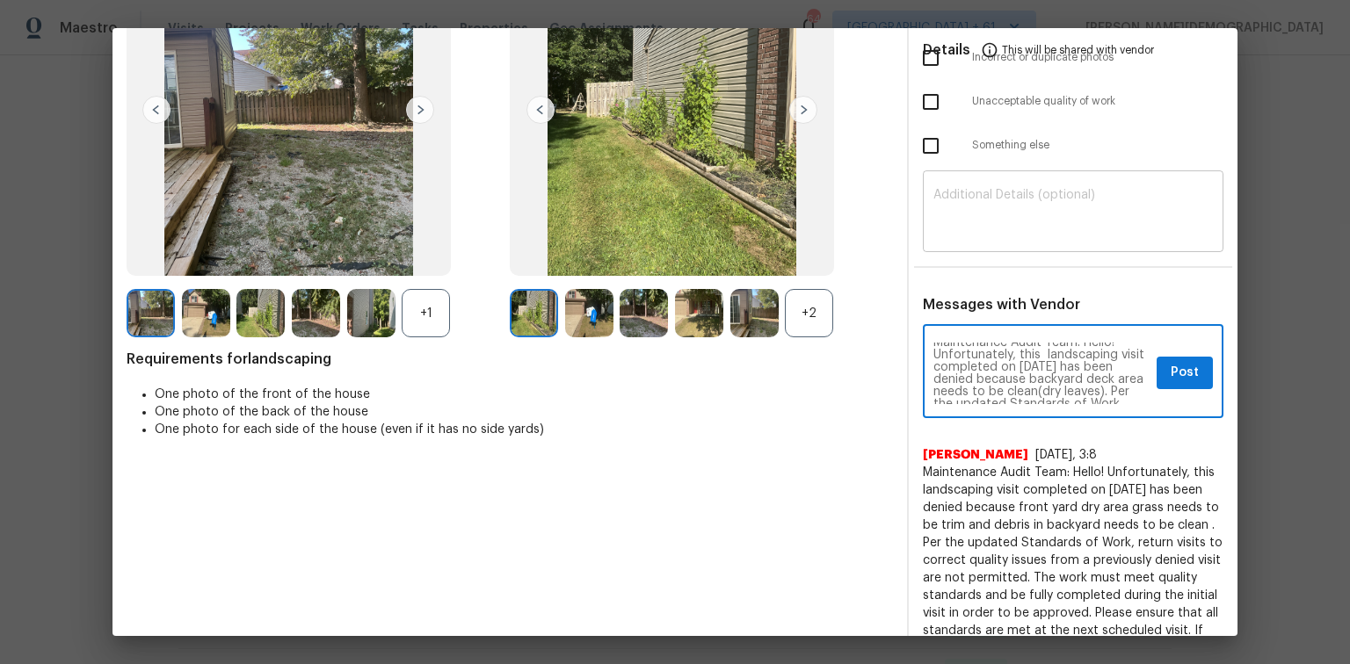
scroll to position [0, 0]
type textarea "Maintenance Audit Team: Hello! Unfortunately, this landscaping visit completed …"
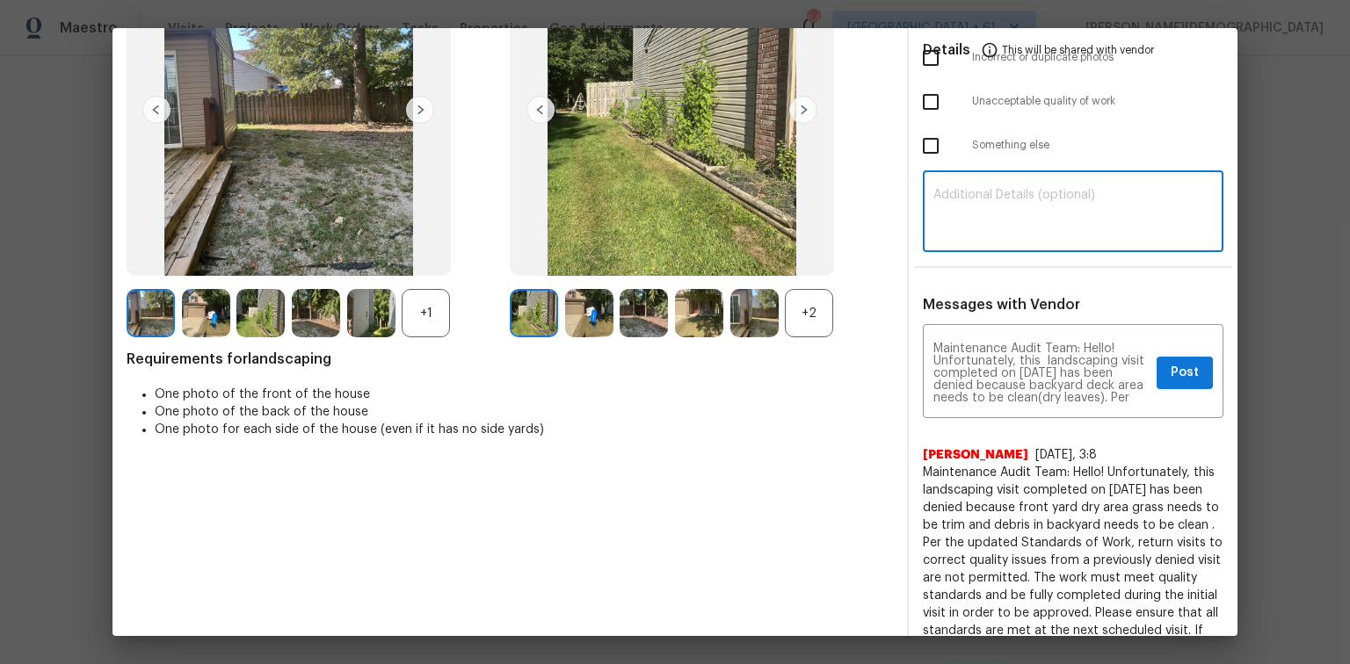
click at [1064, 215] on textarea at bounding box center [1072, 213] width 279 height 49
paste textarea "Maintenance Audit Team: Hello! Unfortunately, this landscaping visit completed …"
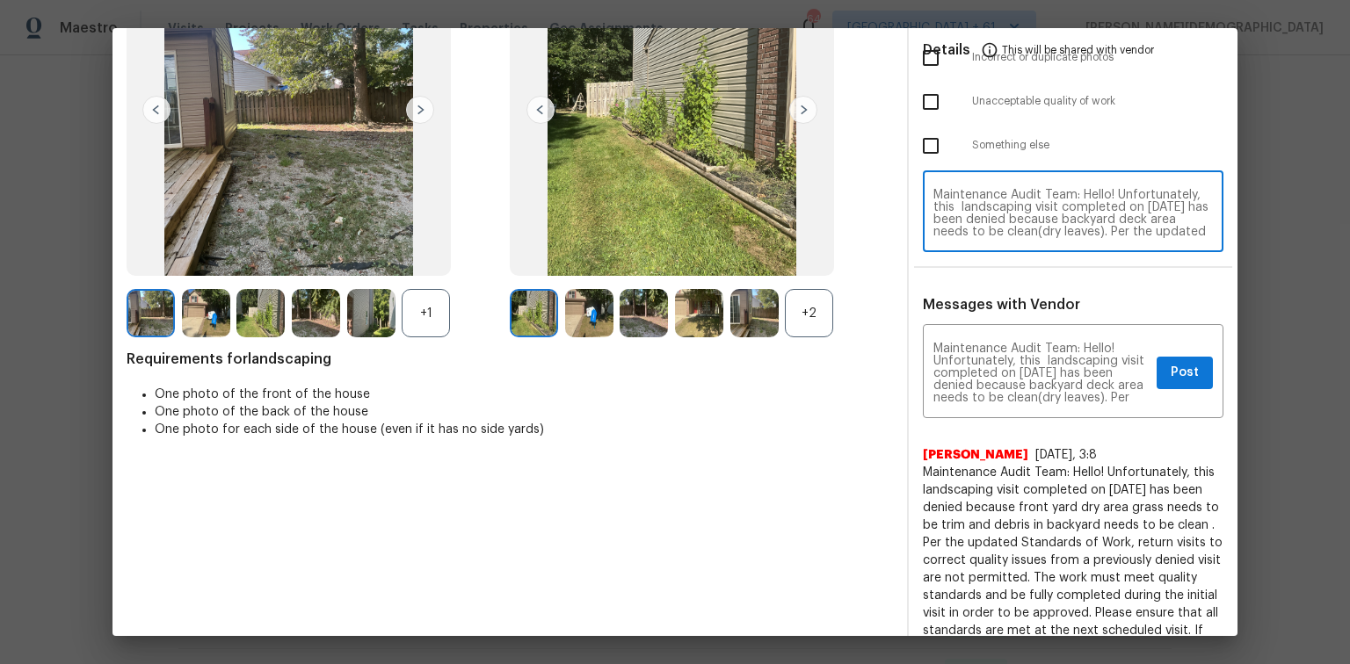
scroll to position [135, 0]
type textarea "Maintenance Audit Team: Hello! Unfortunately, this landscaping visit completed …"
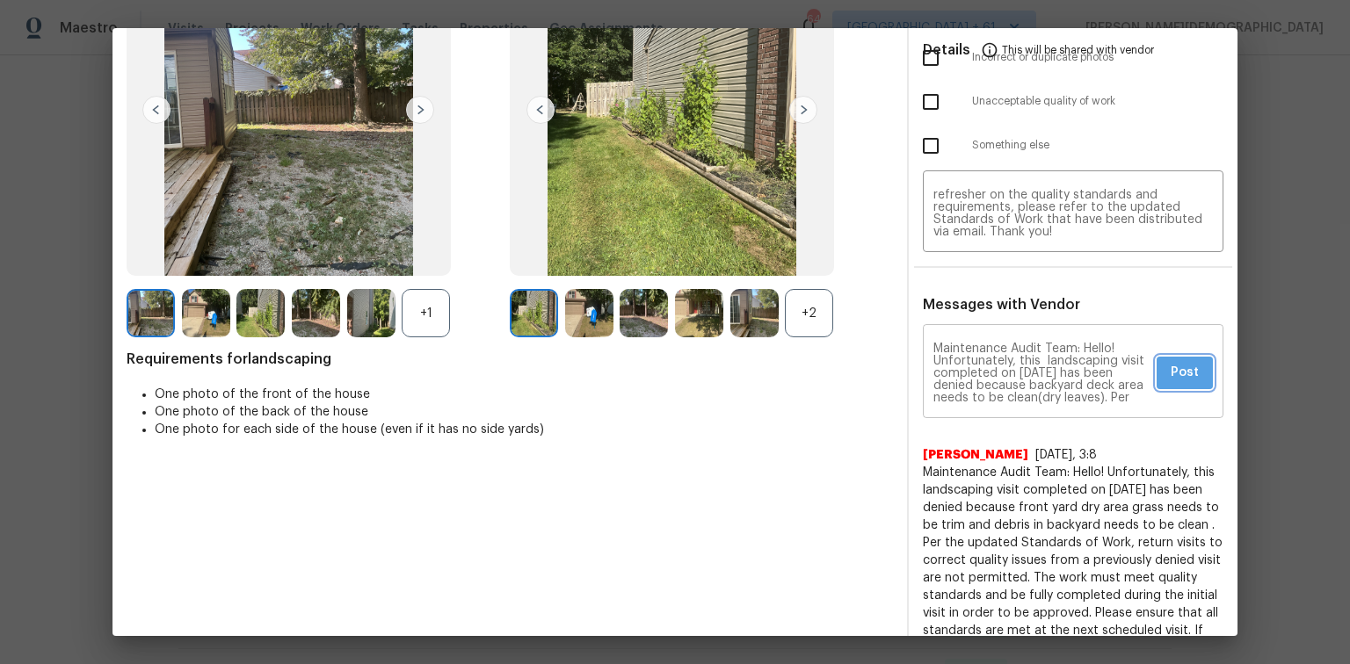
click at [1172, 362] on span "Post" at bounding box center [1184, 373] width 28 height 22
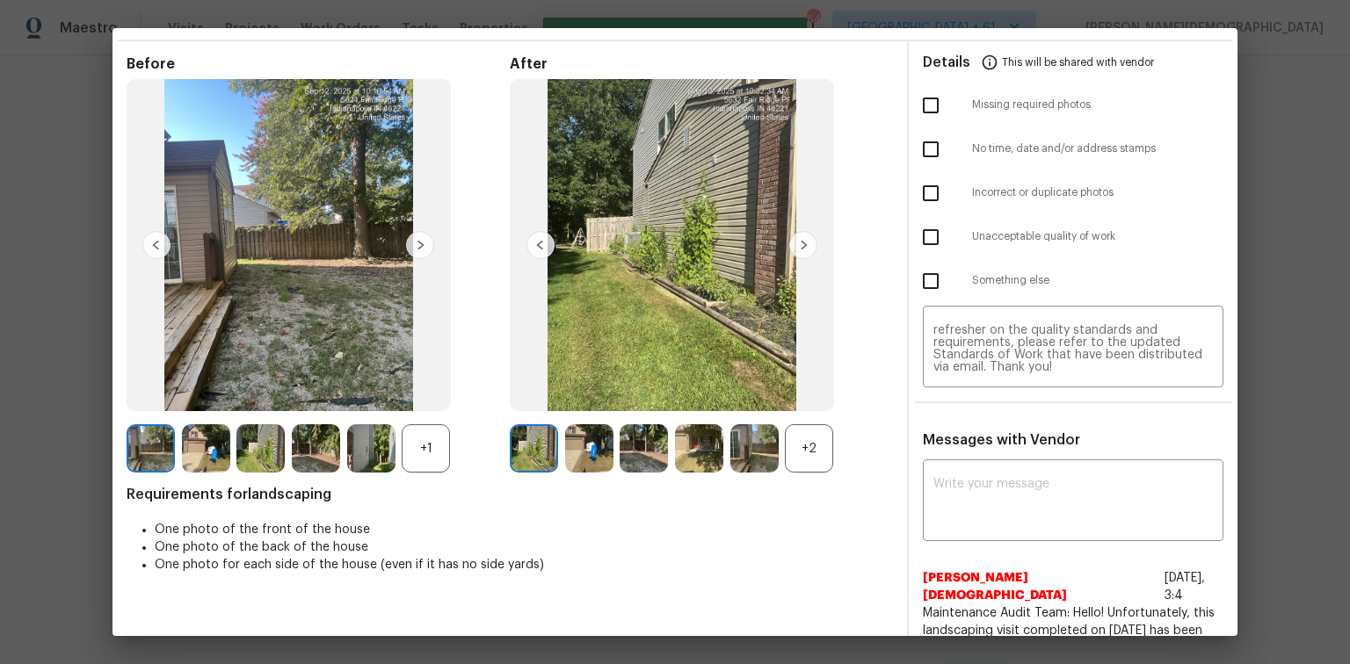
scroll to position [0, 0]
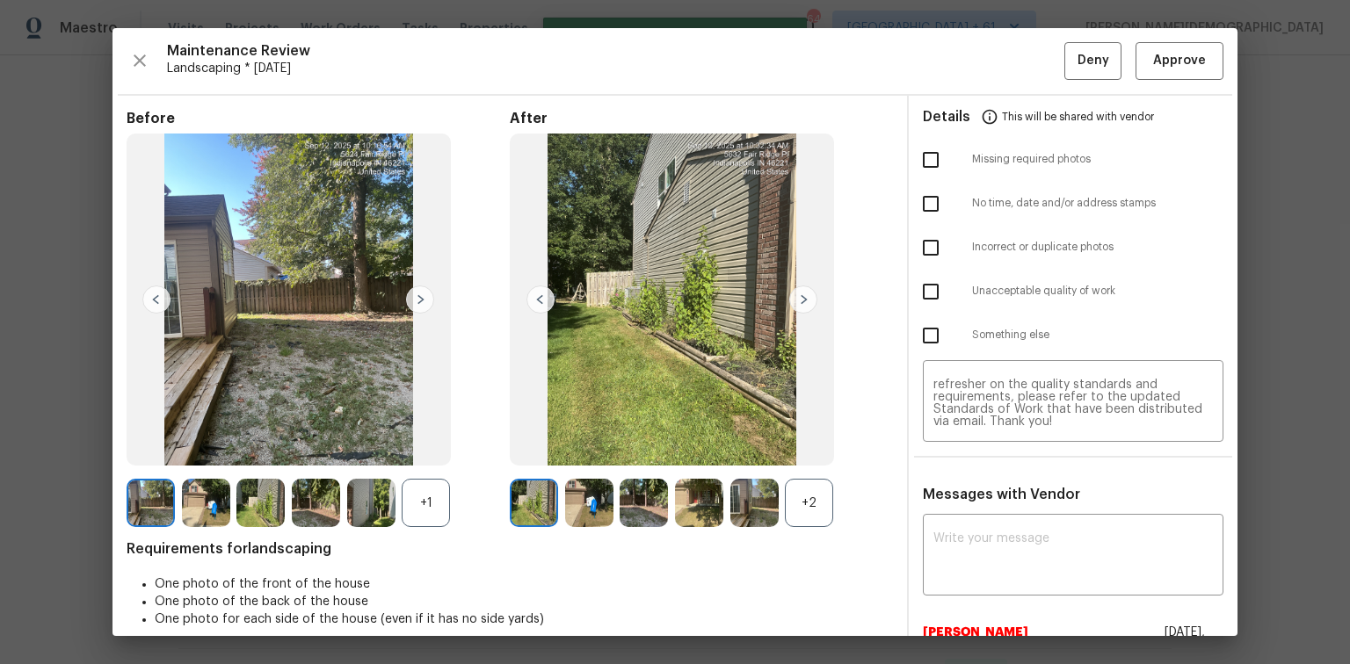
click at [931, 300] on input "checkbox" at bounding box center [930, 291] width 37 height 37
checkbox input "true"
click at [1089, 75] on button "Deny" at bounding box center [1092, 61] width 57 height 38
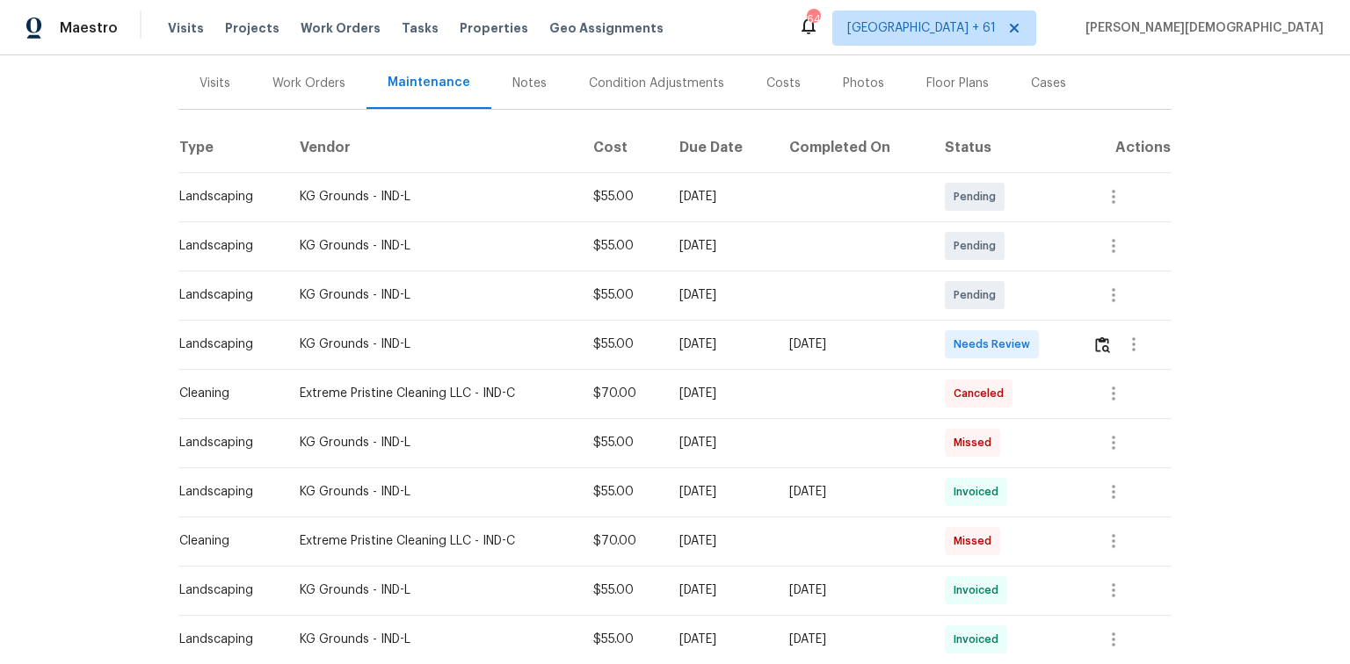
scroll to position [211, 0]
click at [960, 341] on button "button" at bounding box center [1133, 343] width 42 height 42
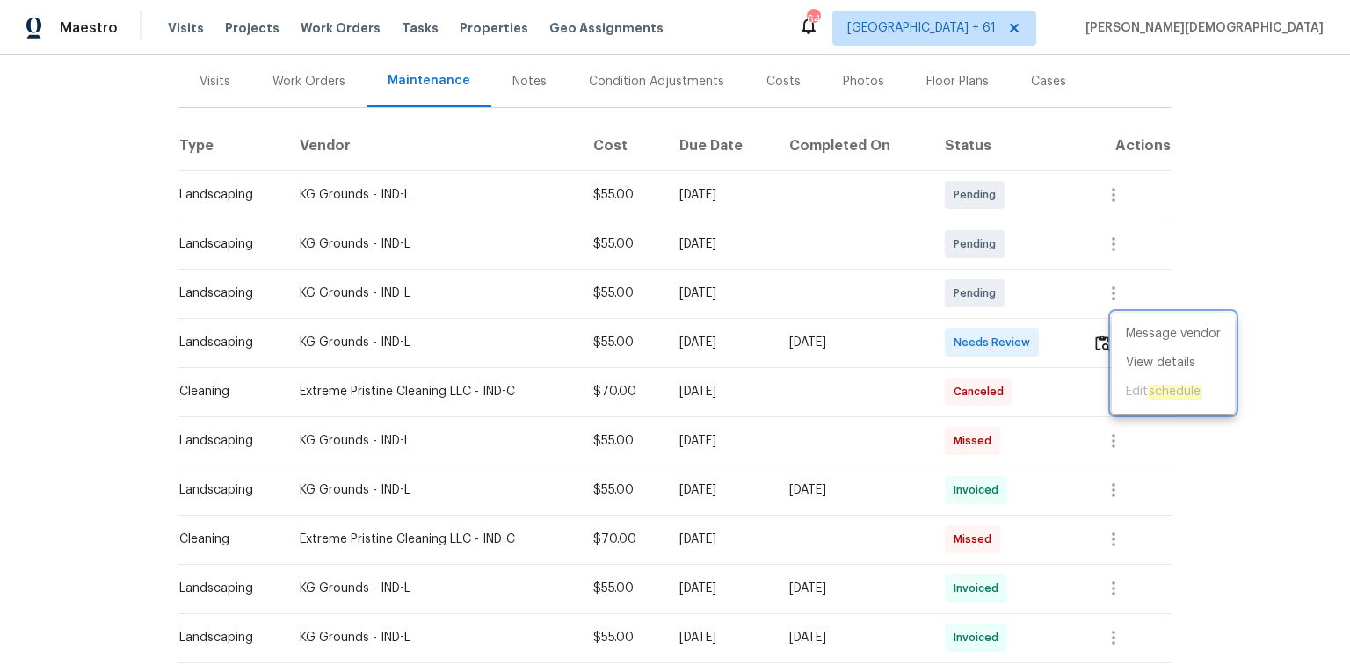
click at [960, 341] on div at bounding box center [675, 332] width 1350 height 664
click at [960, 341] on img "button" at bounding box center [1102, 343] width 15 height 17
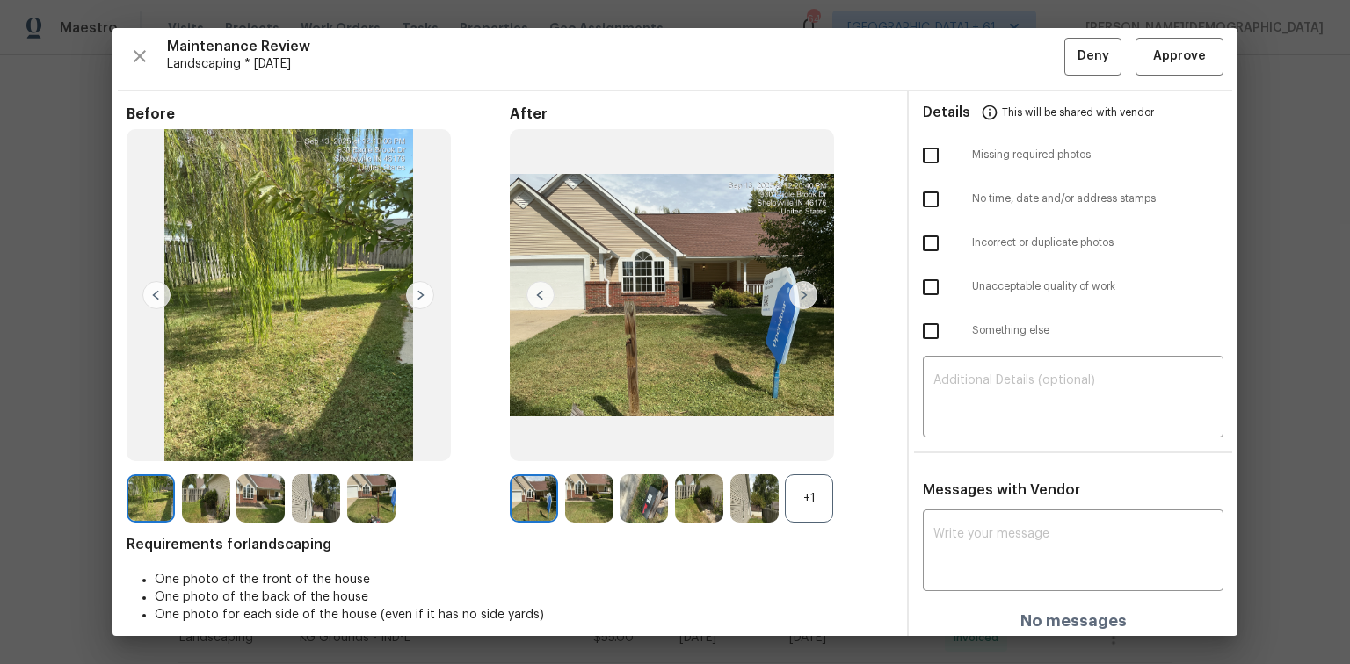
scroll to position [0, 0]
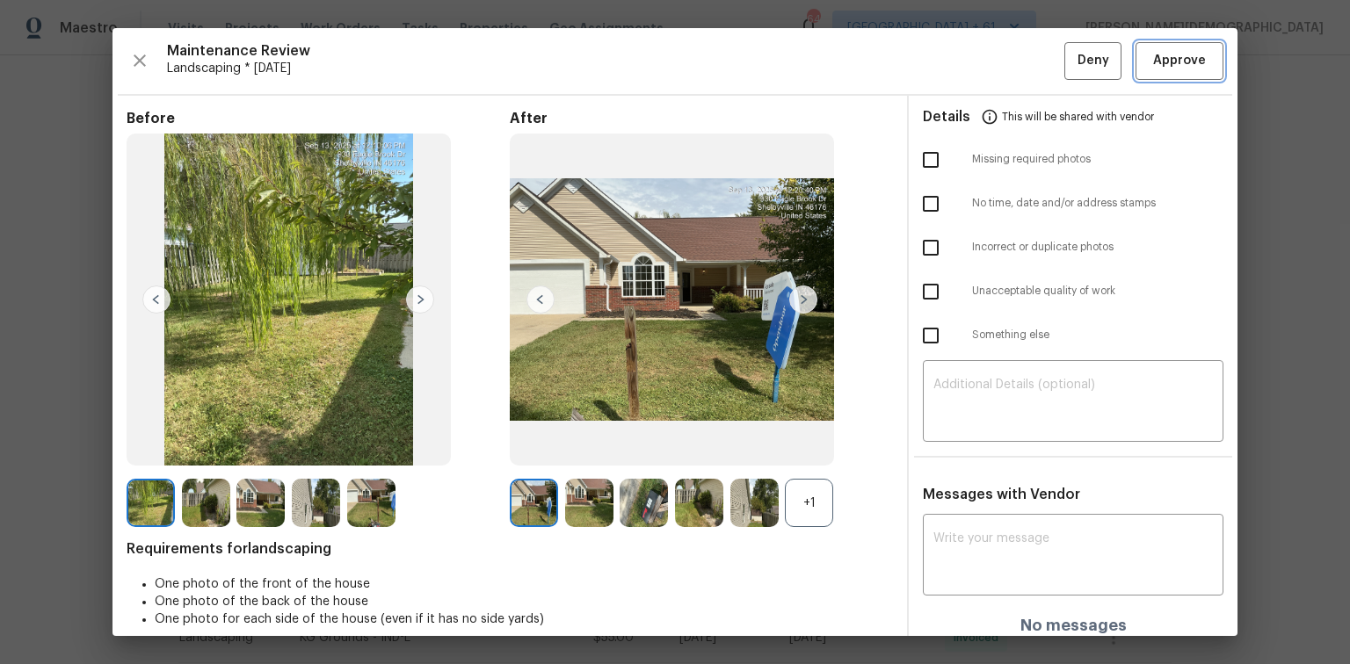
click at [960, 68] on span "Approve" at bounding box center [1179, 61] width 53 height 22
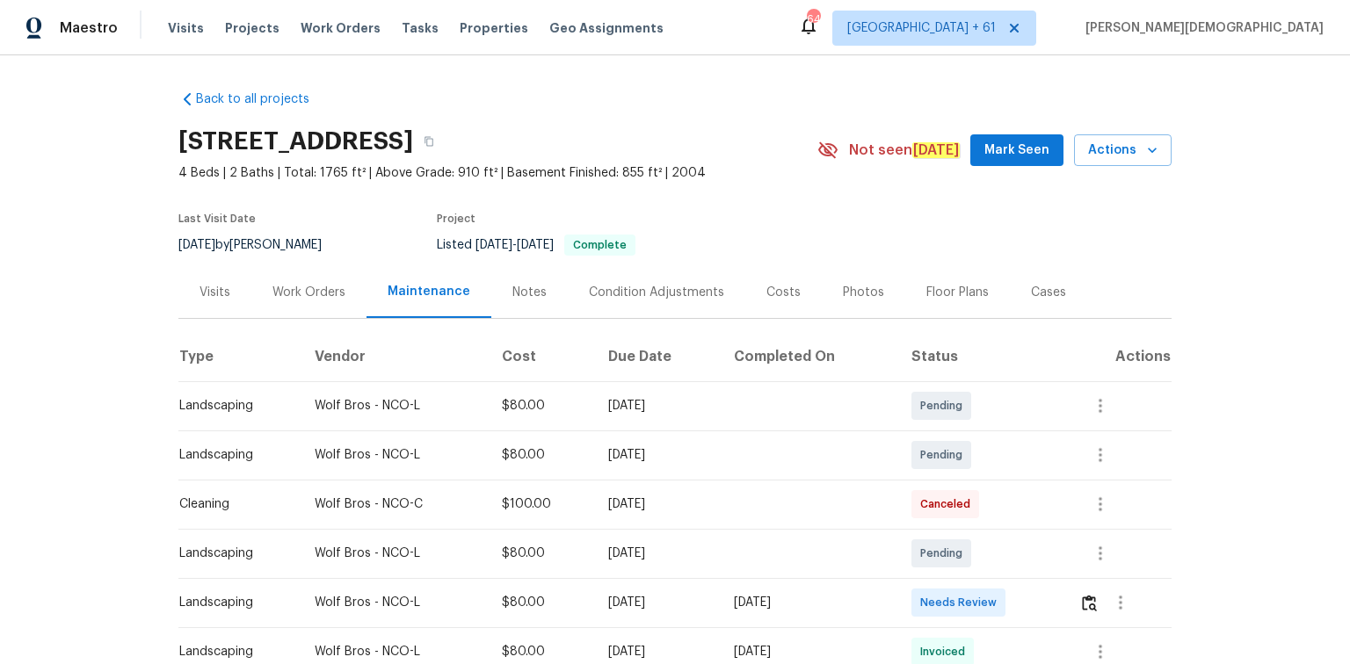
scroll to position [211, 0]
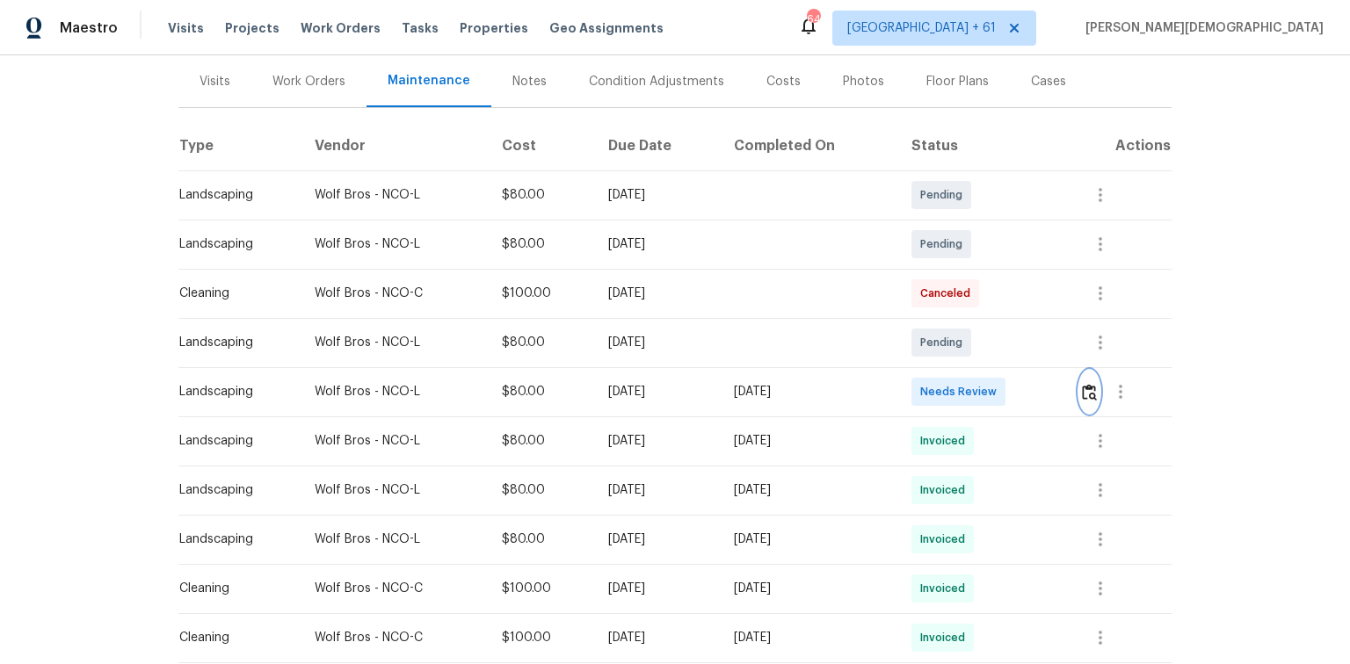
click at [726, 384] on img "button" at bounding box center [1089, 392] width 15 height 17
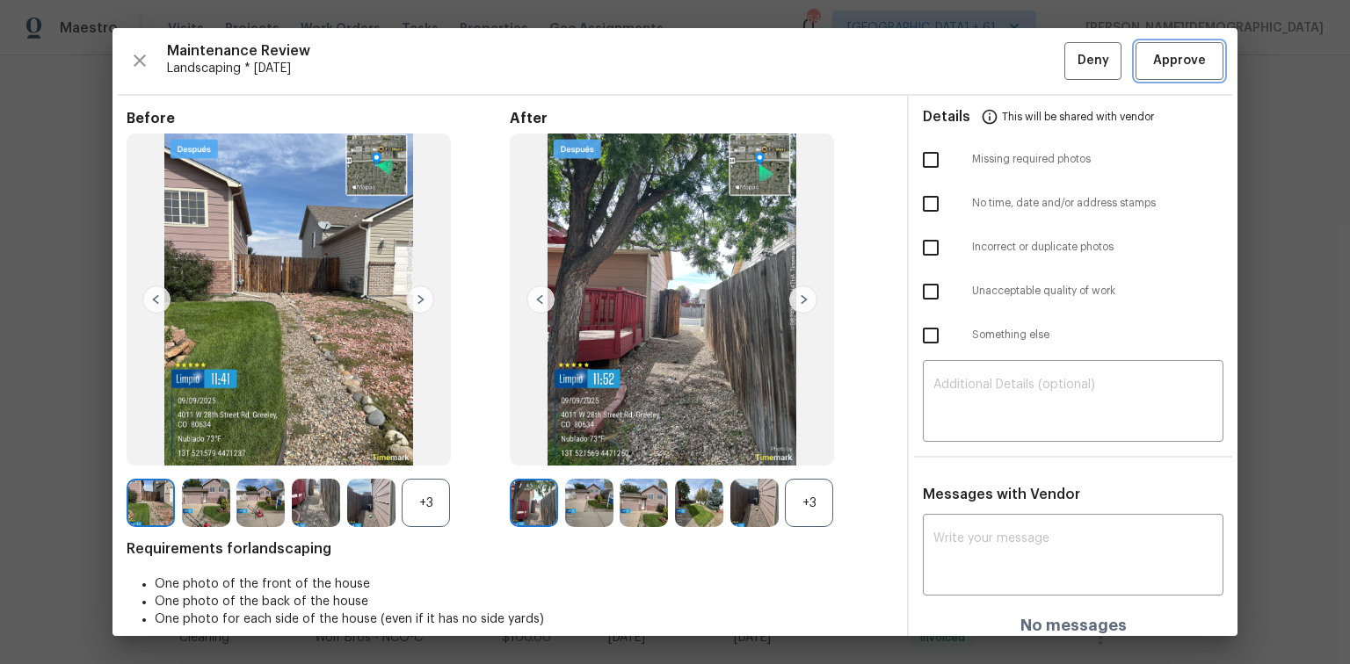
click at [726, 50] on span "Approve" at bounding box center [1179, 61] width 53 height 22
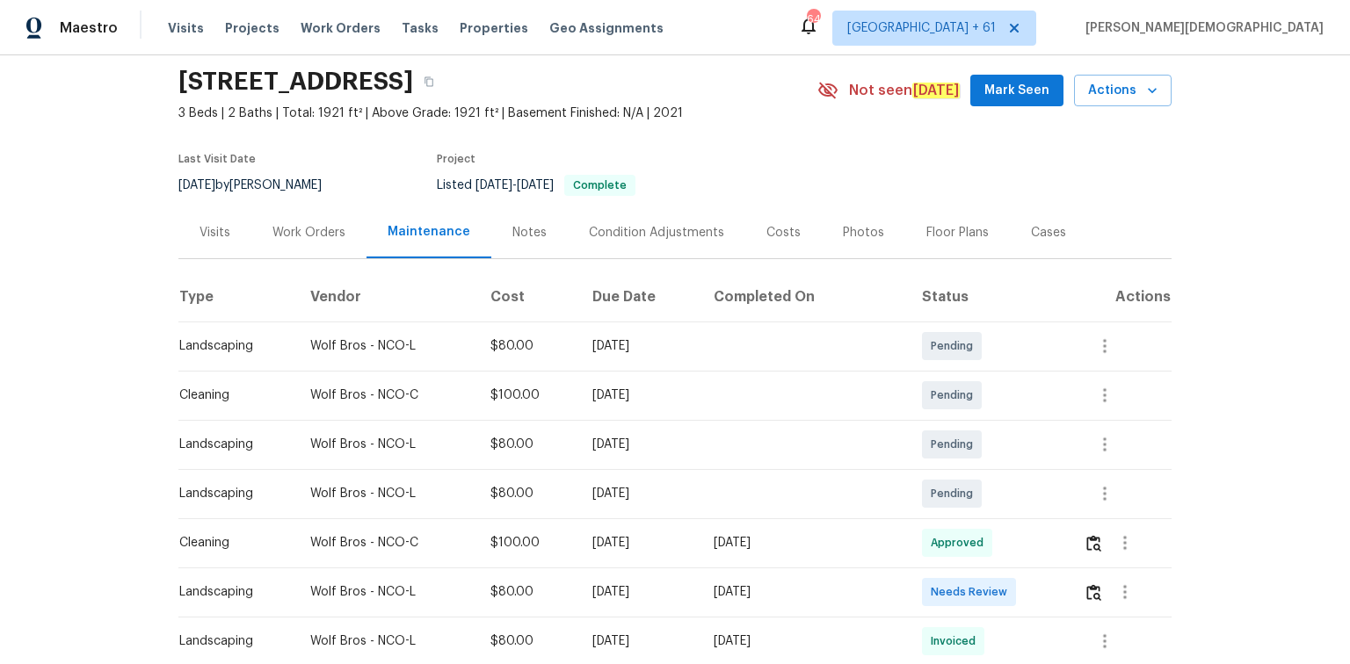
scroll to position [141, 0]
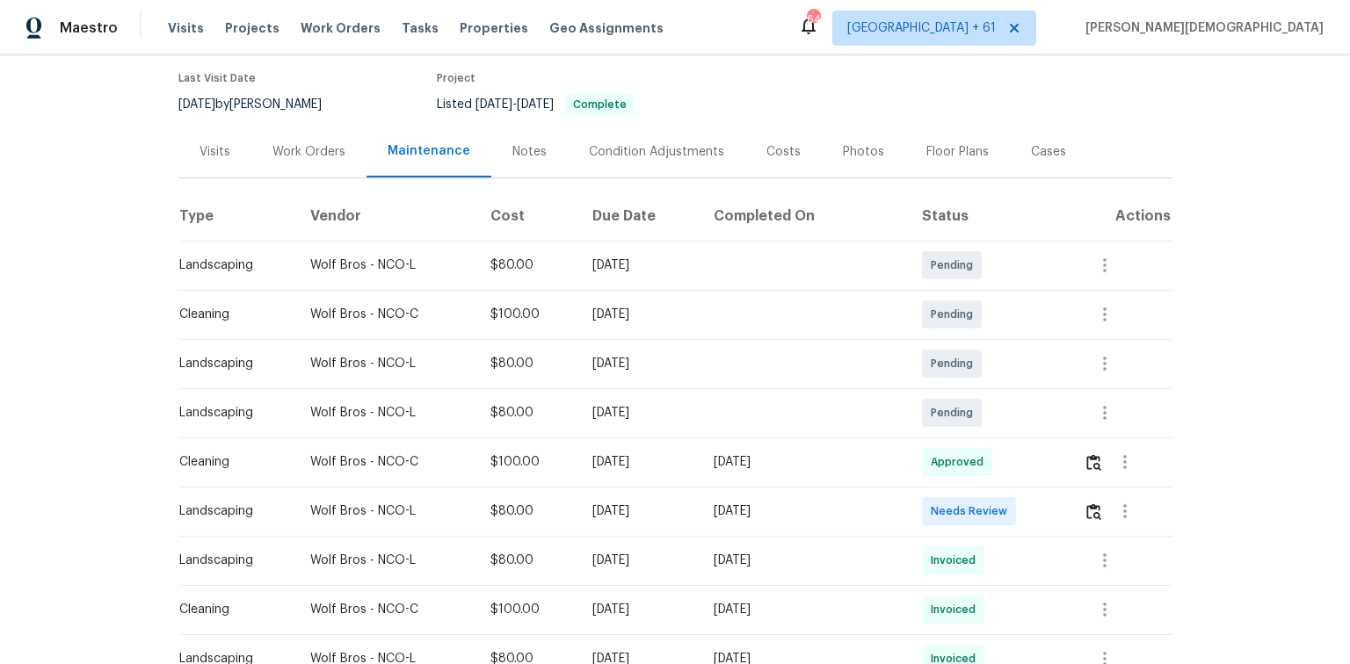
click at [960, 444] on td at bounding box center [1120, 511] width 102 height 49
click at [960, 444] on button "button" at bounding box center [1093, 511] width 20 height 42
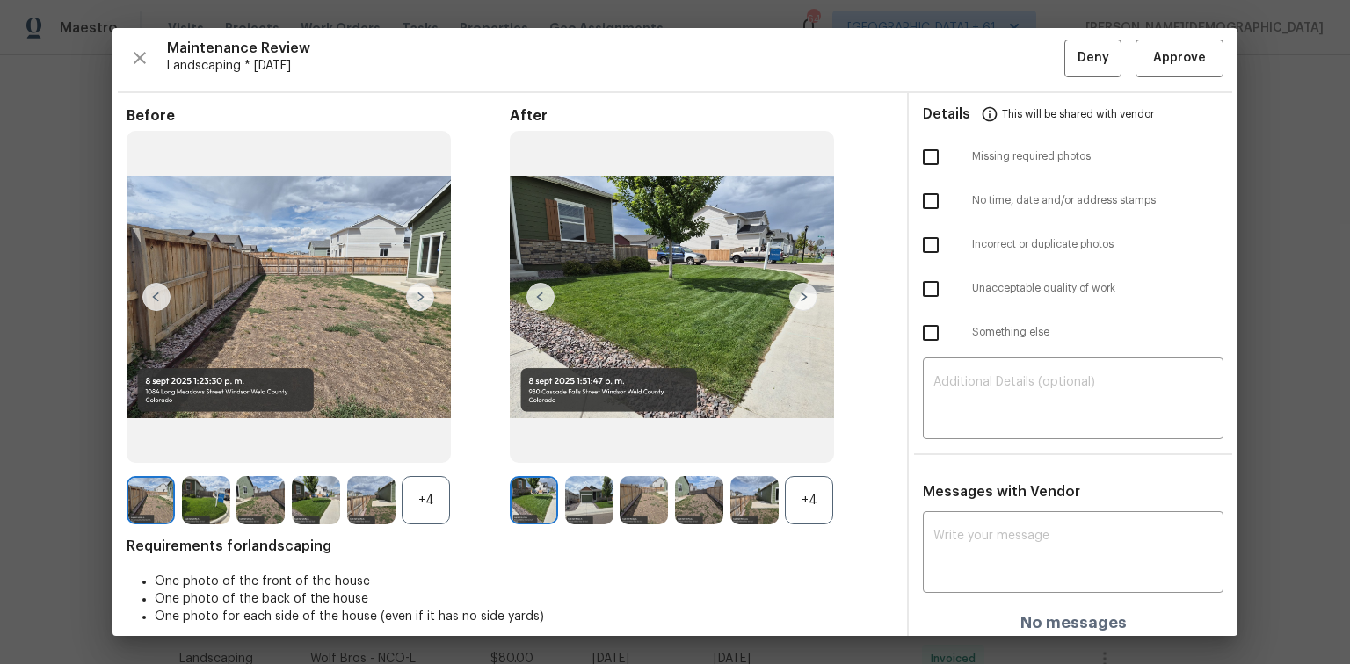
scroll to position [0, 0]
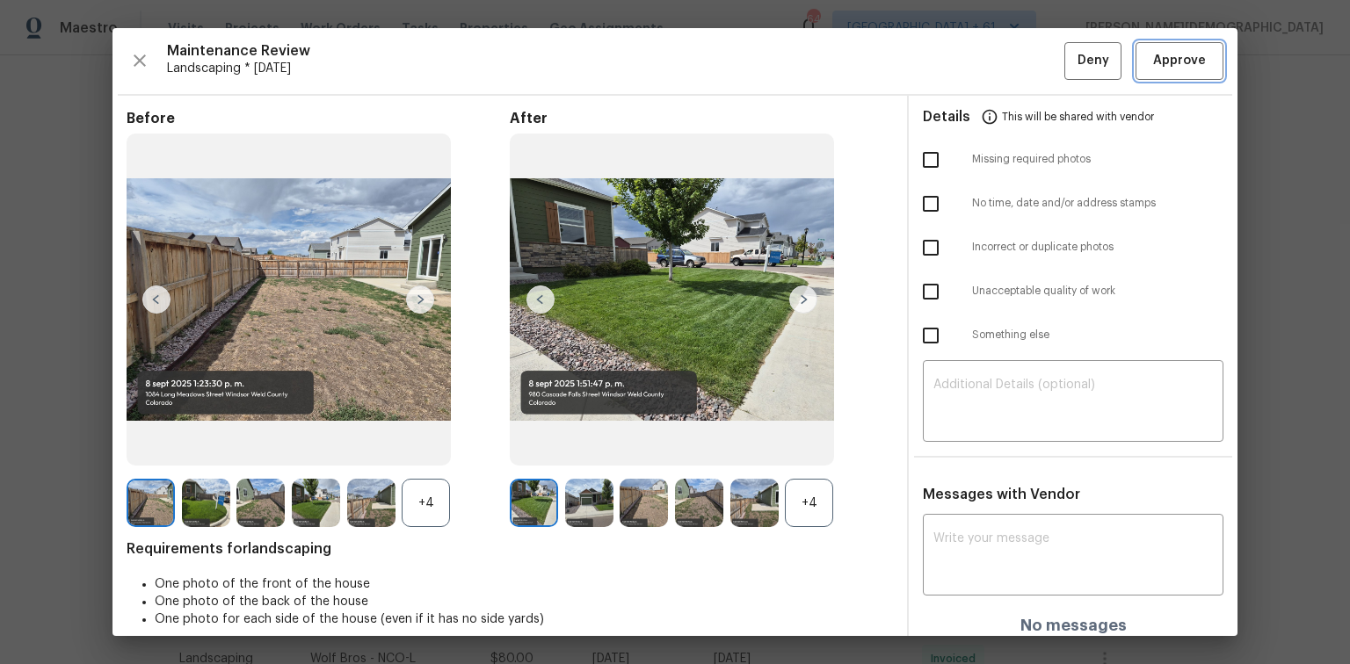
click at [960, 67] on span "Approve" at bounding box center [1179, 61] width 60 height 22
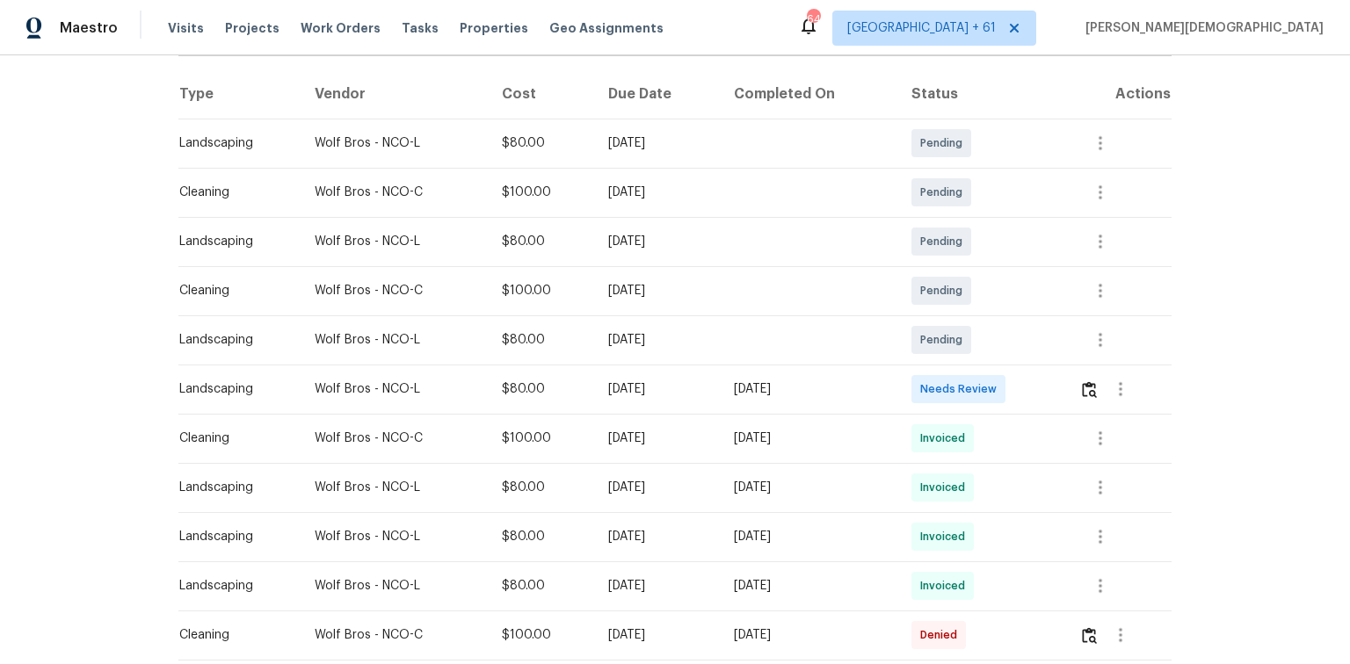
scroll to position [281, 0]
click at [960, 367] on button "button" at bounding box center [1089, 388] width 20 height 42
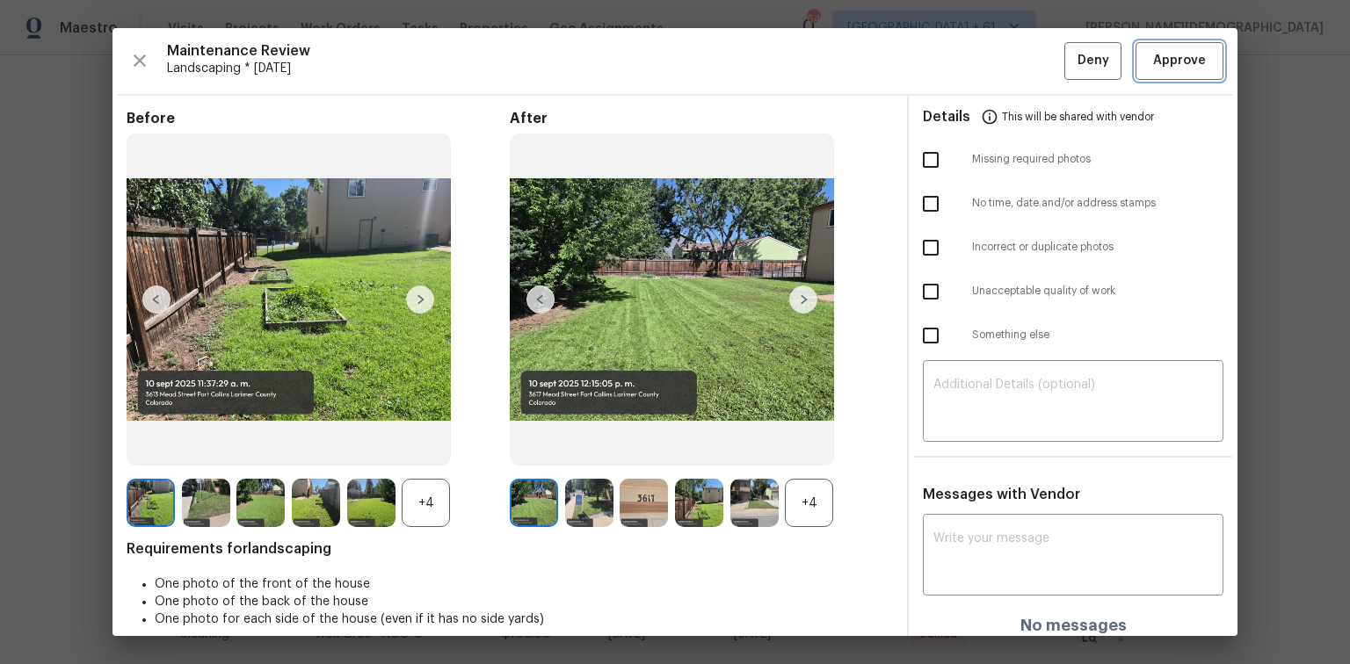
click at [960, 59] on span "Approve" at bounding box center [1179, 61] width 60 height 22
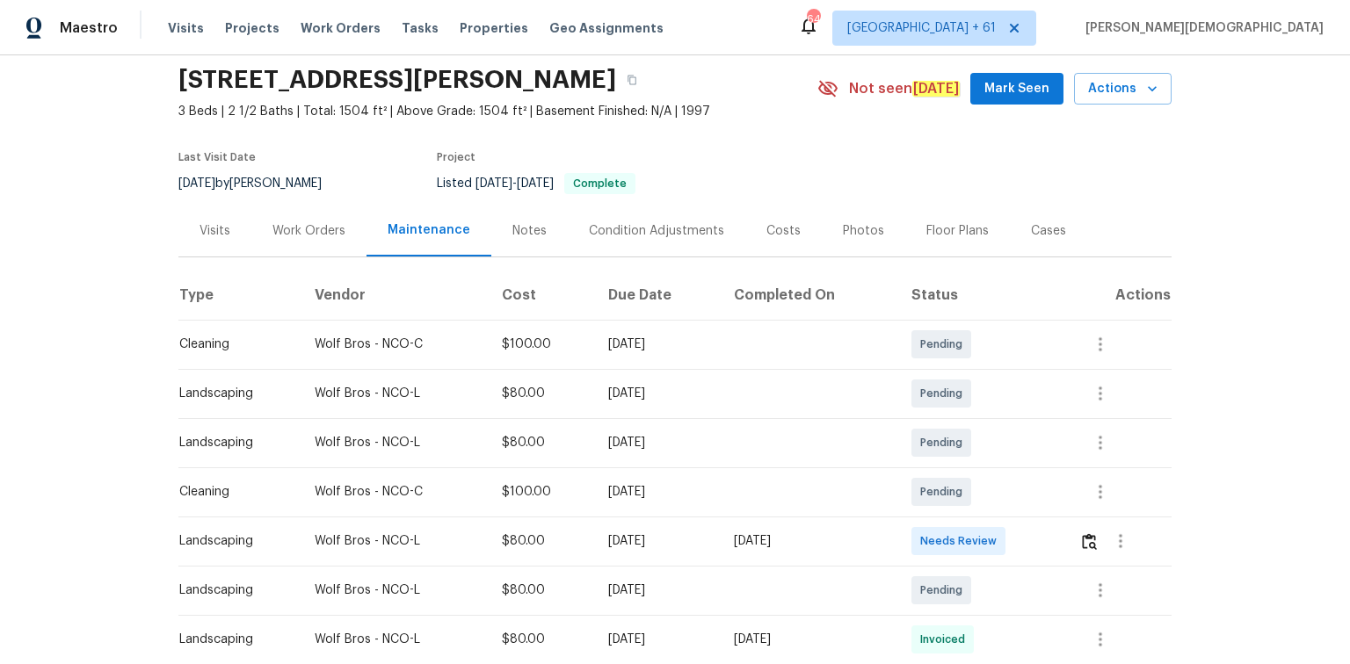
scroll to position [141, 0]
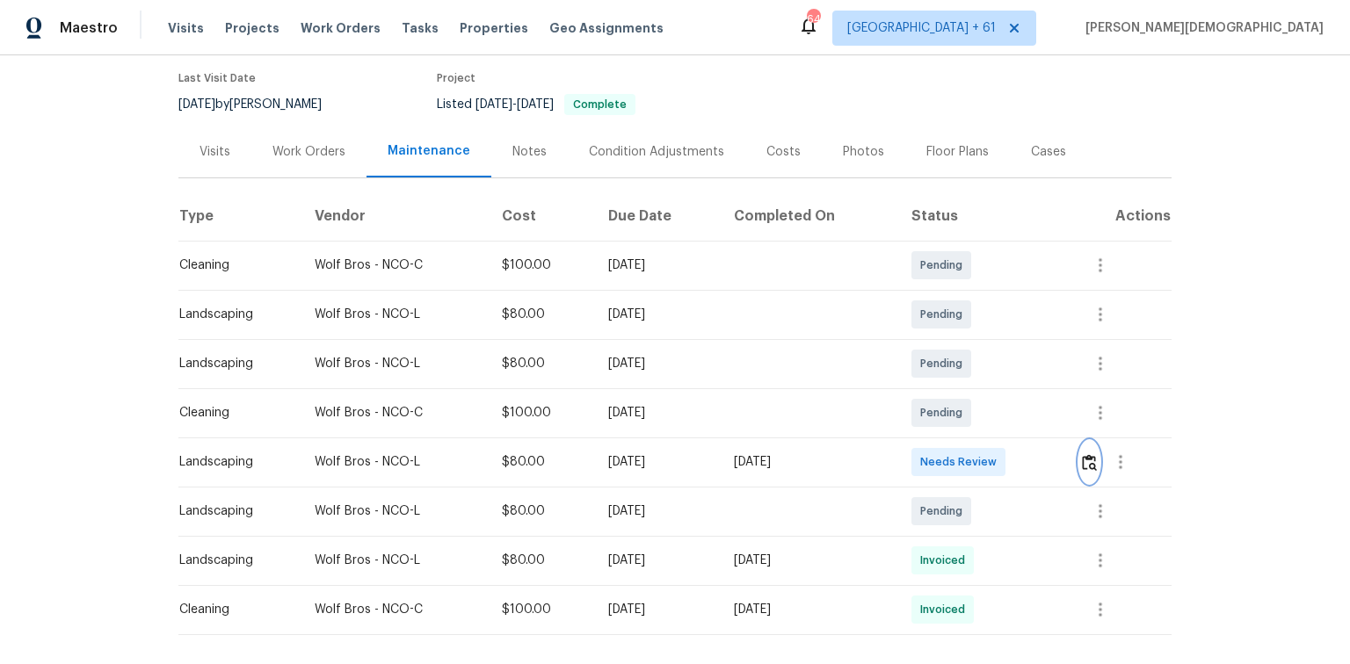
click at [960, 444] on button "button" at bounding box center [1089, 462] width 20 height 42
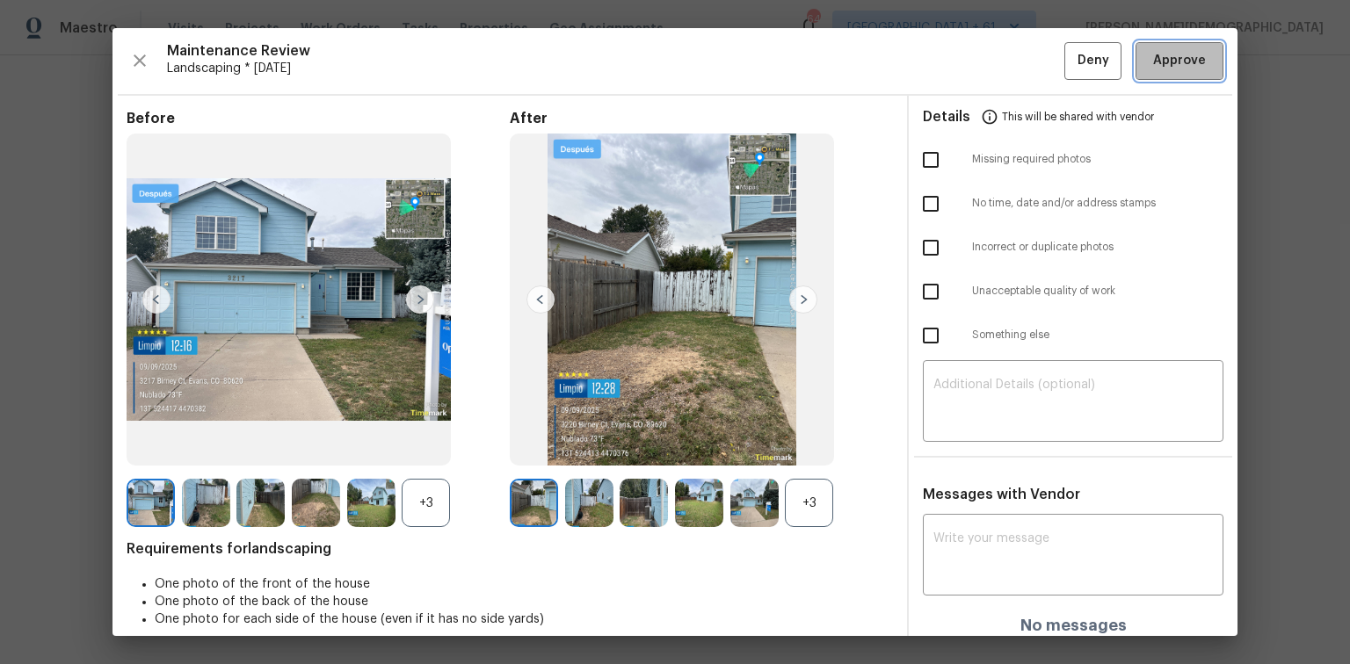
click at [960, 59] on span "Approve" at bounding box center [1179, 61] width 53 height 22
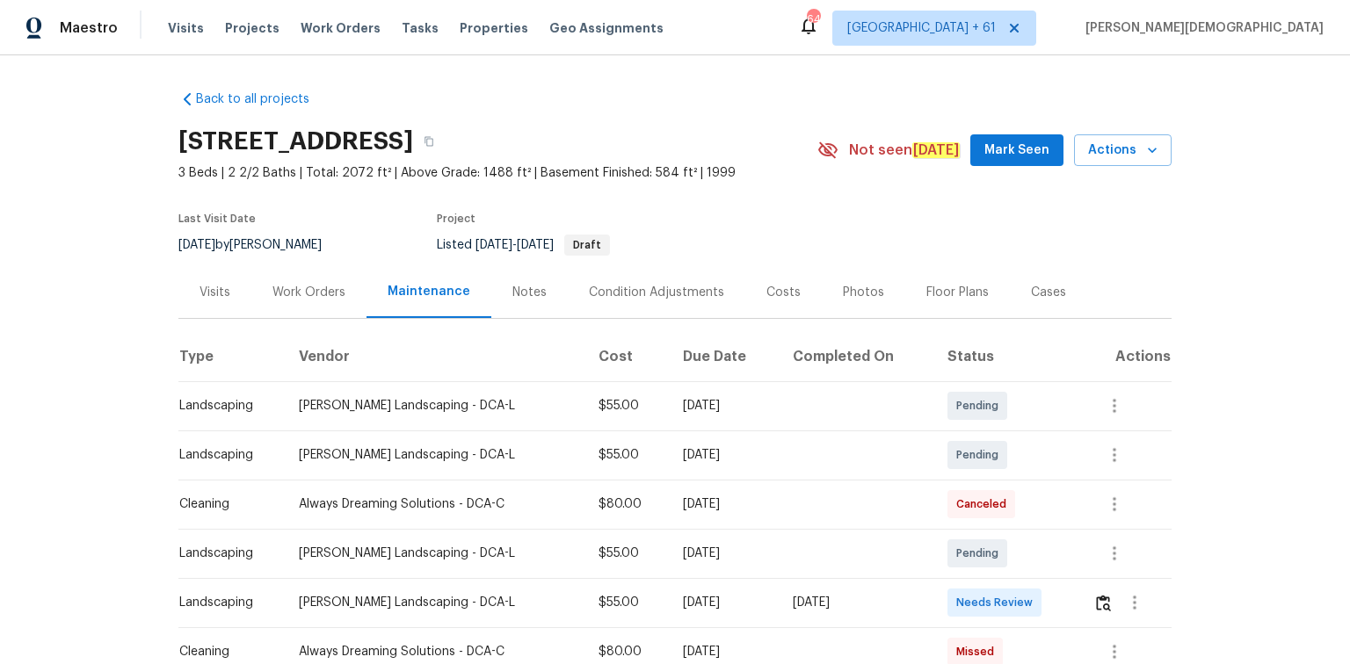
scroll to position [141, 0]
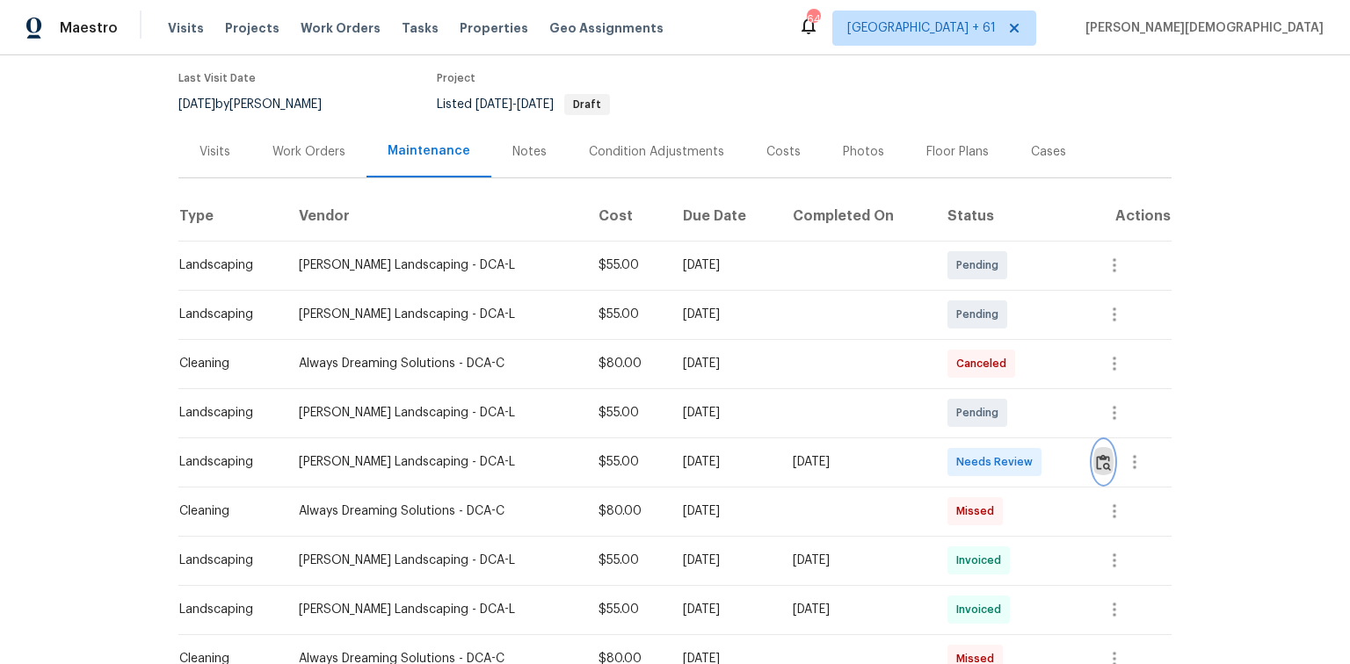
click at [960, 444] on img "button" at bounding box center [1103, 462] width 15 height 17
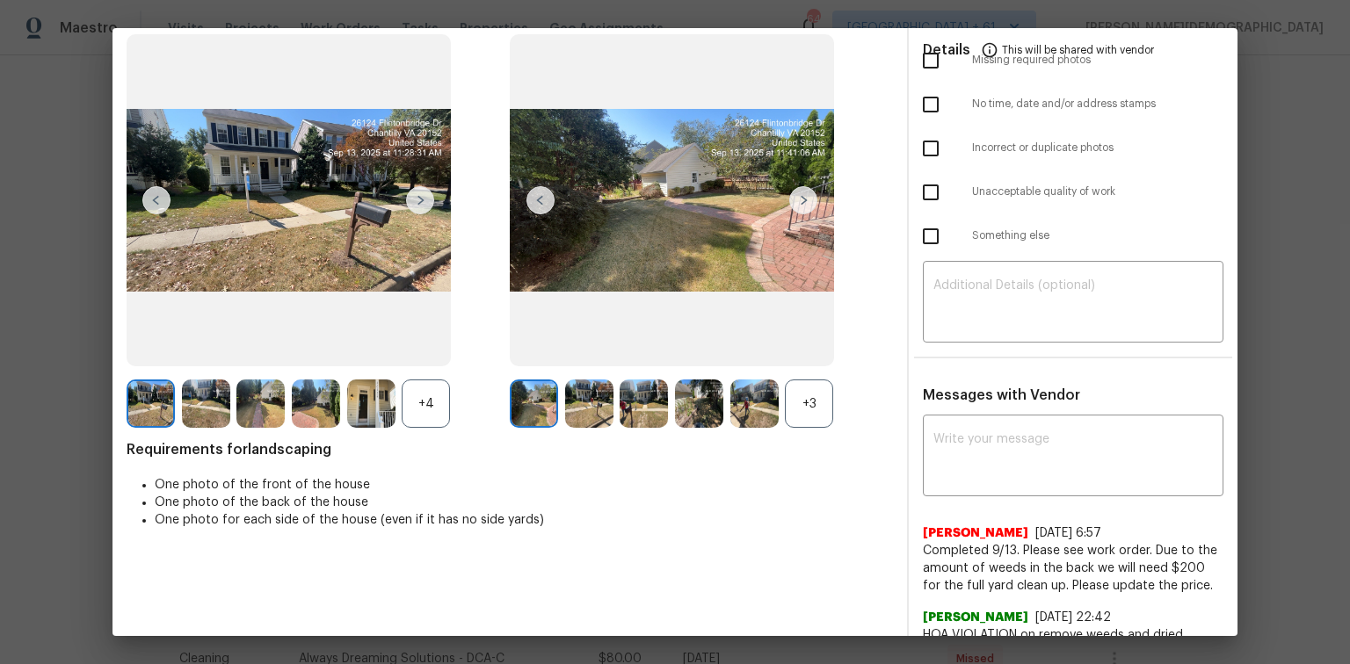
scroll to position [0, 0]
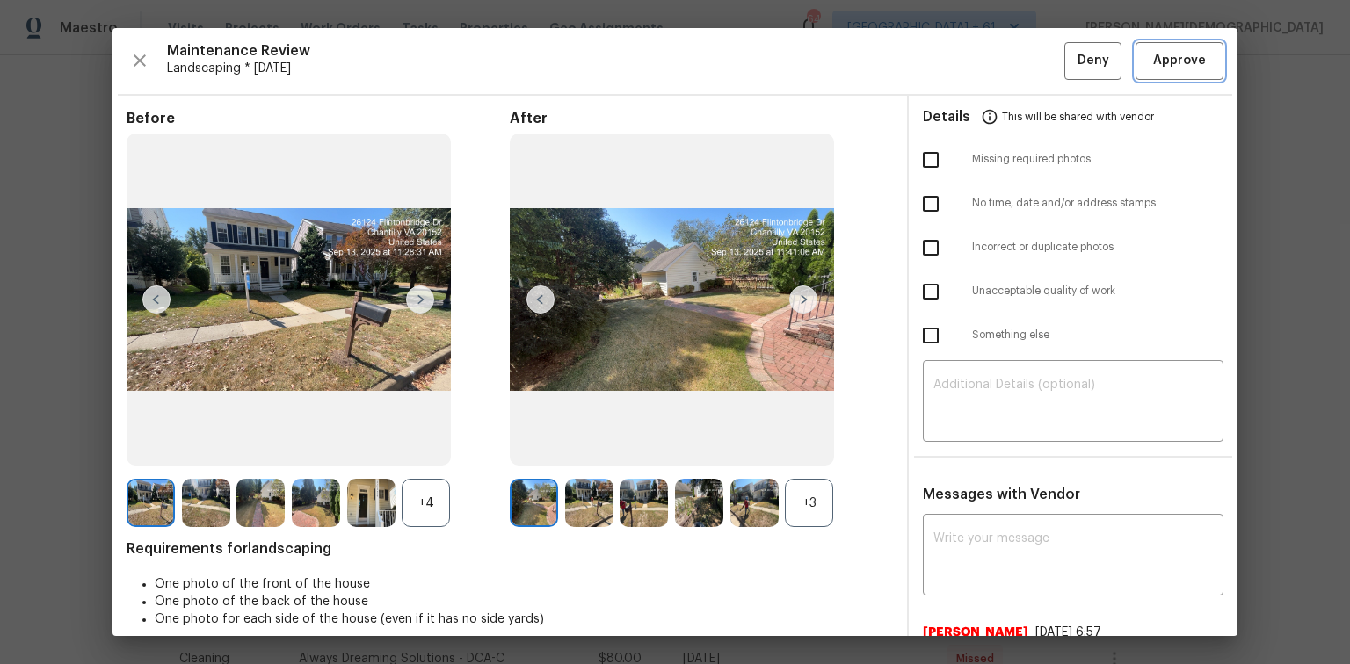
click at [960, 55] on span "Approve" at bounding box center [1179, 61] width 53 height 22
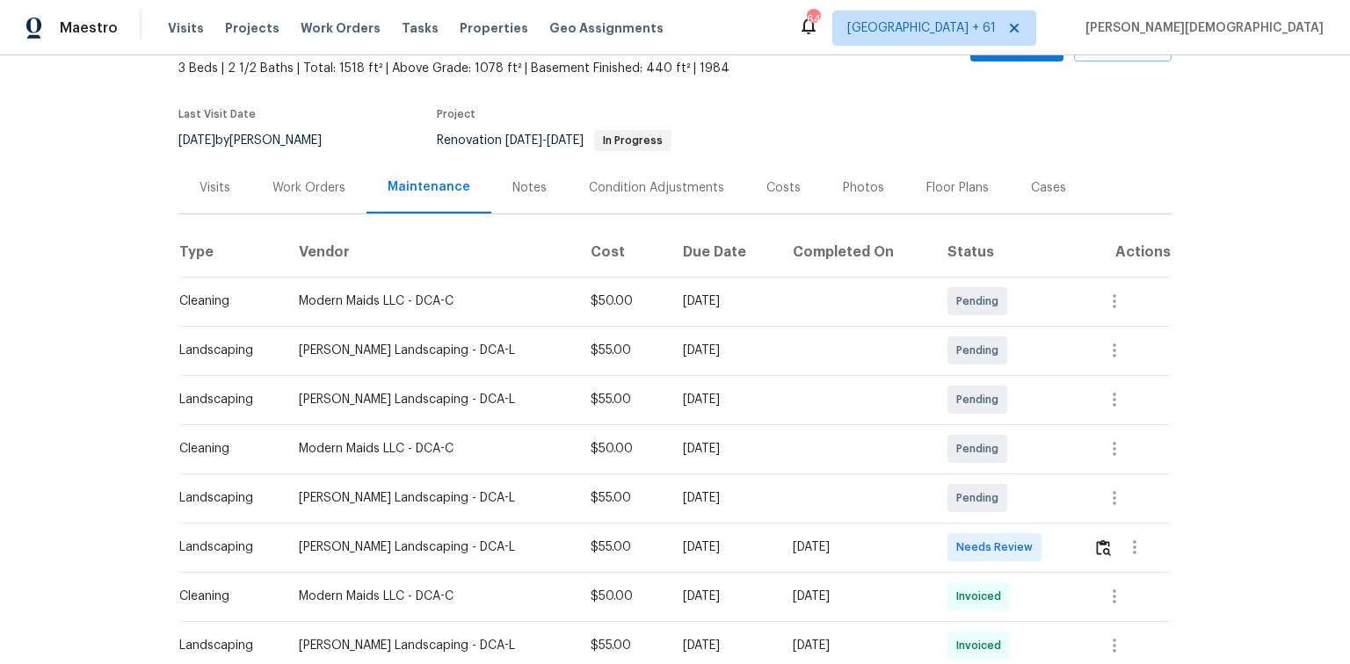
scroll to position [211, 0]
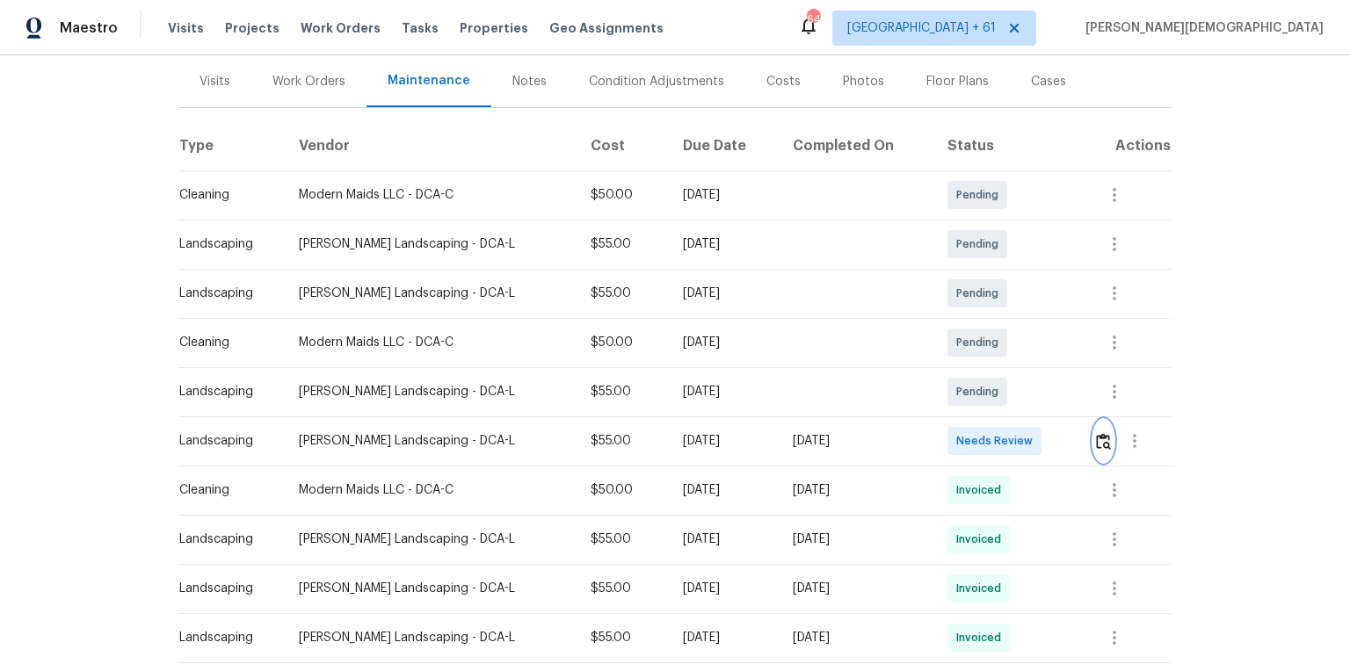
click at [960, 434] on img "button" at bounding box center [1103, 441] width 15 height 17
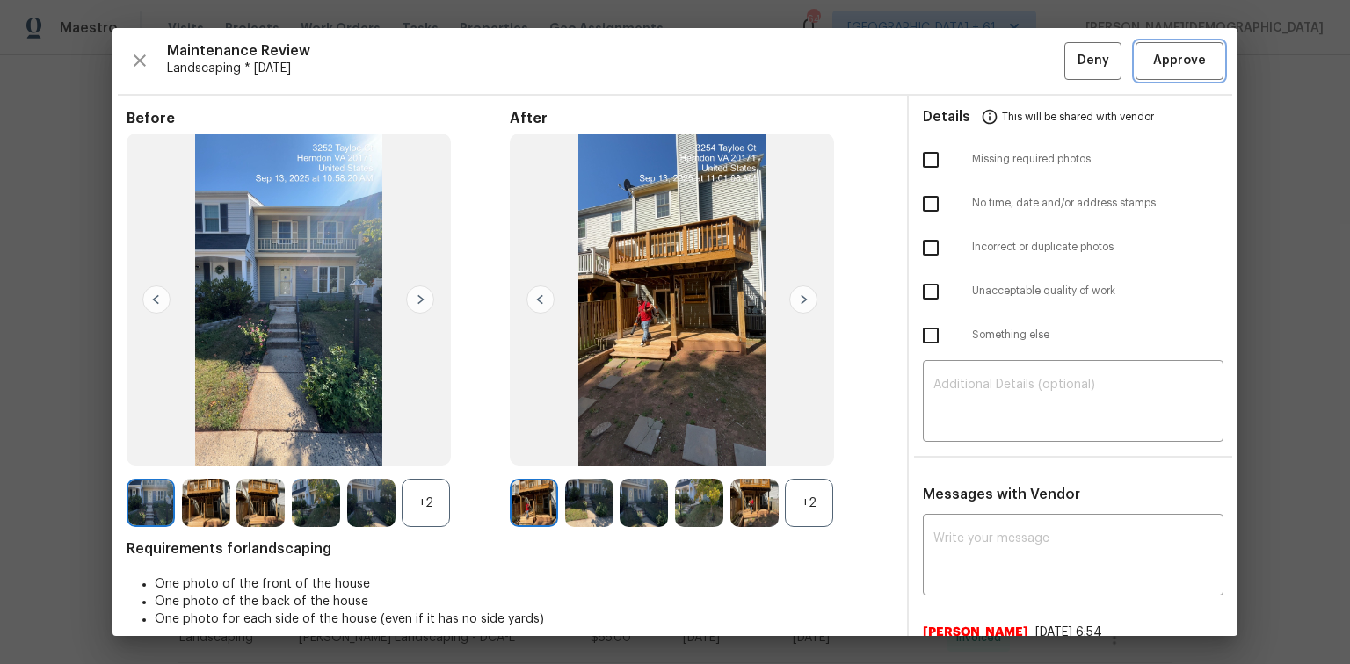
click at [960, 50] on span "Approve" at bounding box center [1179, 61] width 53 height 22
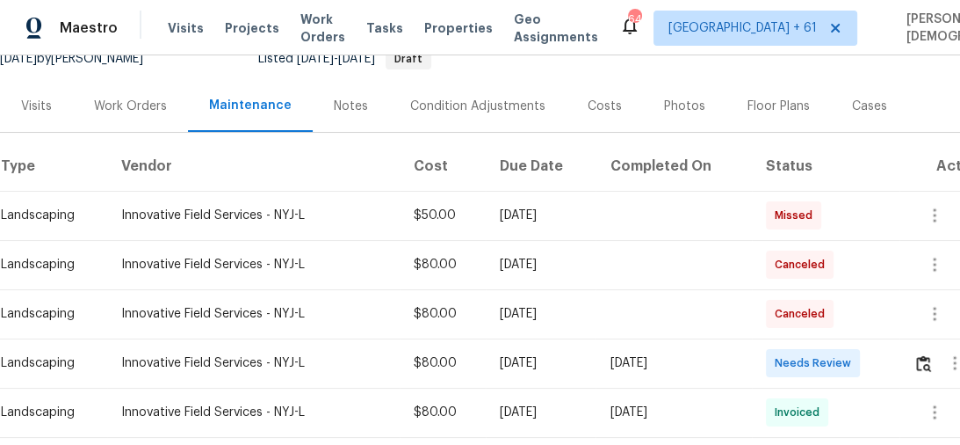
scroll to position [211, 0]
